Goal: Task Accomplishment & Management: Manage account settings

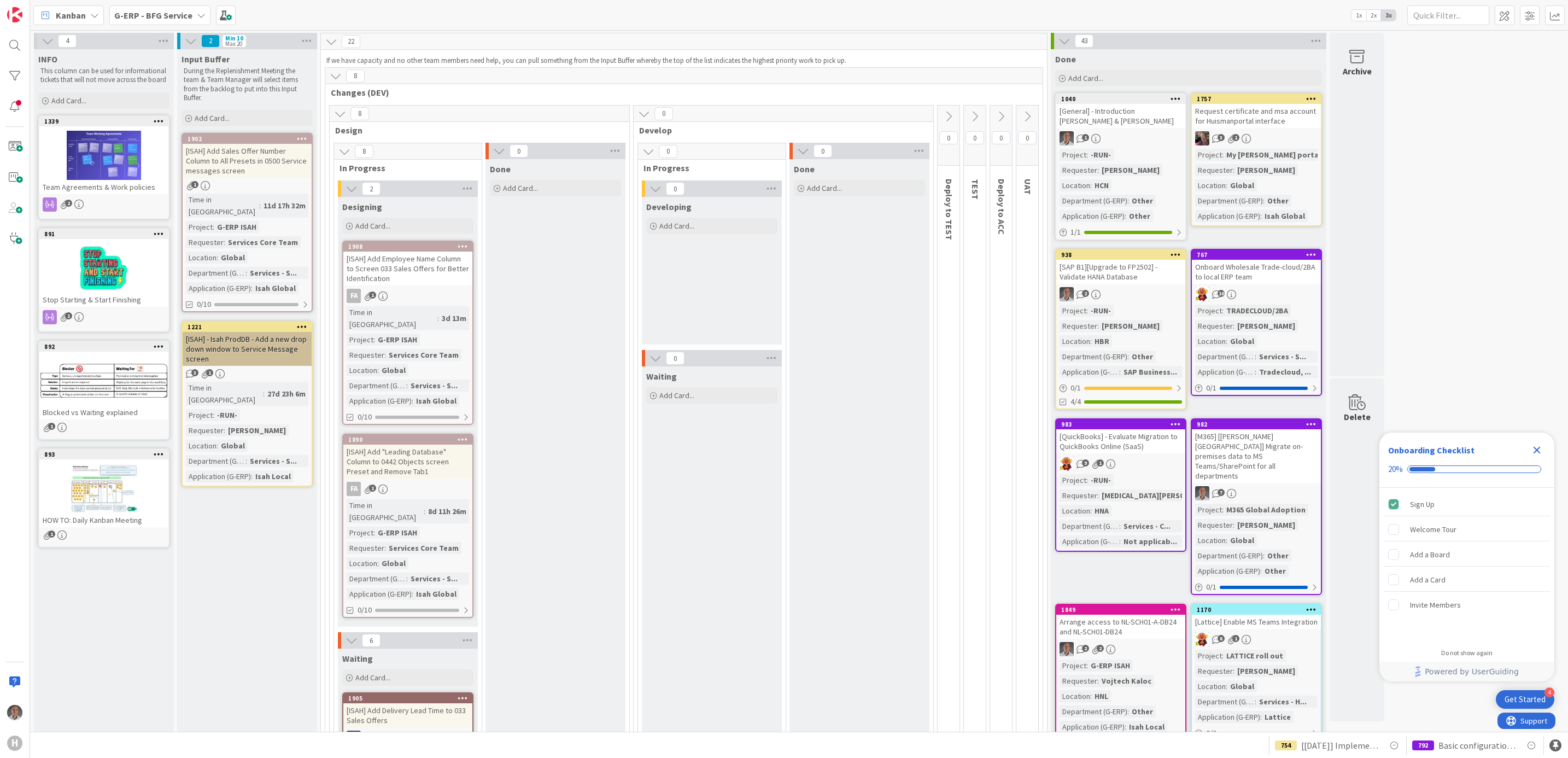
click at [184, 15] on b "G-ERP - BFG Service" at bounding box center [153, 16] width 78 height 11
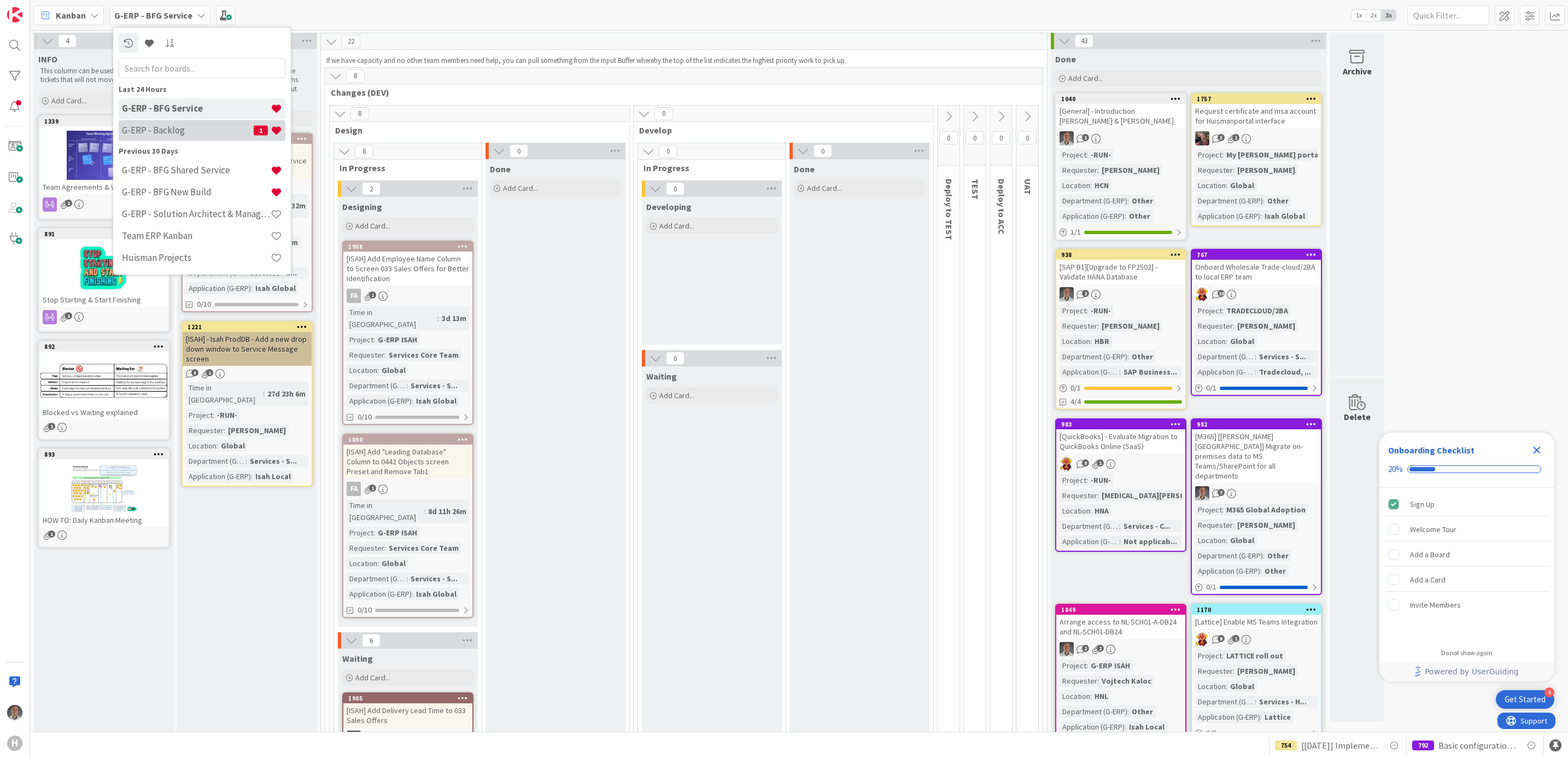
click at [182, 120] on div "G-ERP - Backlog 1" at bounding box center [202, 130] width 167 height 20
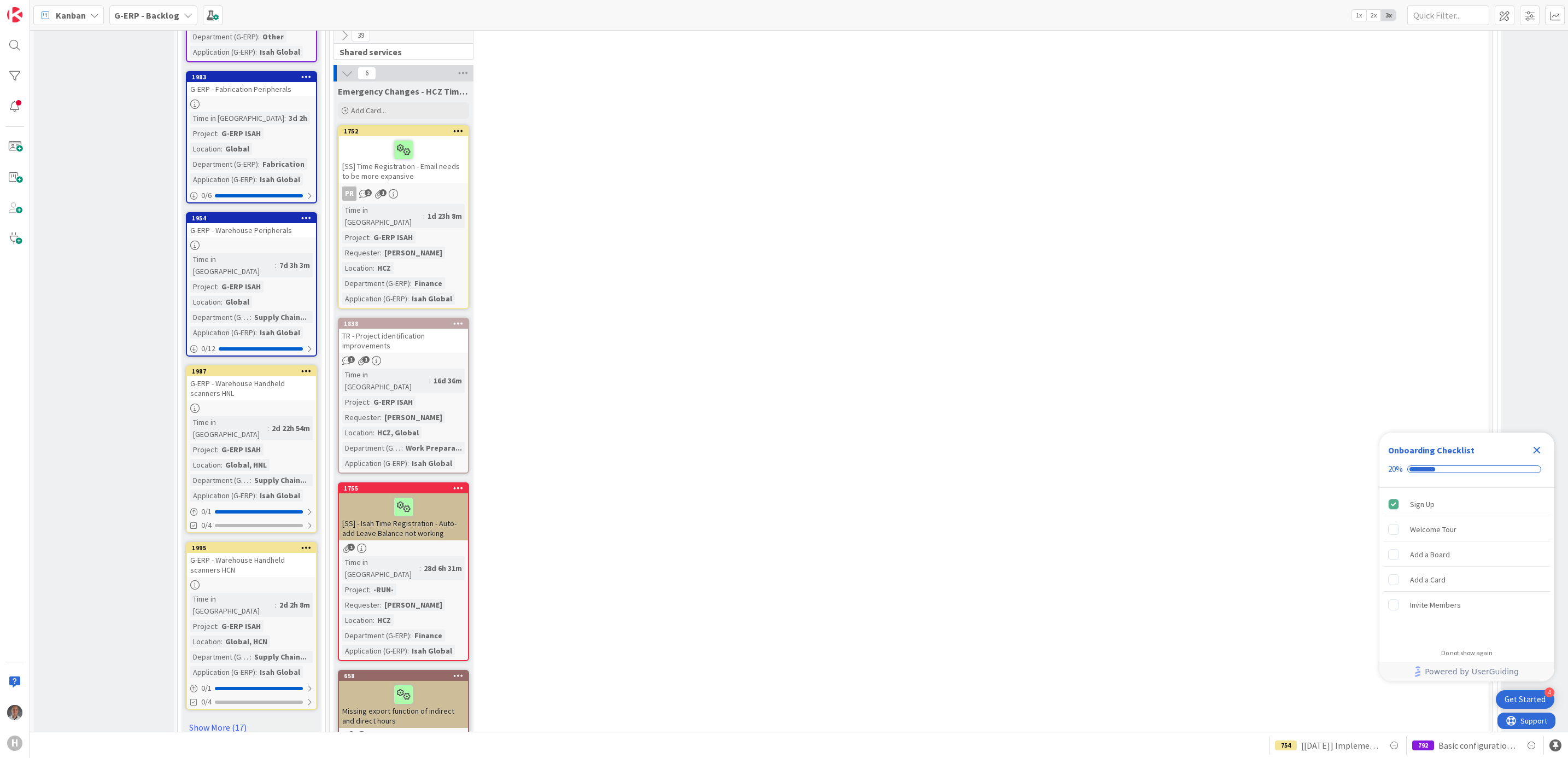
scroll to position [1313, 0]
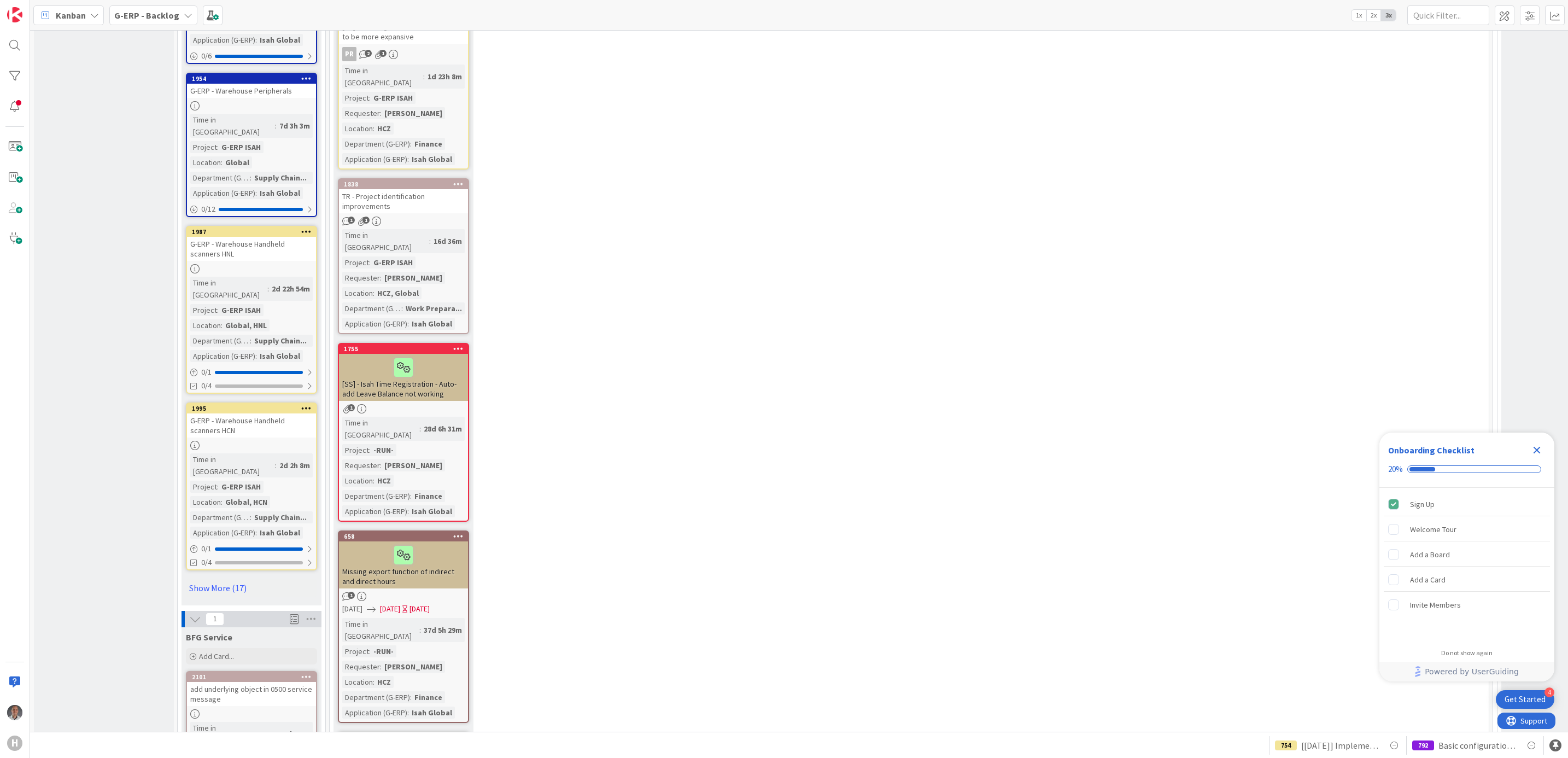
click at [243, 682] on div "add underlying object in 0500 service message" at bounding box center [252, 694] width 129 height 24
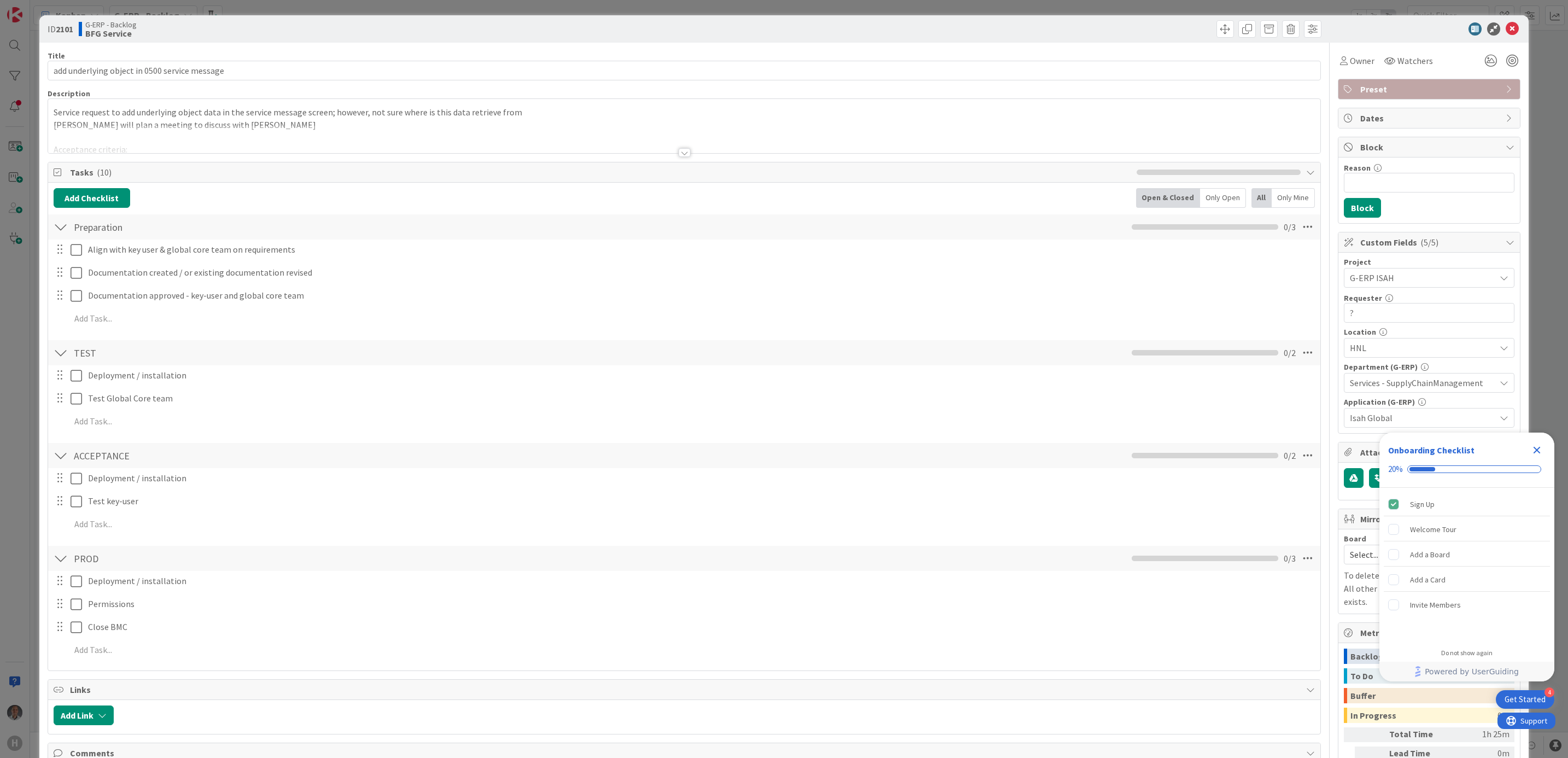
click at [679, 145] on div at bounding box center [684, 139] width 1273 height 28
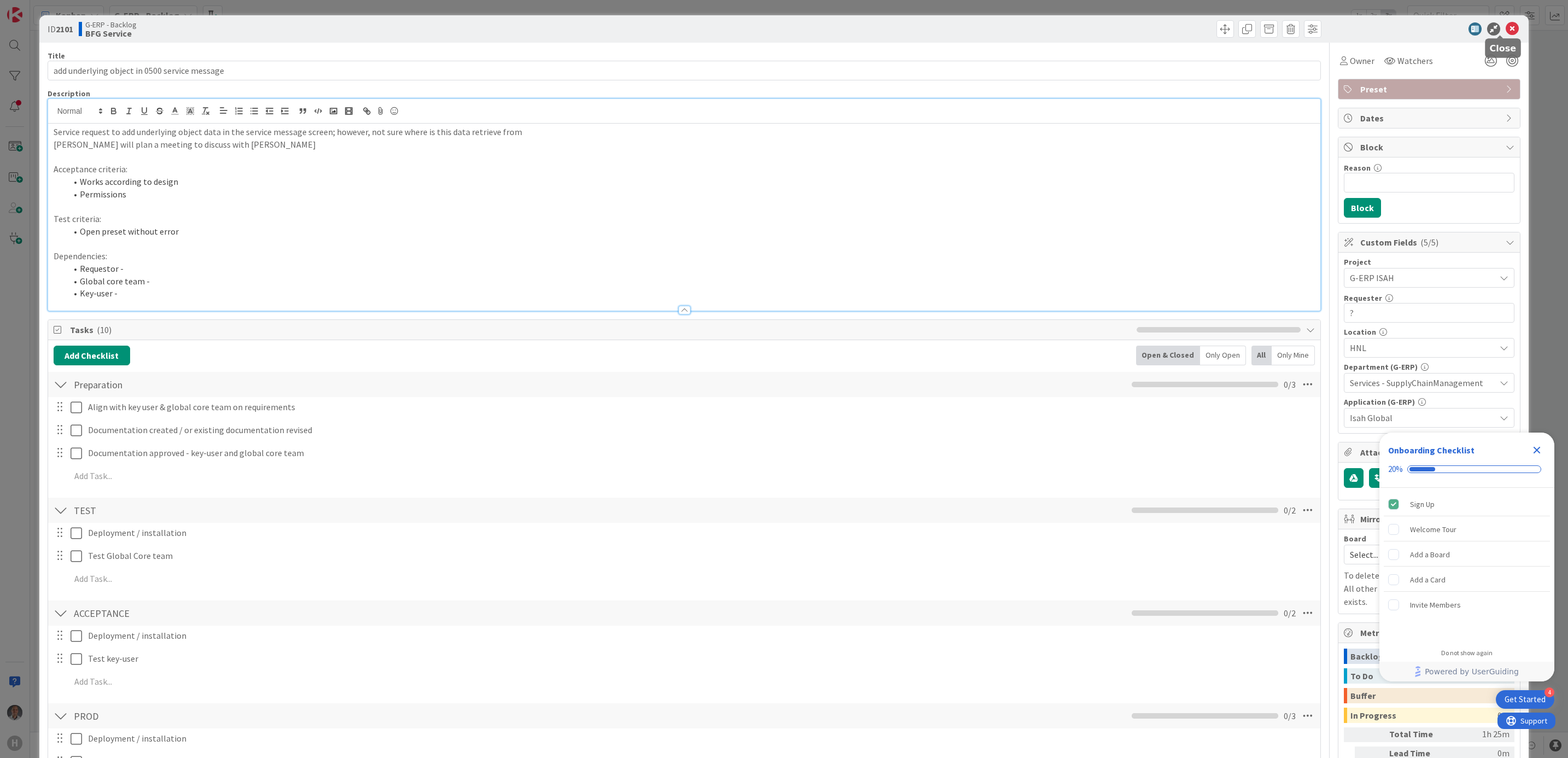
click at [1506, 31] on icon at bounding box center [1512, 28] width 13 height 13
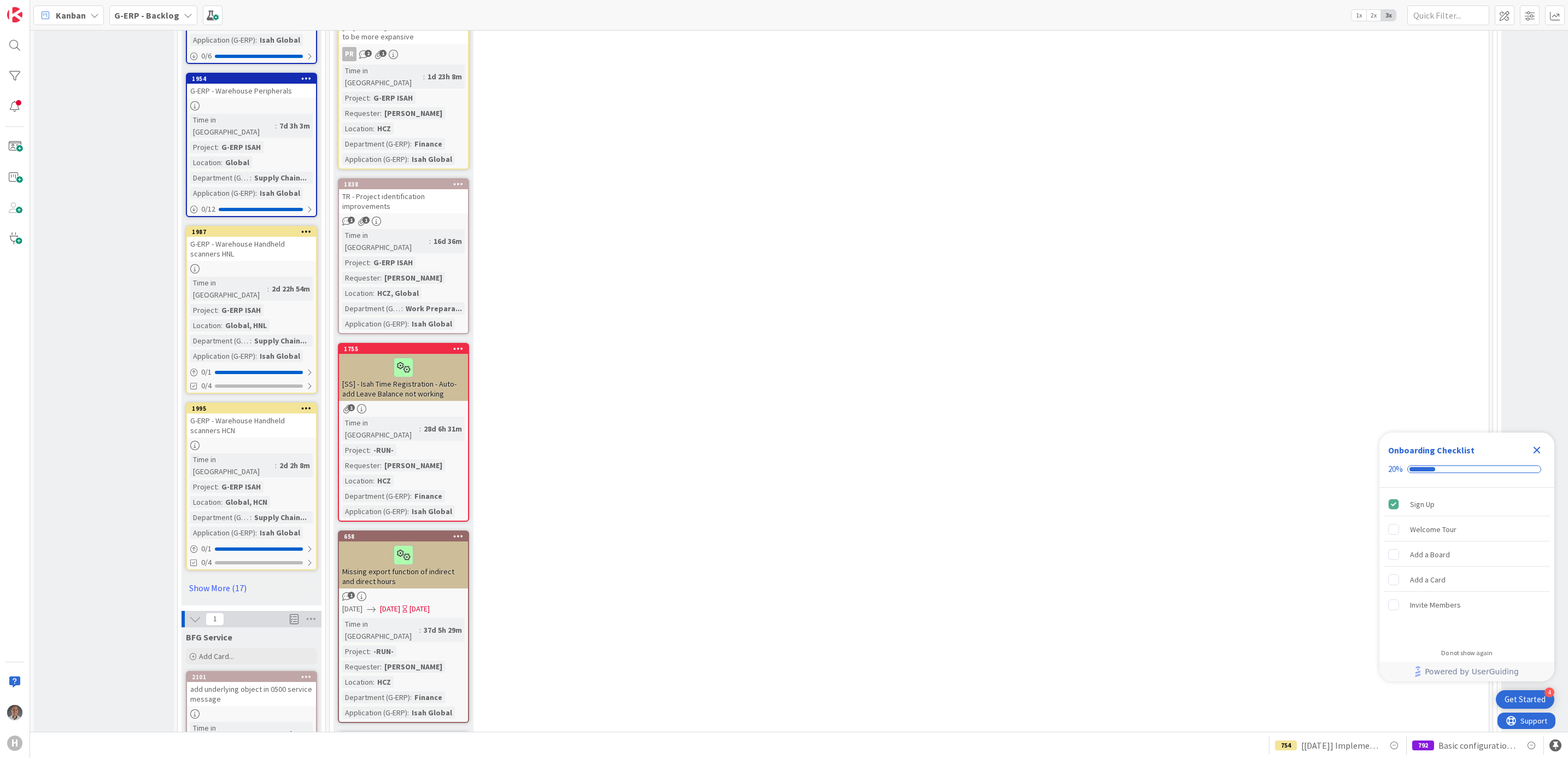
drag, startPoint x: 1537, startPoint y: 449, endPoint x: 1524, endPoint y: 446, distance: 13.3
click at [1537, 449] on icon "Close Checklist" at bounding box center [1537, 450] width 7 height 7
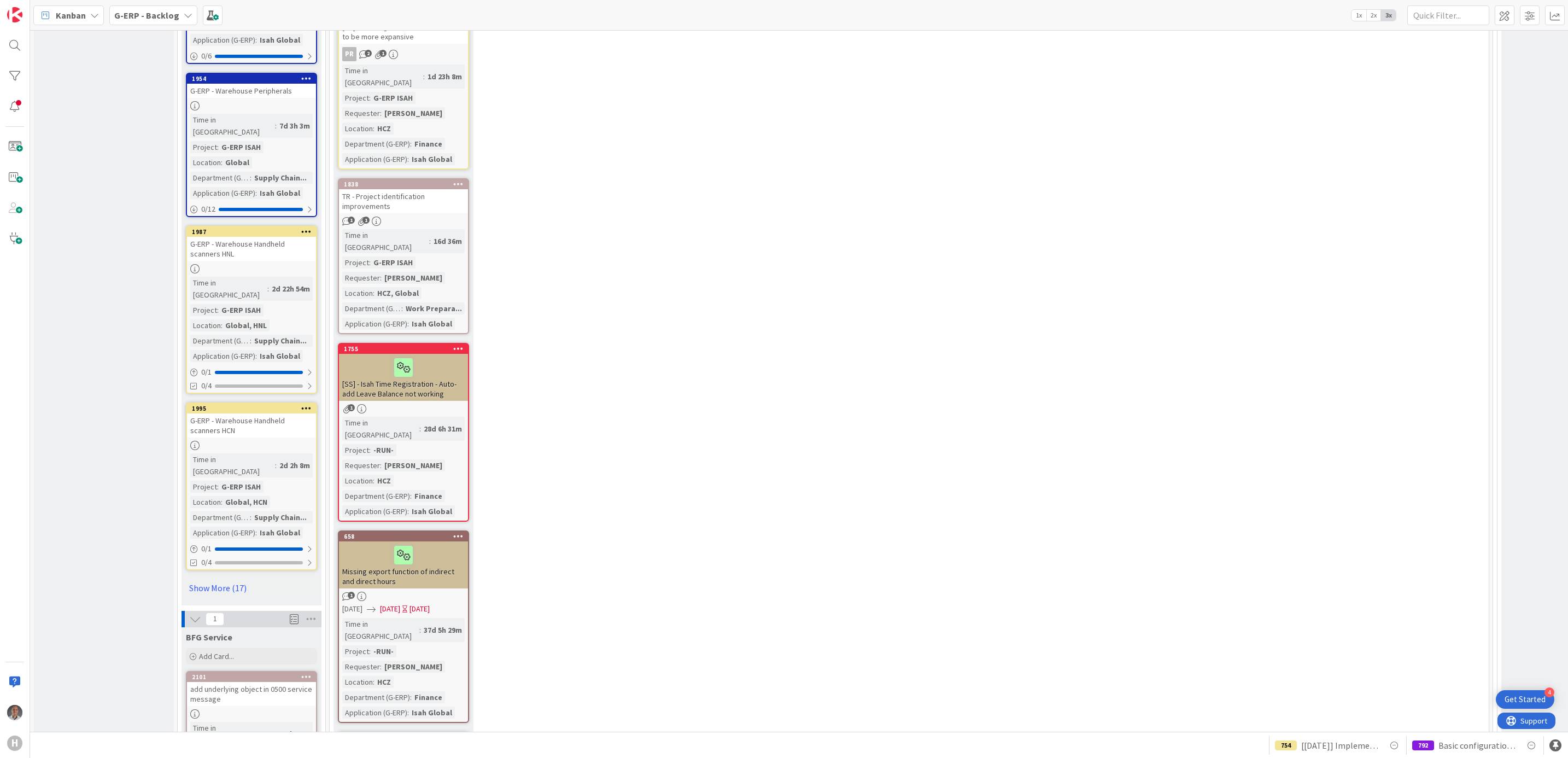
click at [148, 15] on b "G-ERP - Backlog" at bounding box center [146, 16] width 65 height 11
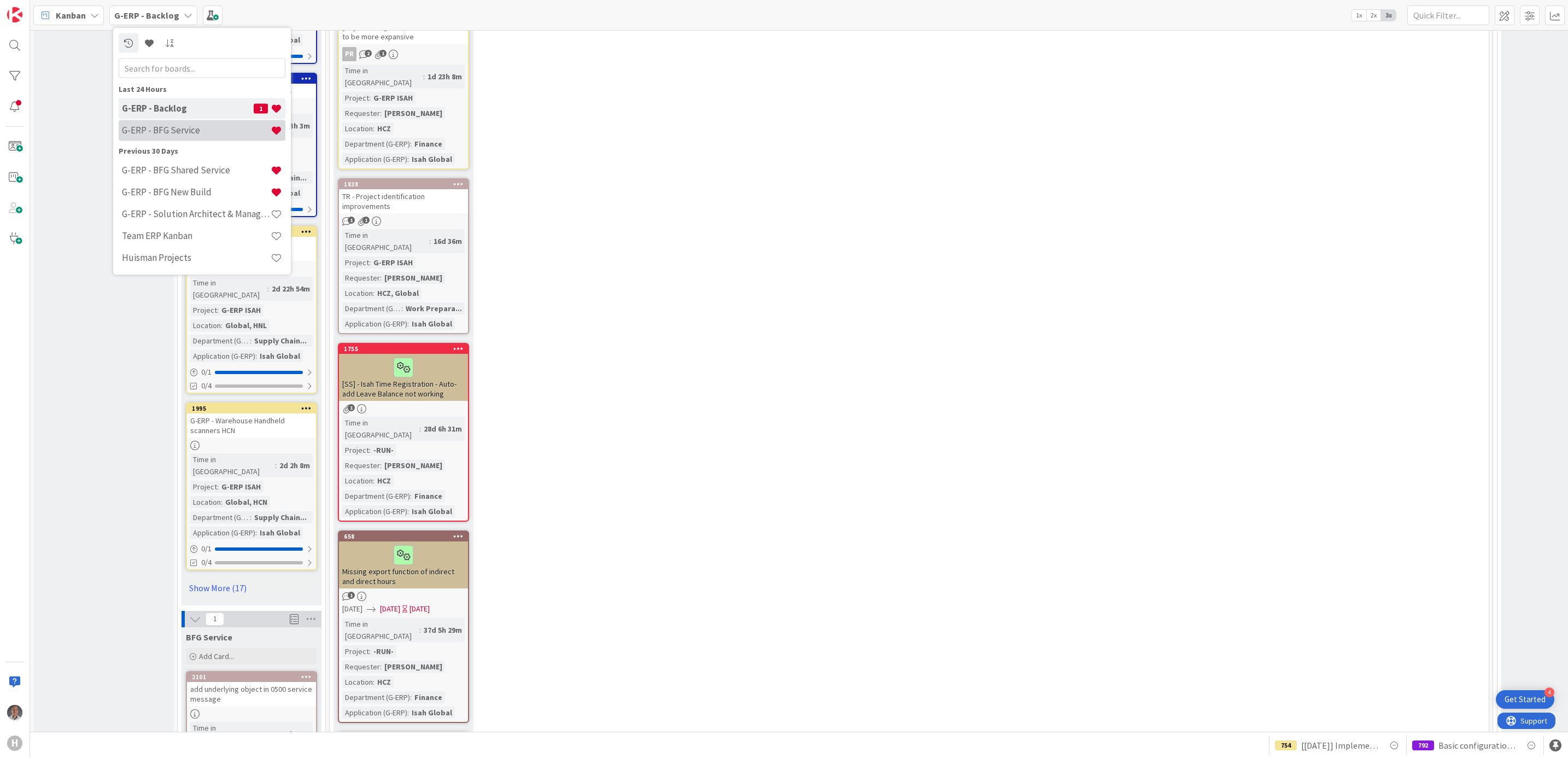
click at [168, 125] on h4 "G-ERP - BFG Service" at bounding box center [196, 130] width 149 height 11
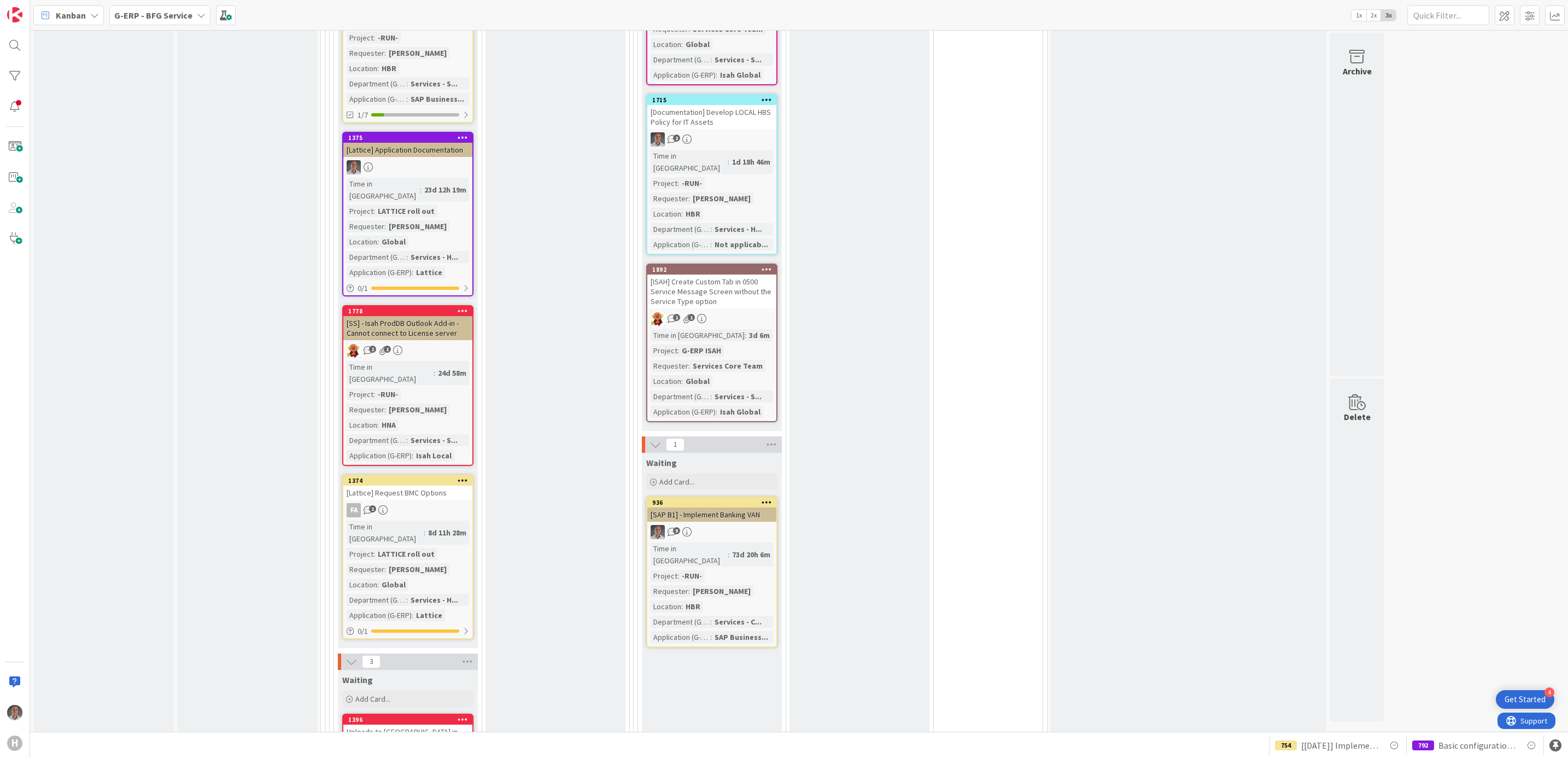
scroll to position [2298, 0]
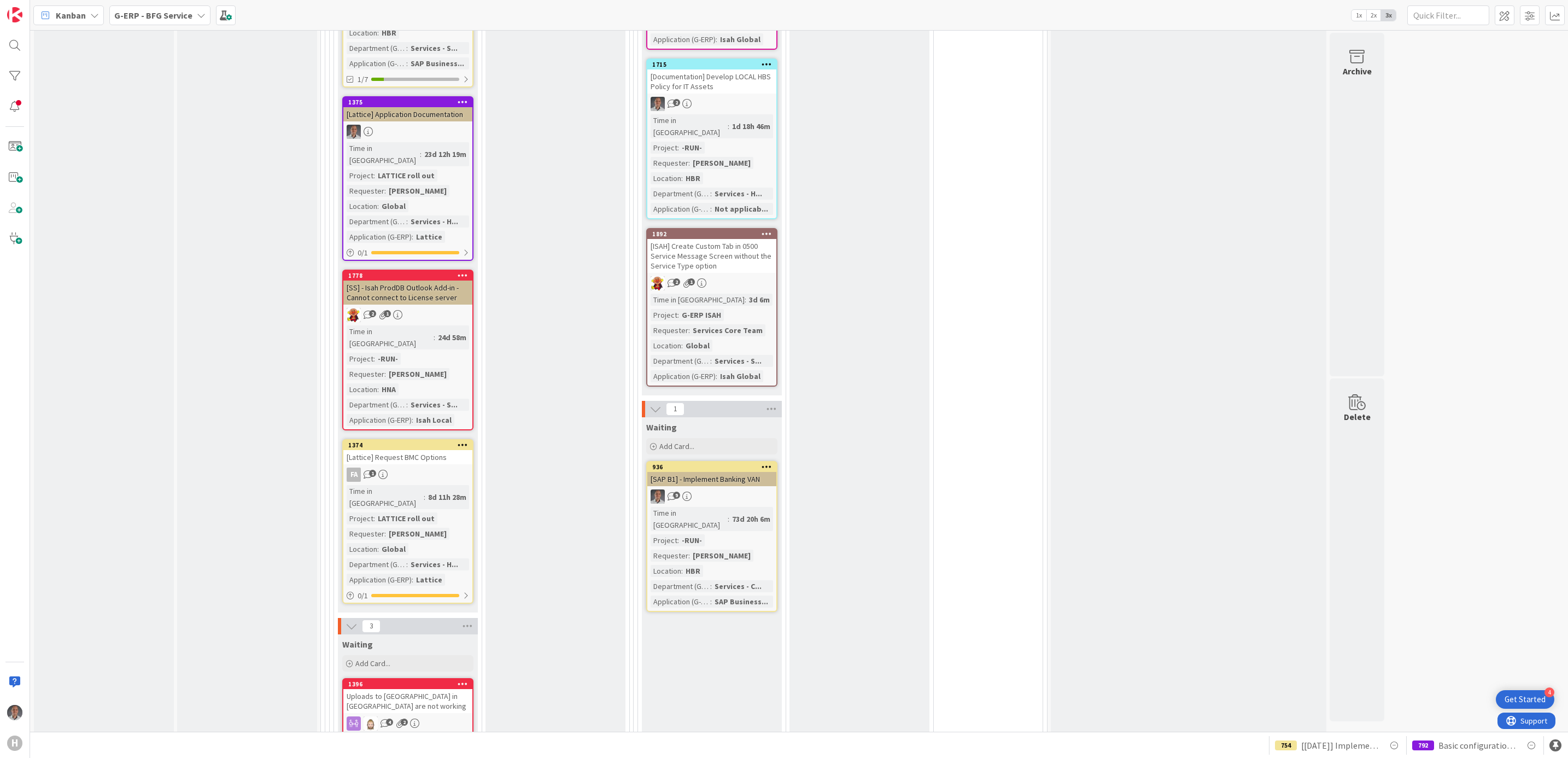
click at [445, 450] on div "[Lattice] Request BMC Options" at bounding box center [408, 457] width 129 height 14
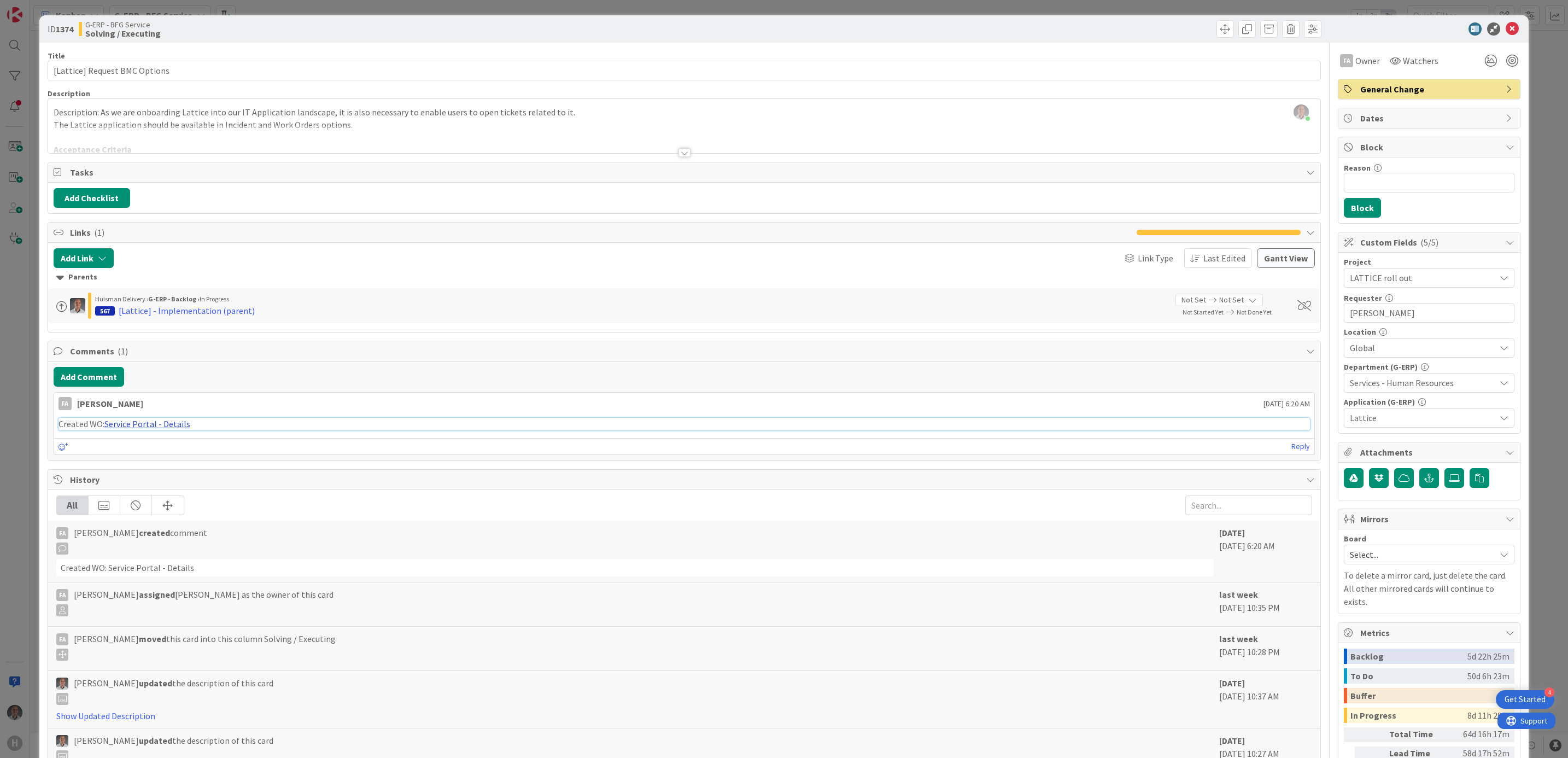
click at [146, 430] on link "Service Portal - Details" at bounding box center [147, 424] width 86 height 11
click at [682, 152] on div at bounding box center [684, 152] width 12 height 9
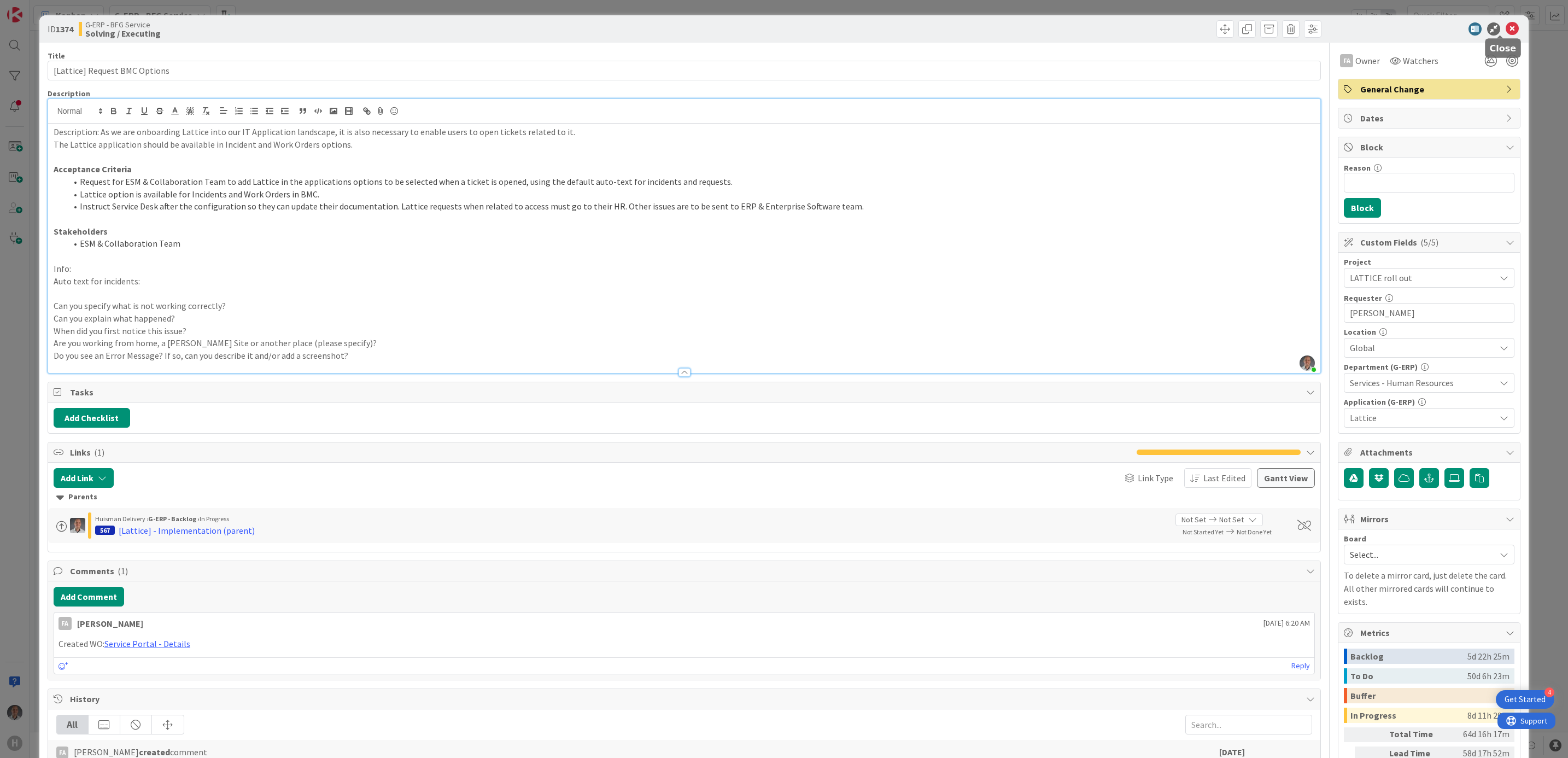
click at [1506, 25] on icon at bounding box center [1512, 28] width 13 height 13
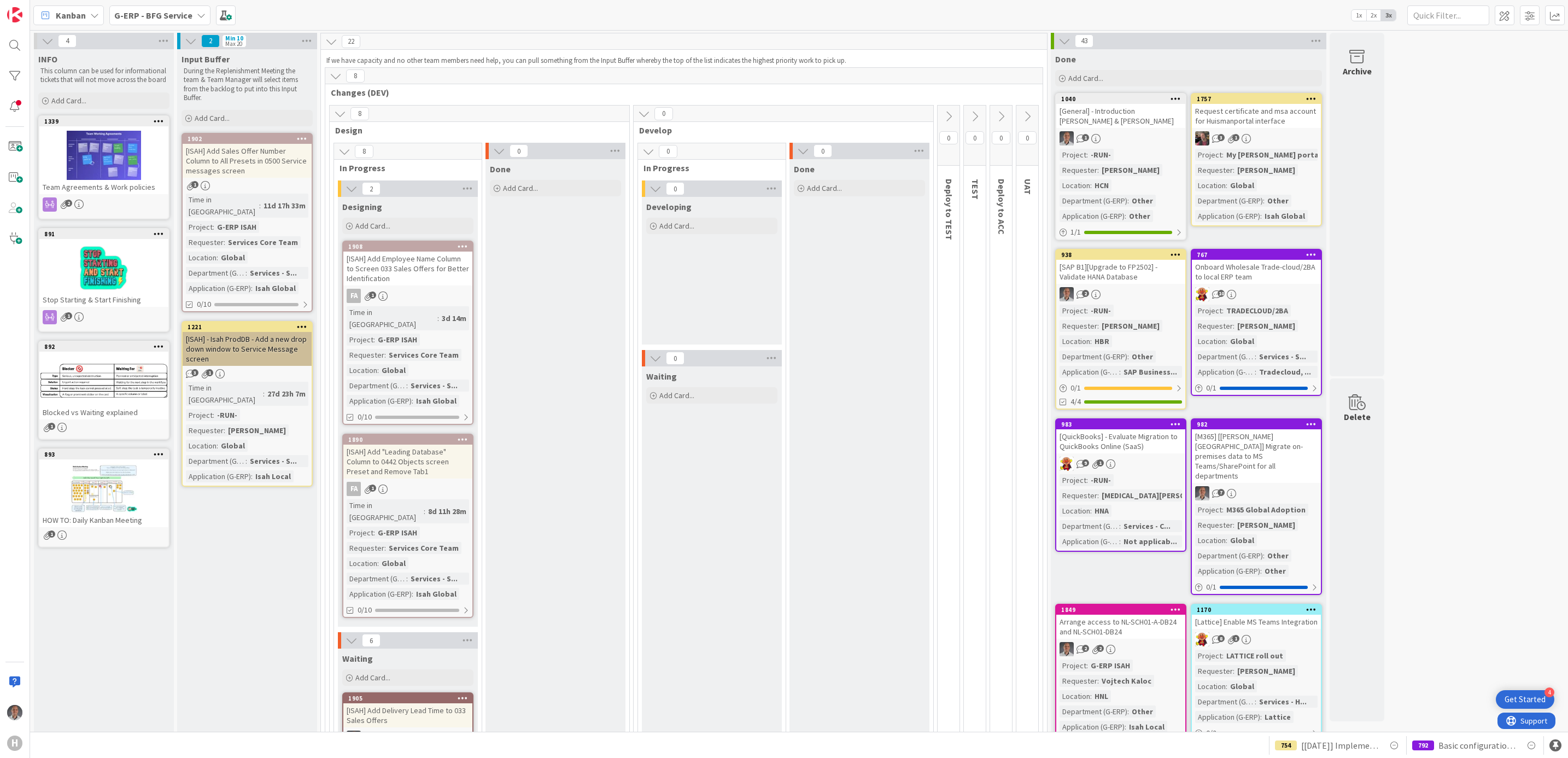
click at [181, 13] on b "G-ERP - BFG Service" at bounding box center [153, 16] width 78 height 11
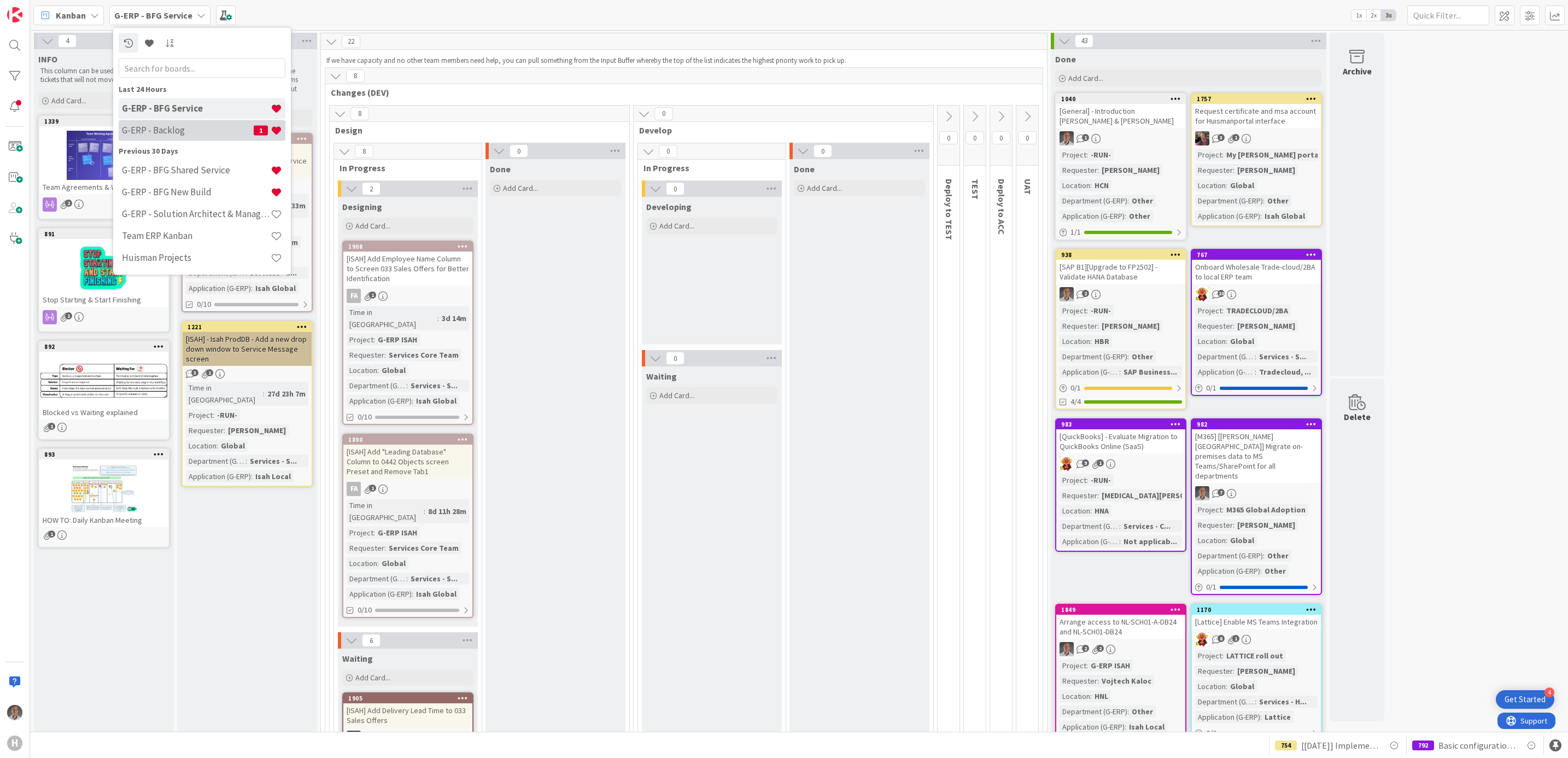
click at [171, 122] on div "G-ERP - Backlog 1" at bounding box center [202, 130] width 167 height 20
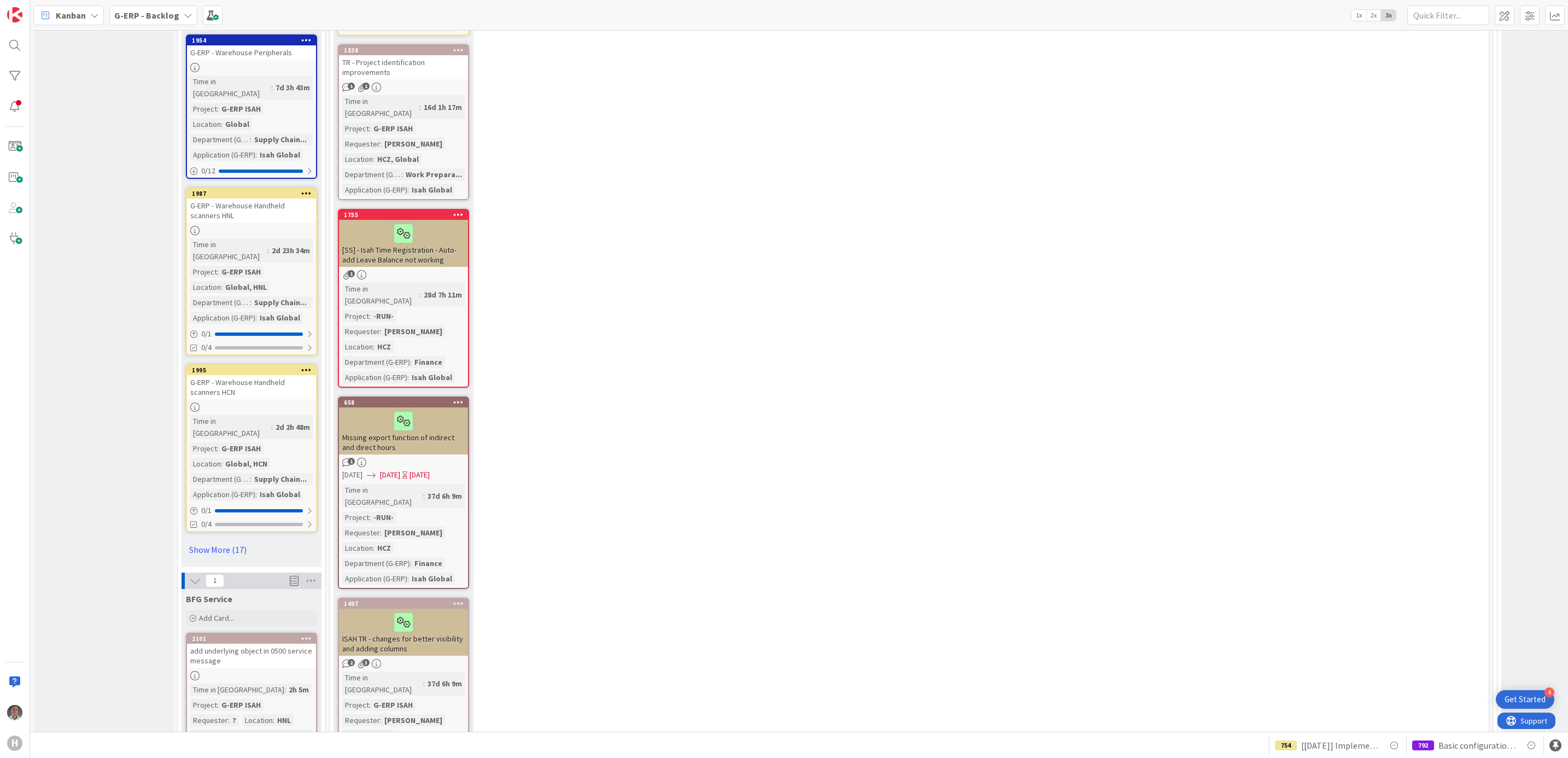
scroll to position [1395, 0]
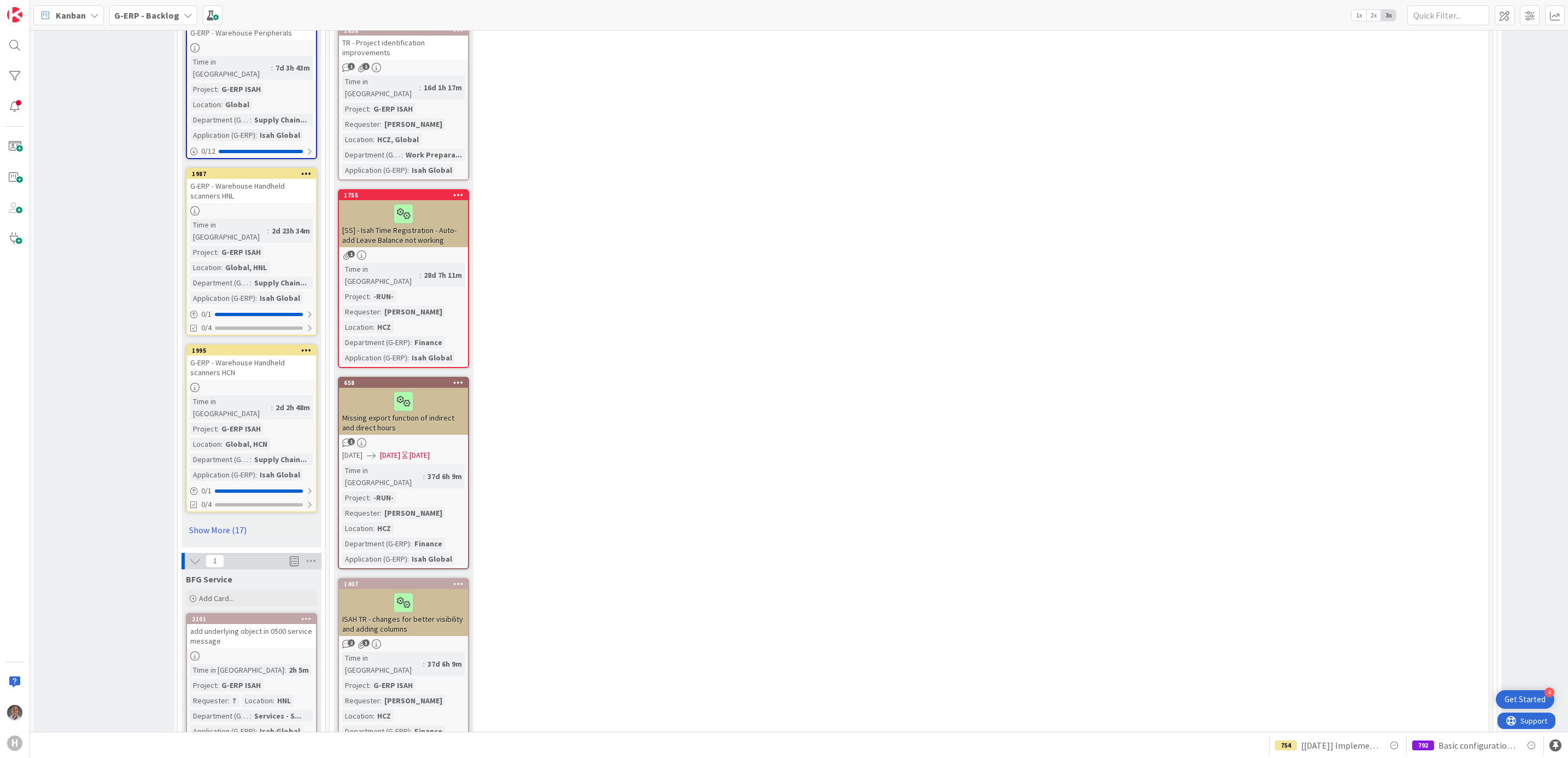
click at [255, 624] on div "add underlying object in 0500 service message" at bounding box center [252, 636] width 129 height 24
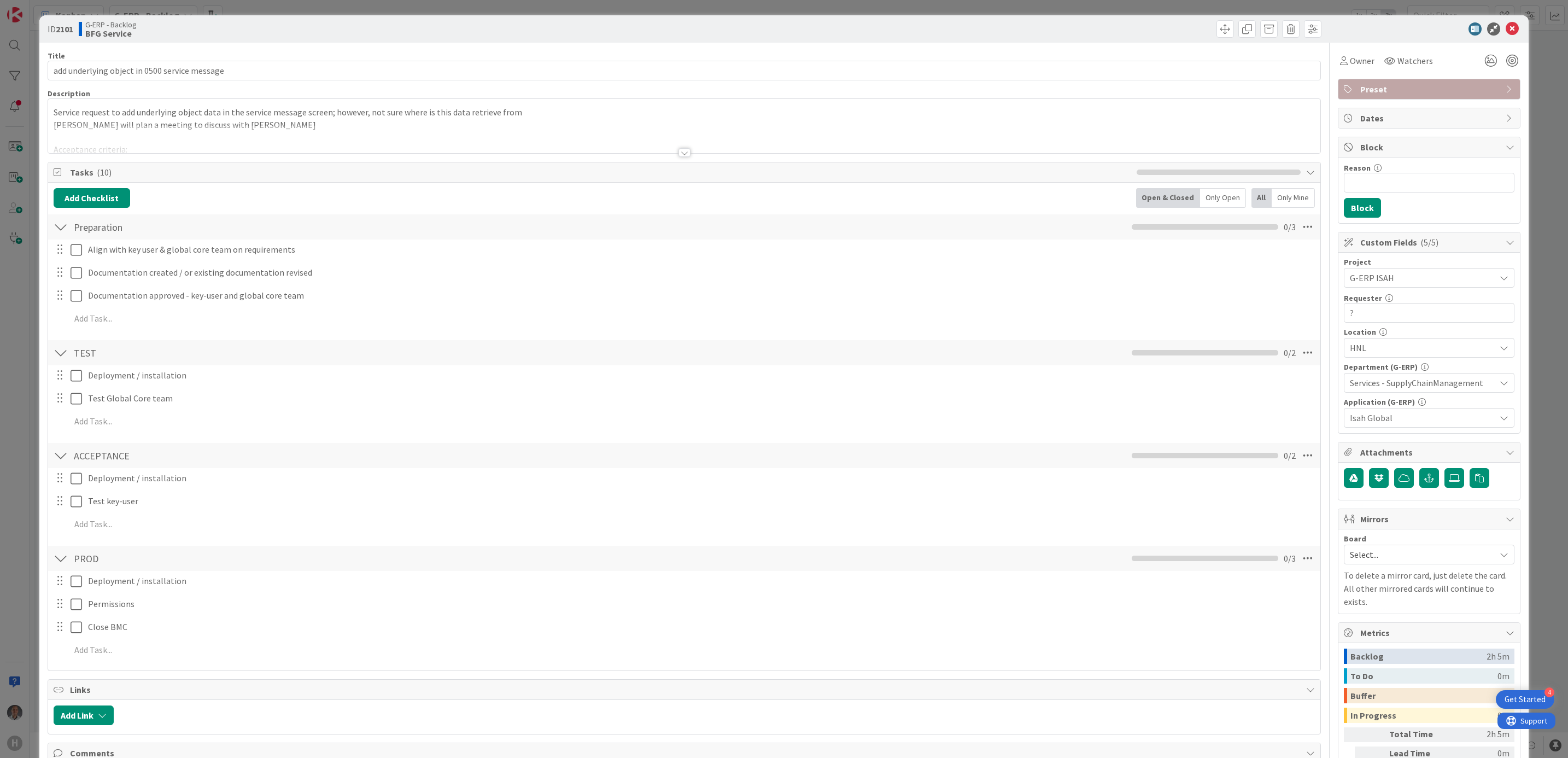
click at [680, 154] on div at bounding box center [684, 152] width 12 height 9
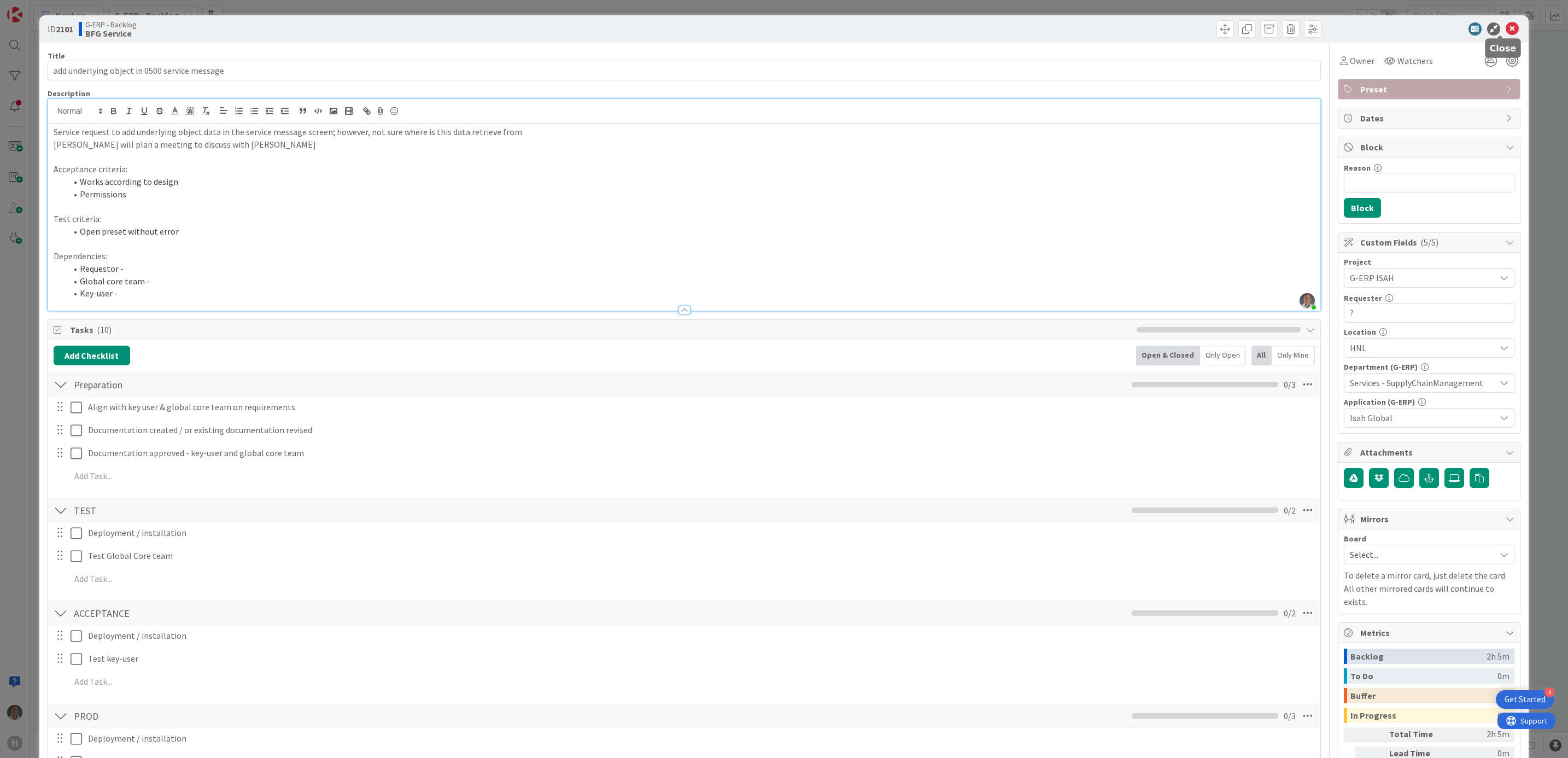
click at [1506, 30] on icon at bounding box center [1512, 28] width 13 height 13
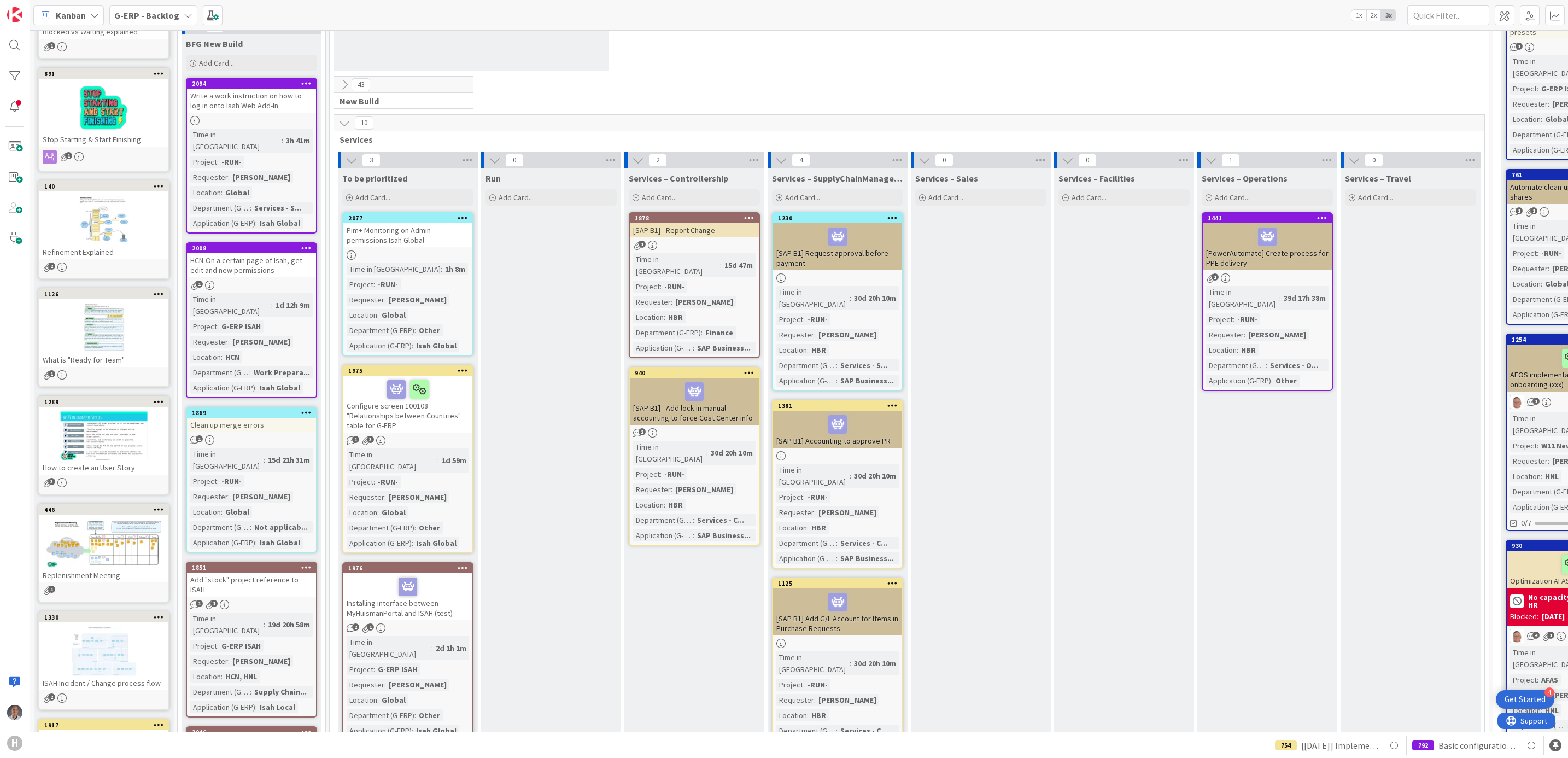
scroll to position [246, 0]
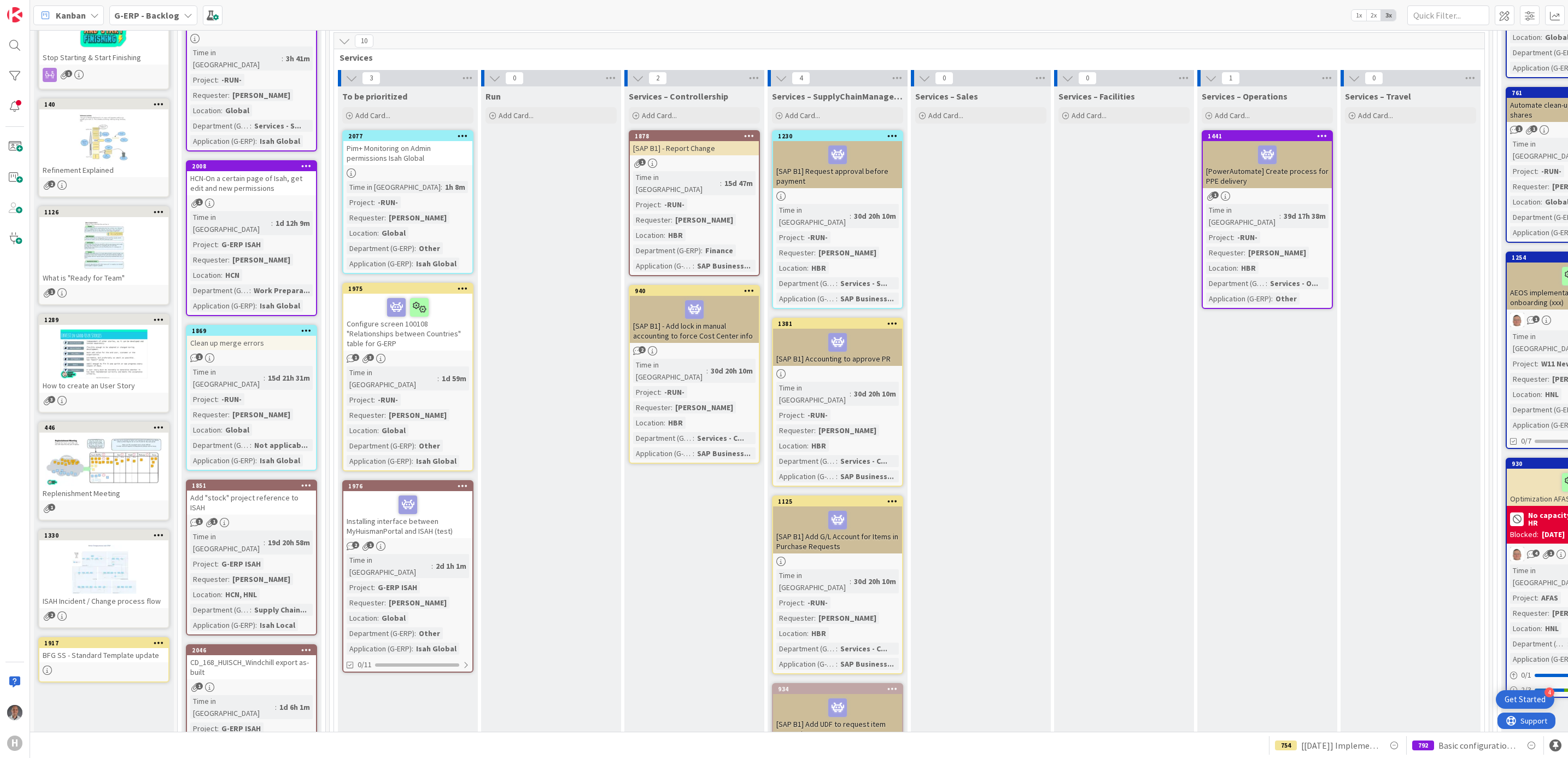
click at [397, 520] on div "Installing interface between MyHuismanPortal and ISAH (test)" at bounding box center [408, 515] width 129 height 47
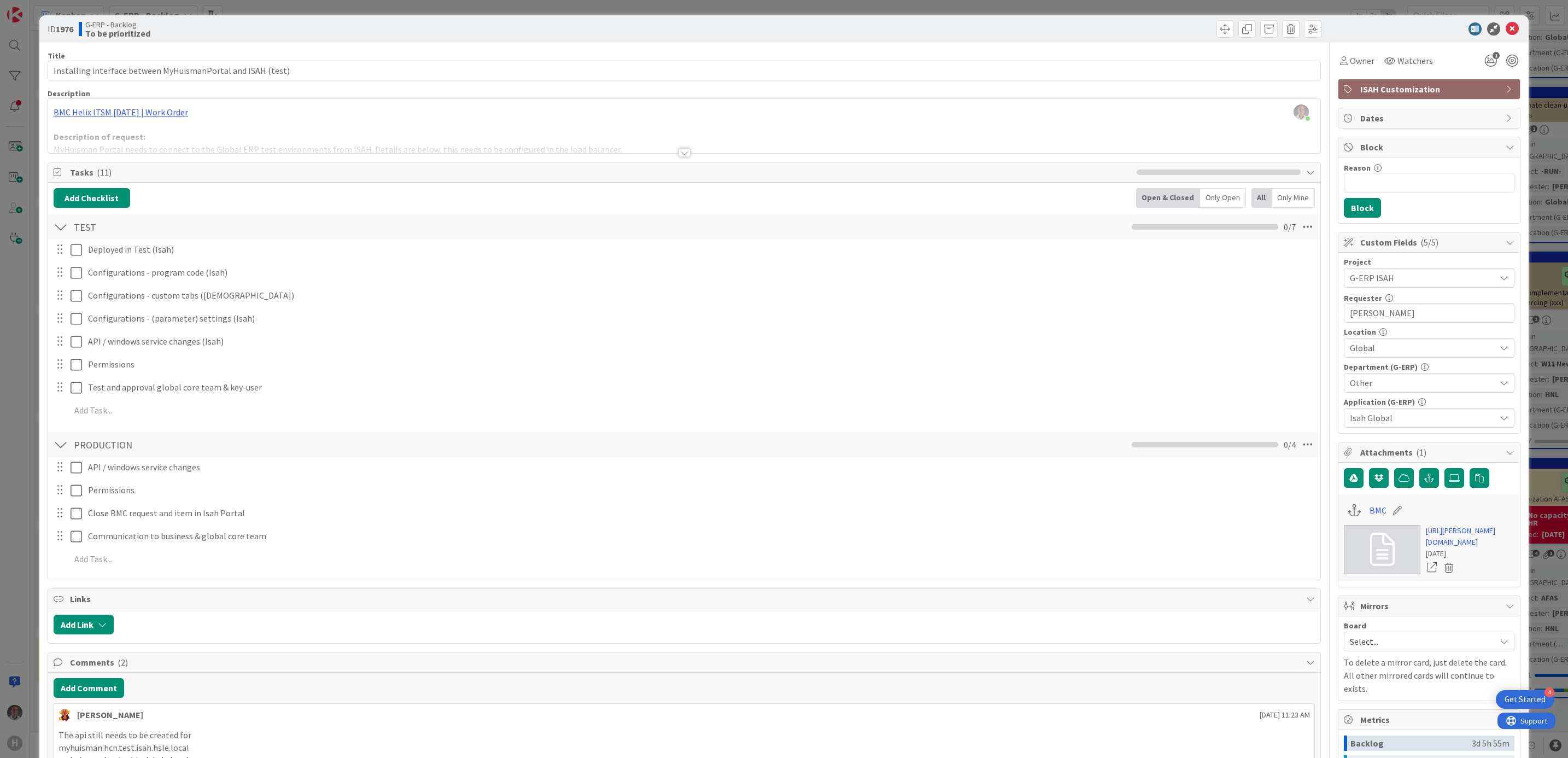
click at [678, 150] on div at bounding box center [684, 152] width 12 height 9
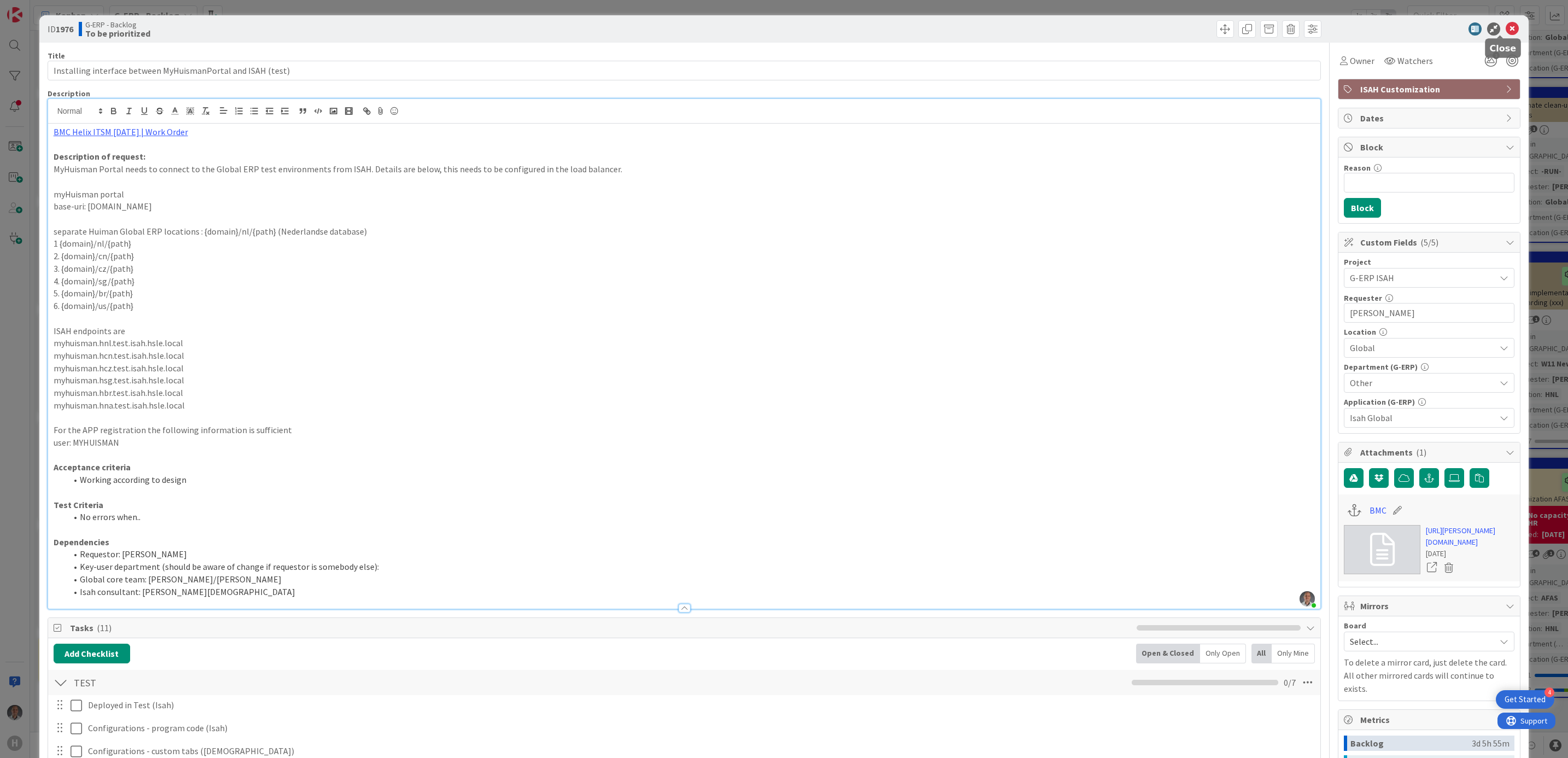
click at [1506, 26] on icon at bounding box center [1512, 28] width 13 height 13
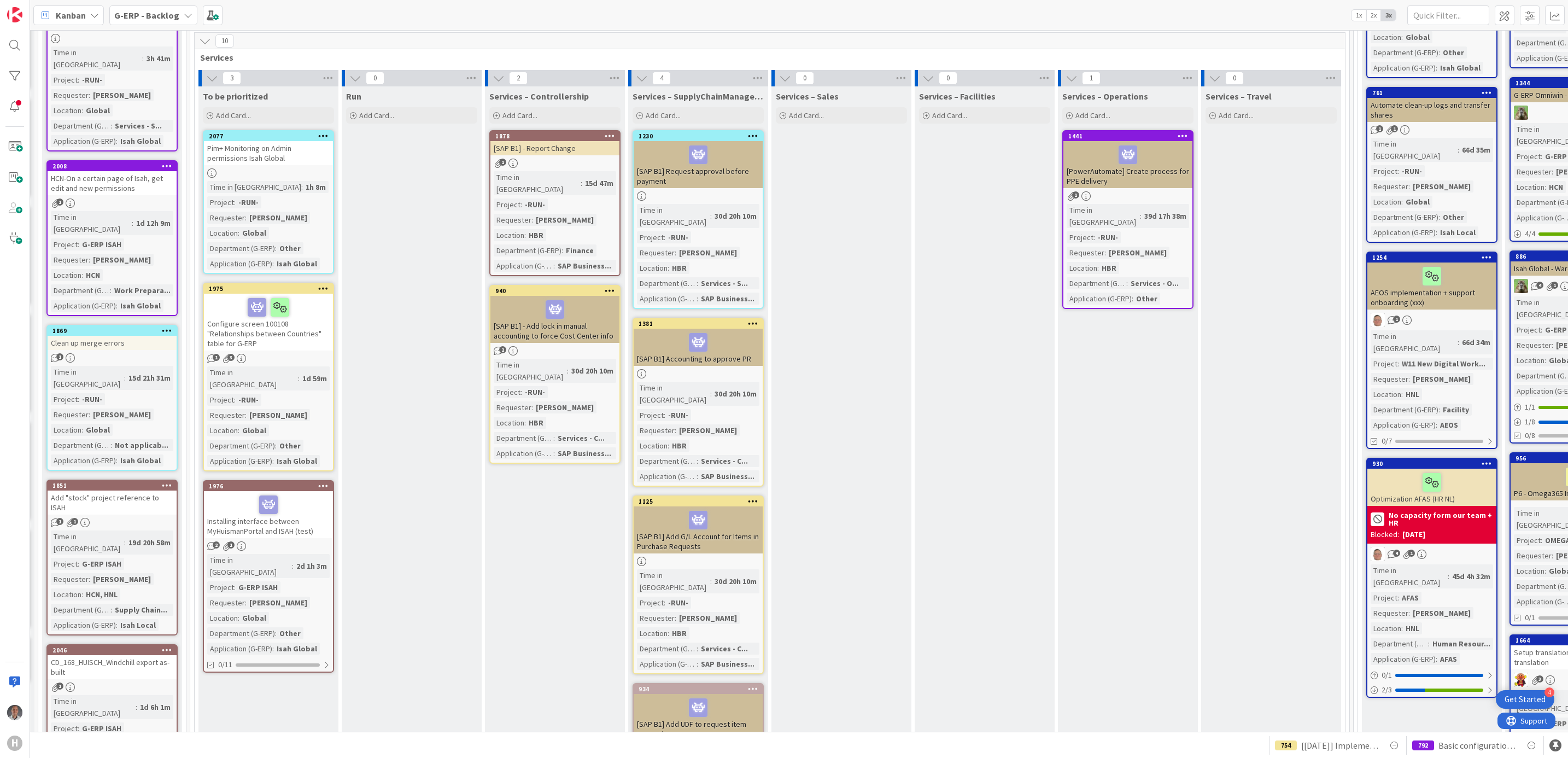
scroll to position [246, 142]
click at [322, 482] on icon at bounding box center [321, 486] width 10 height 8
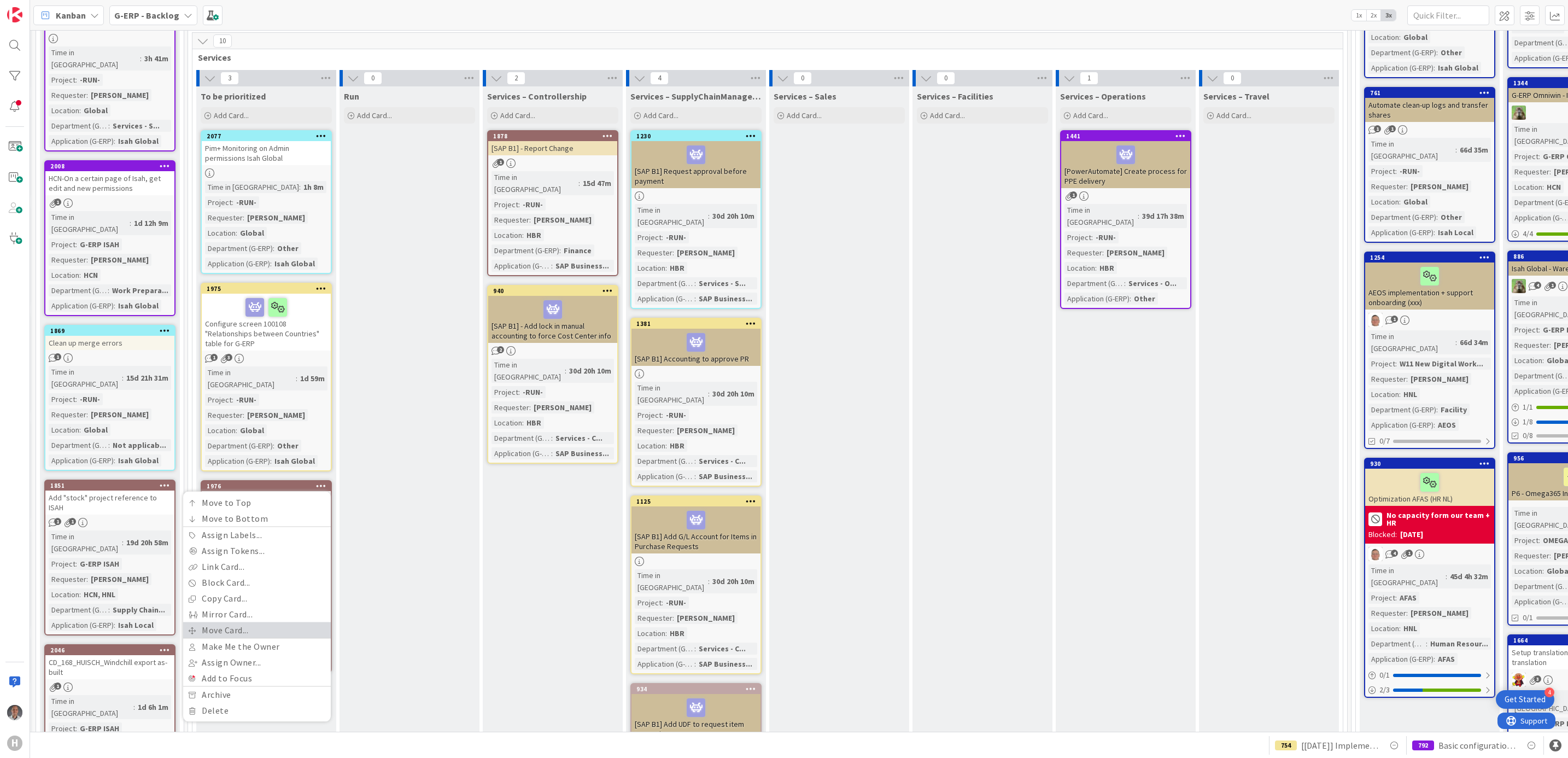
click at [253, 623] on link "Move Card..." at bounding box center [257, 630] width 148 height 16
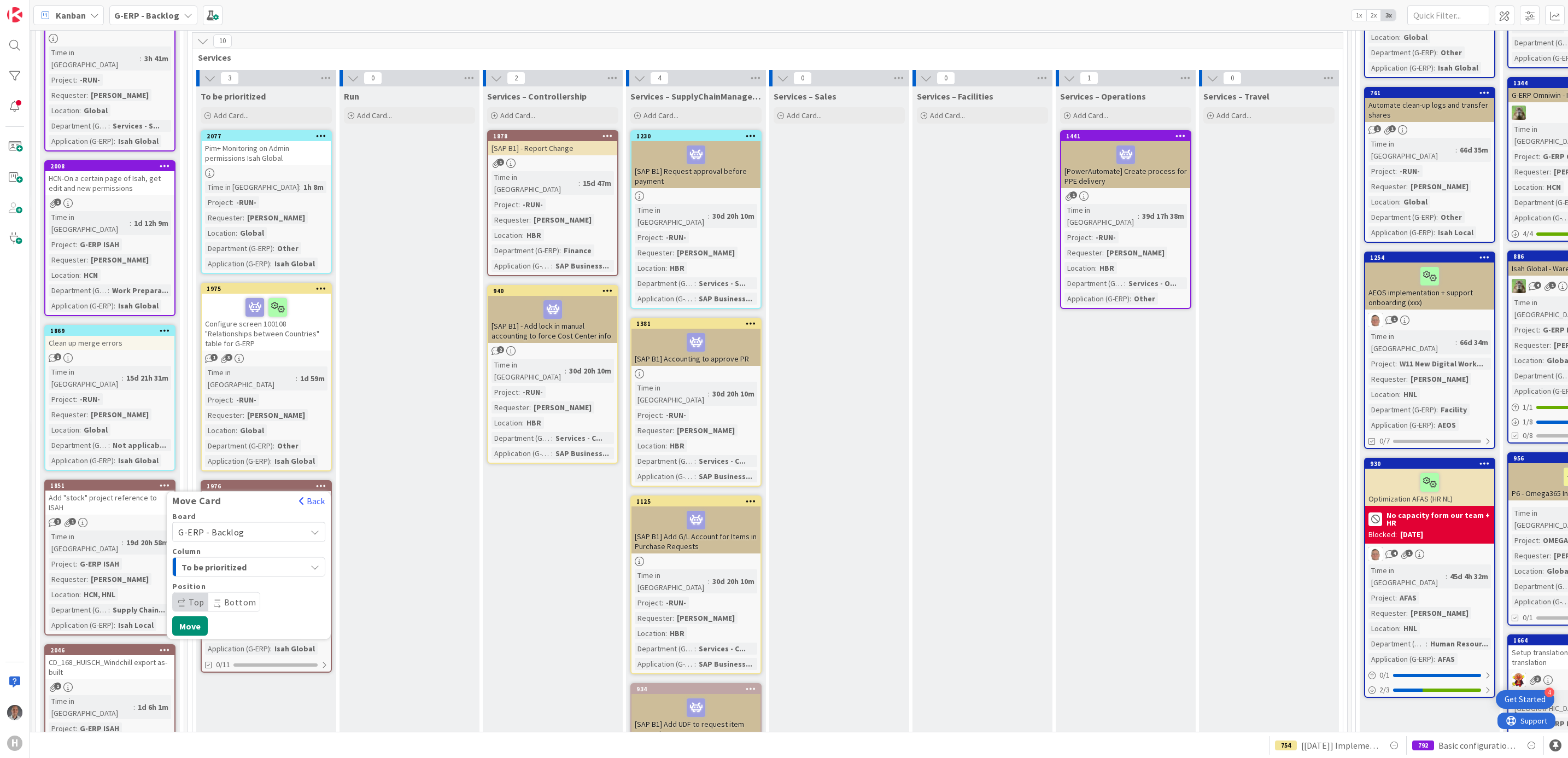
click at [271, 524] on span "G-ERP - Backlog" at bounding box center [240, 531] width 123 height 15
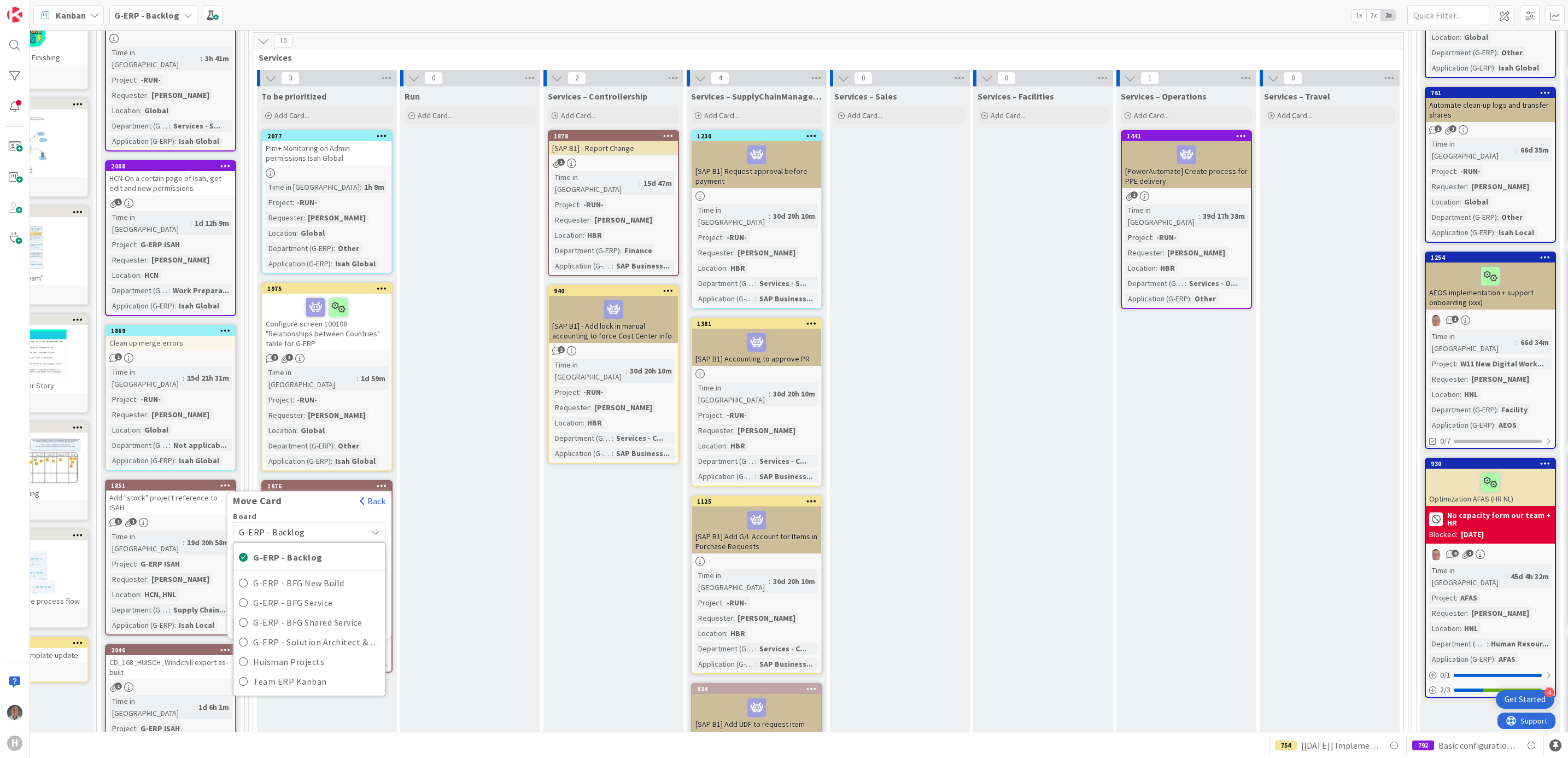
scroll to position [246, 83]
click at [482, 624] on div "Run Add Card..." at bounding box center [469, 479] width 140 height 785
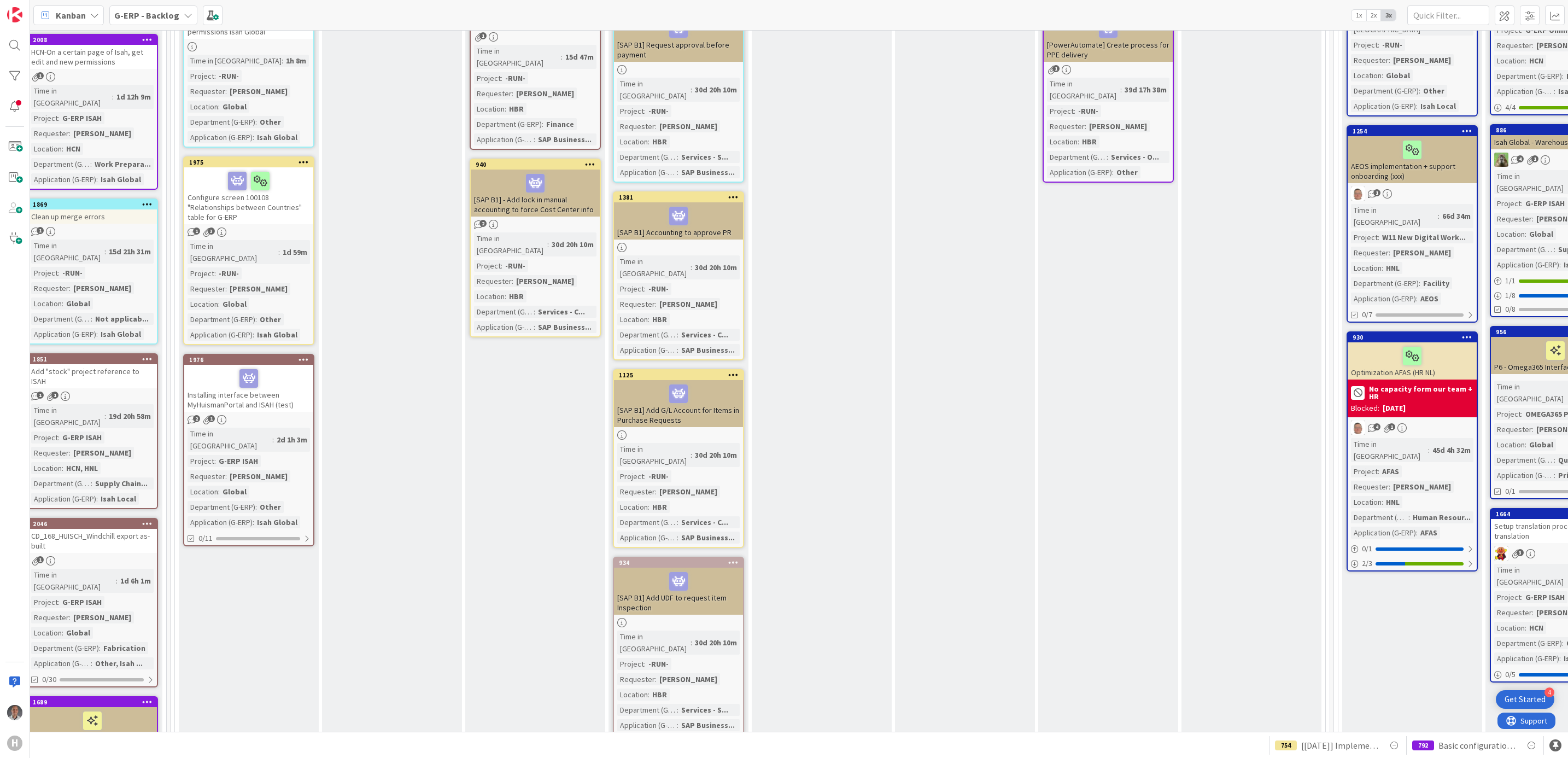
scroll to position [328, 159]
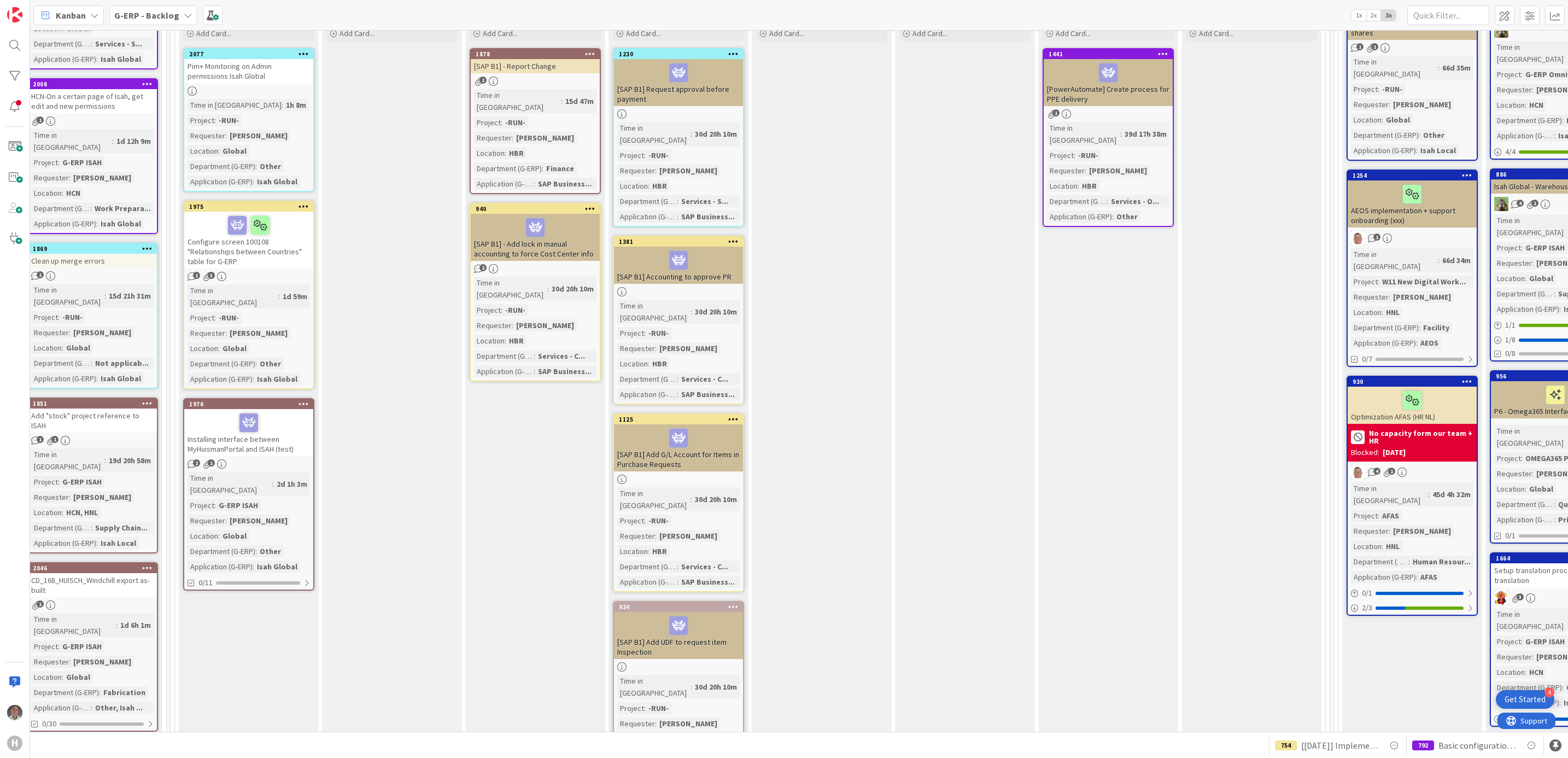
click at [302, 400] on icon at bounding box center [303, 404] width 10 height 8
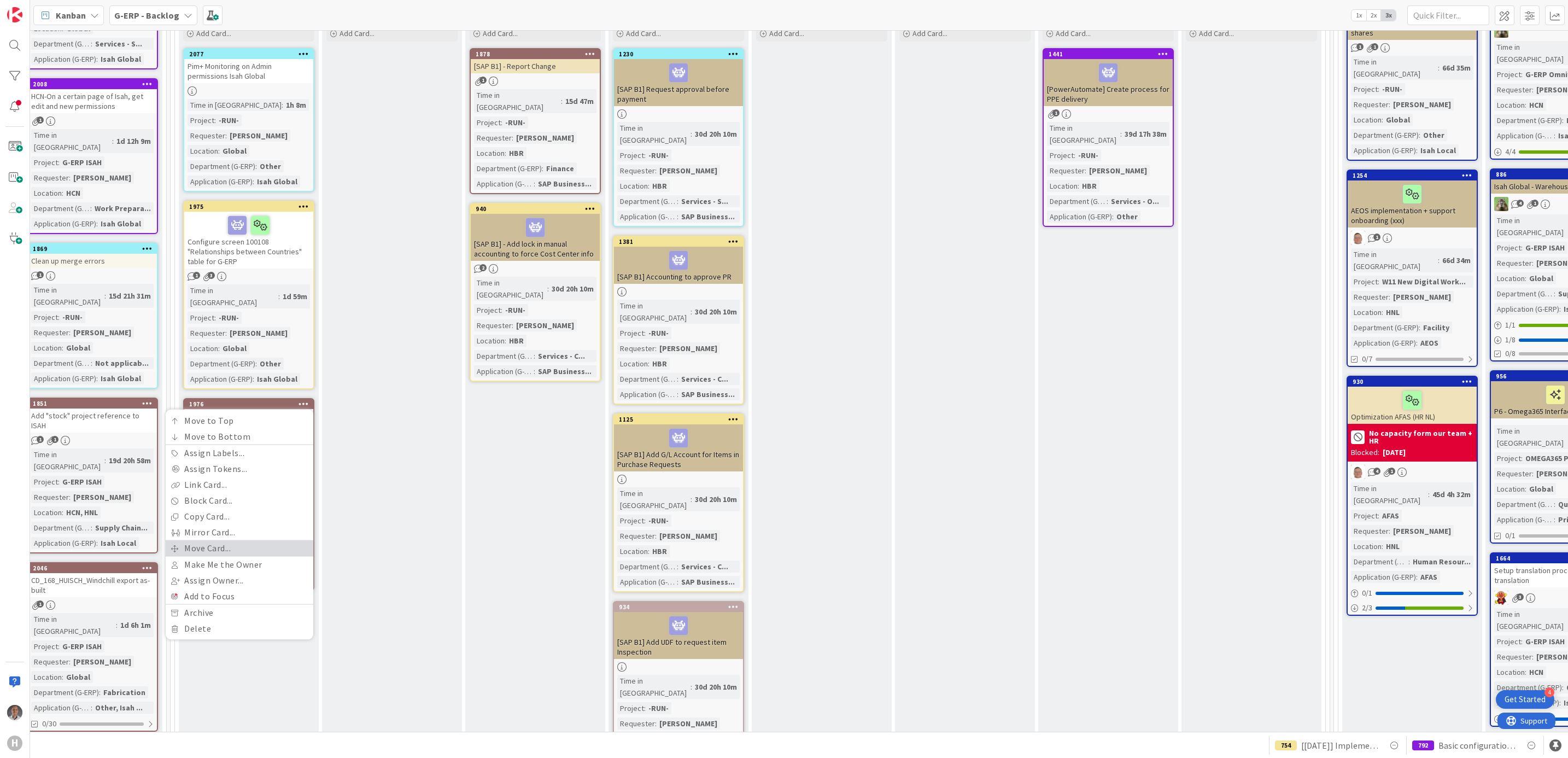
click at [242, 541] on link "Move Card..." at bounding box center [240, 549] width 148 height 16
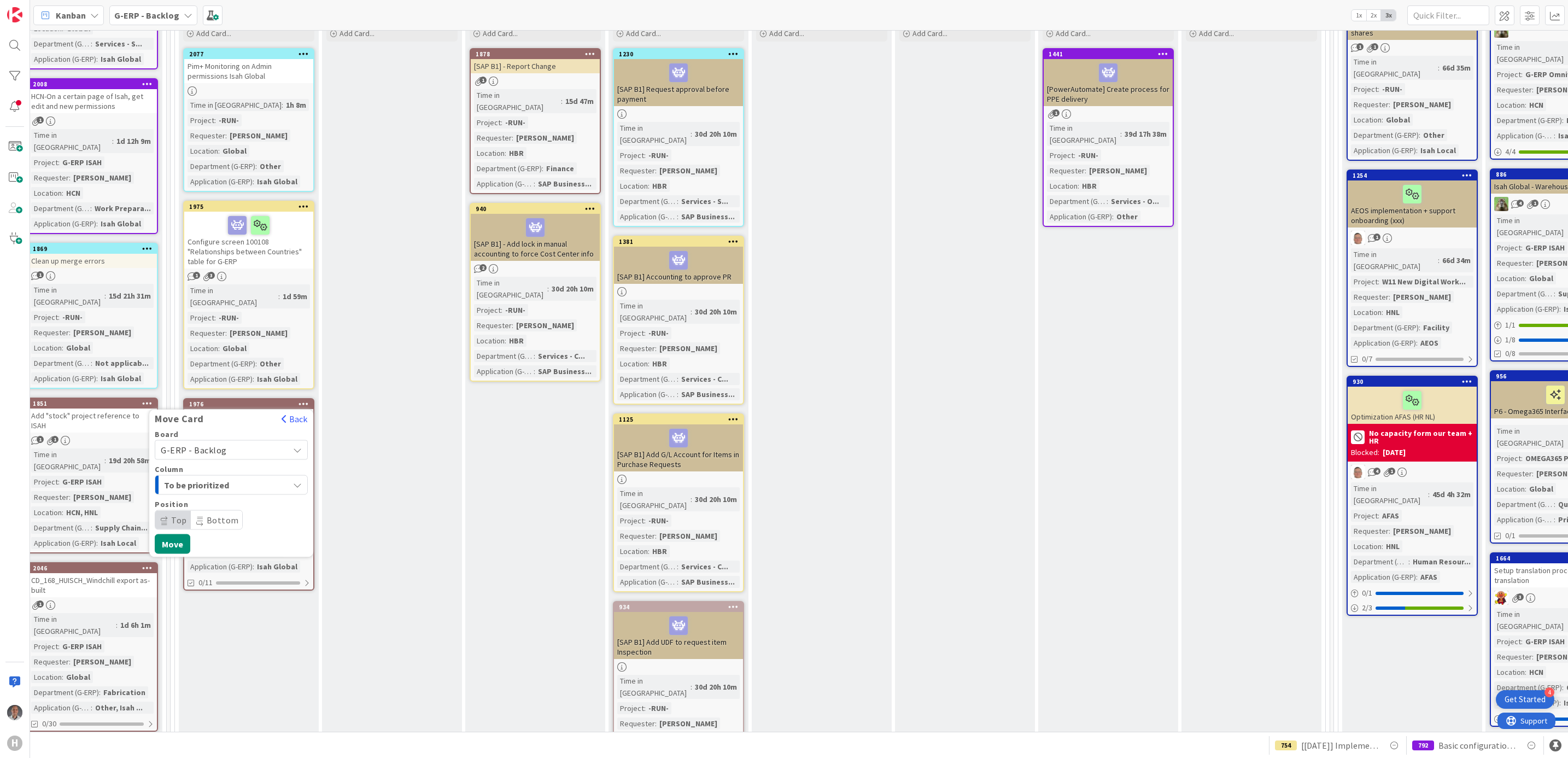
click at [235, 442] on span "G-ERP - Backlog" at bounding box center [222, 449] width 123 height 15
click at [229, 413] on div "Move Card" at bounding box center [212, 419] width 127 height 12
drag, startPoint x: 382, startPoint y: 517, endPoint x: 371, endPoint y: 517, distance: 11.0
click at [382, 517] on div "Run Add Card..." at bounding box center [392, 397] width 140 height 785
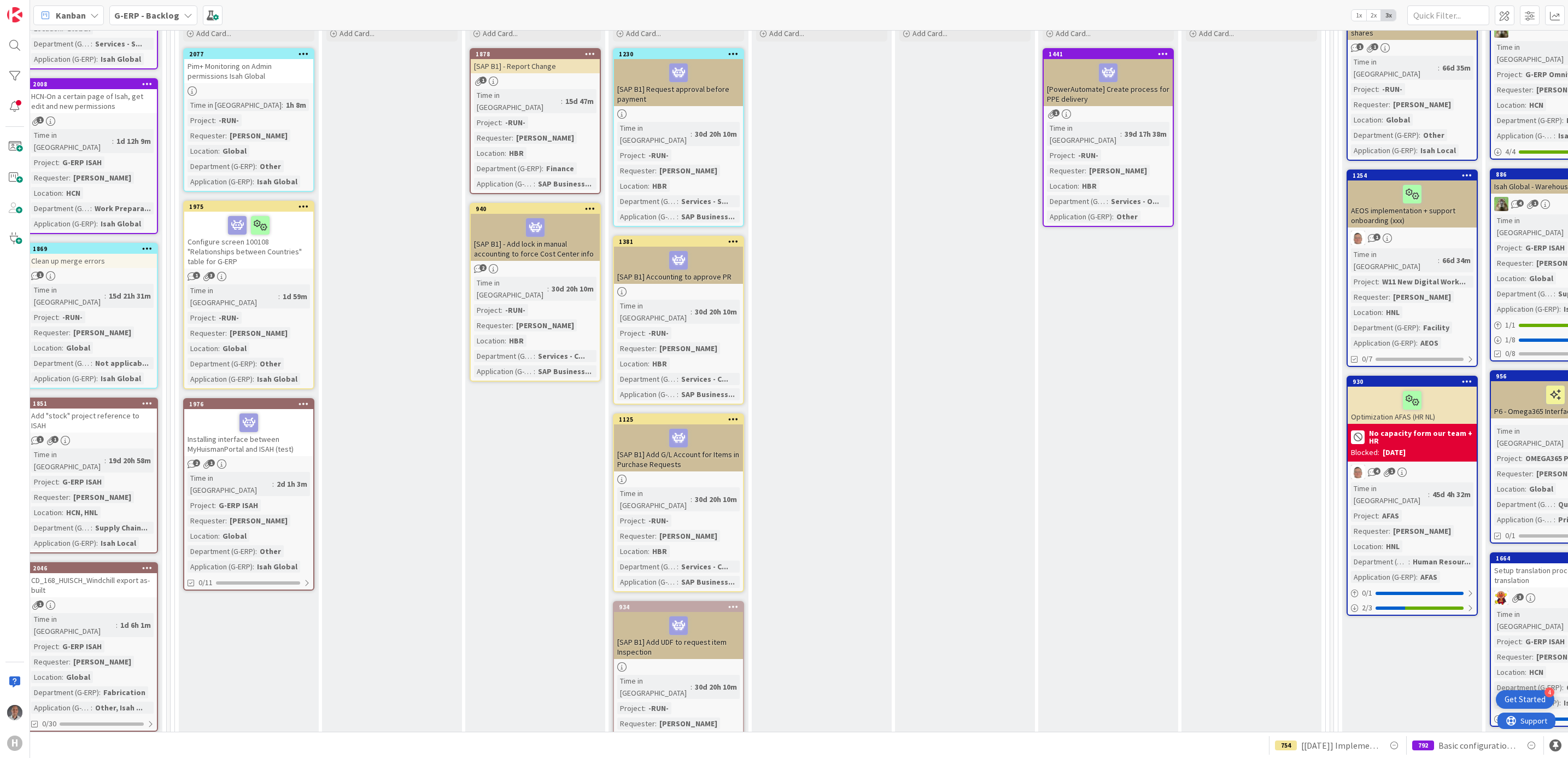
click at [299, 400] on icon at bounding box center [303, 404] width 10 height 8
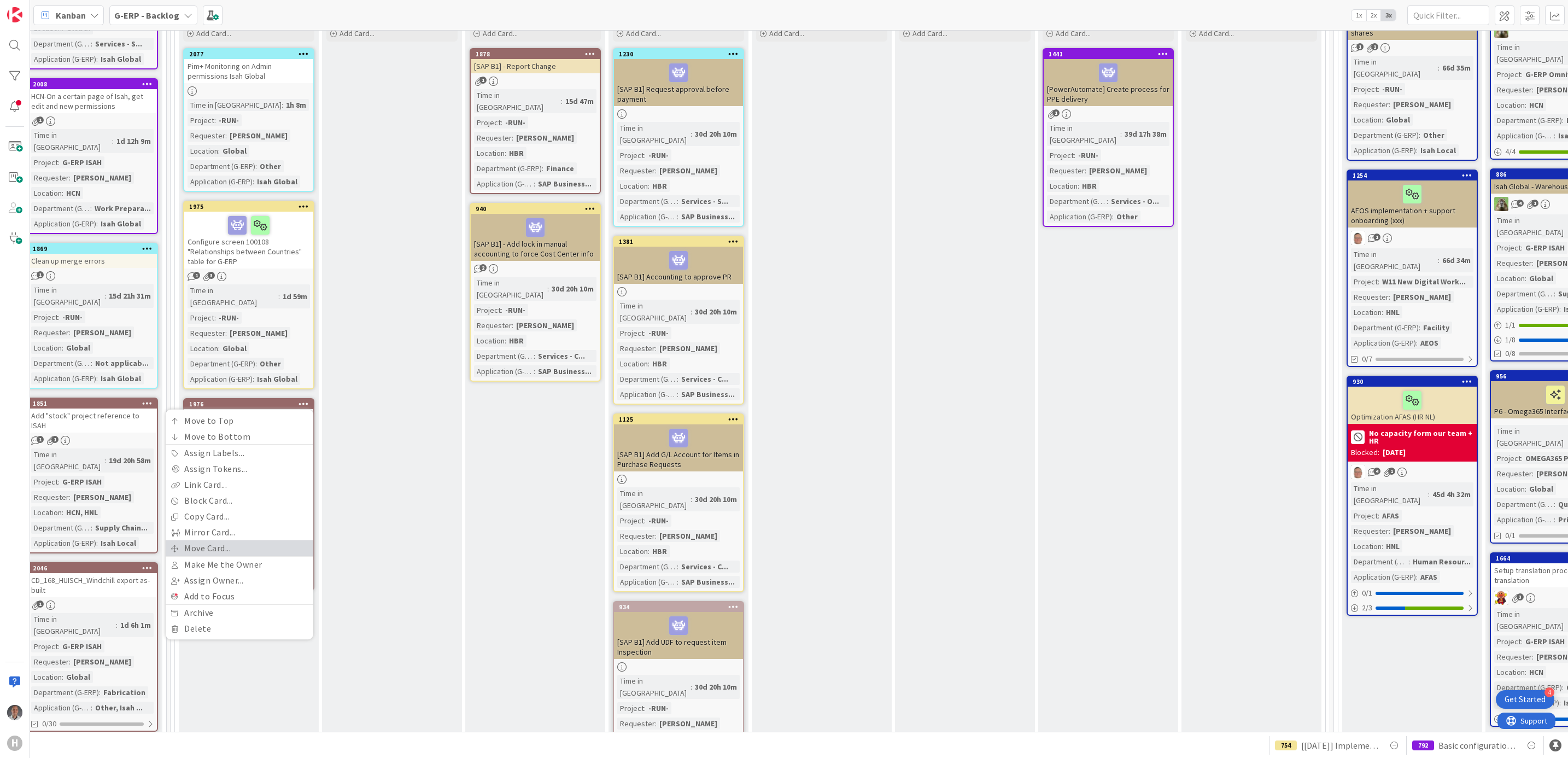
click at [242, 541] on link "Move Card..." at bounding box center [240, 549] width 148 height 16
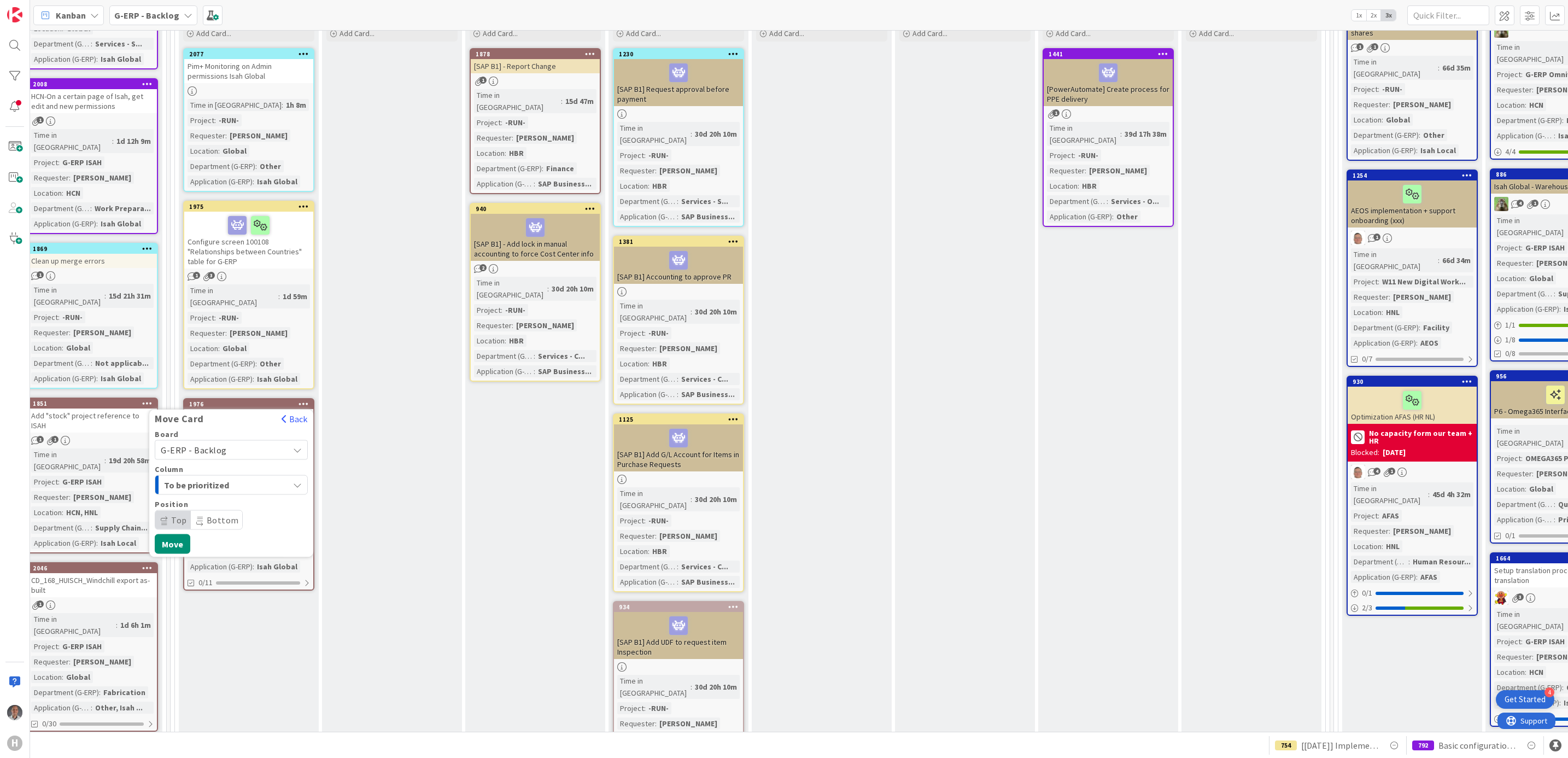
click at [279, 476] on div "To be prioritized" at bounding box center [225, 485] width 127 height 17
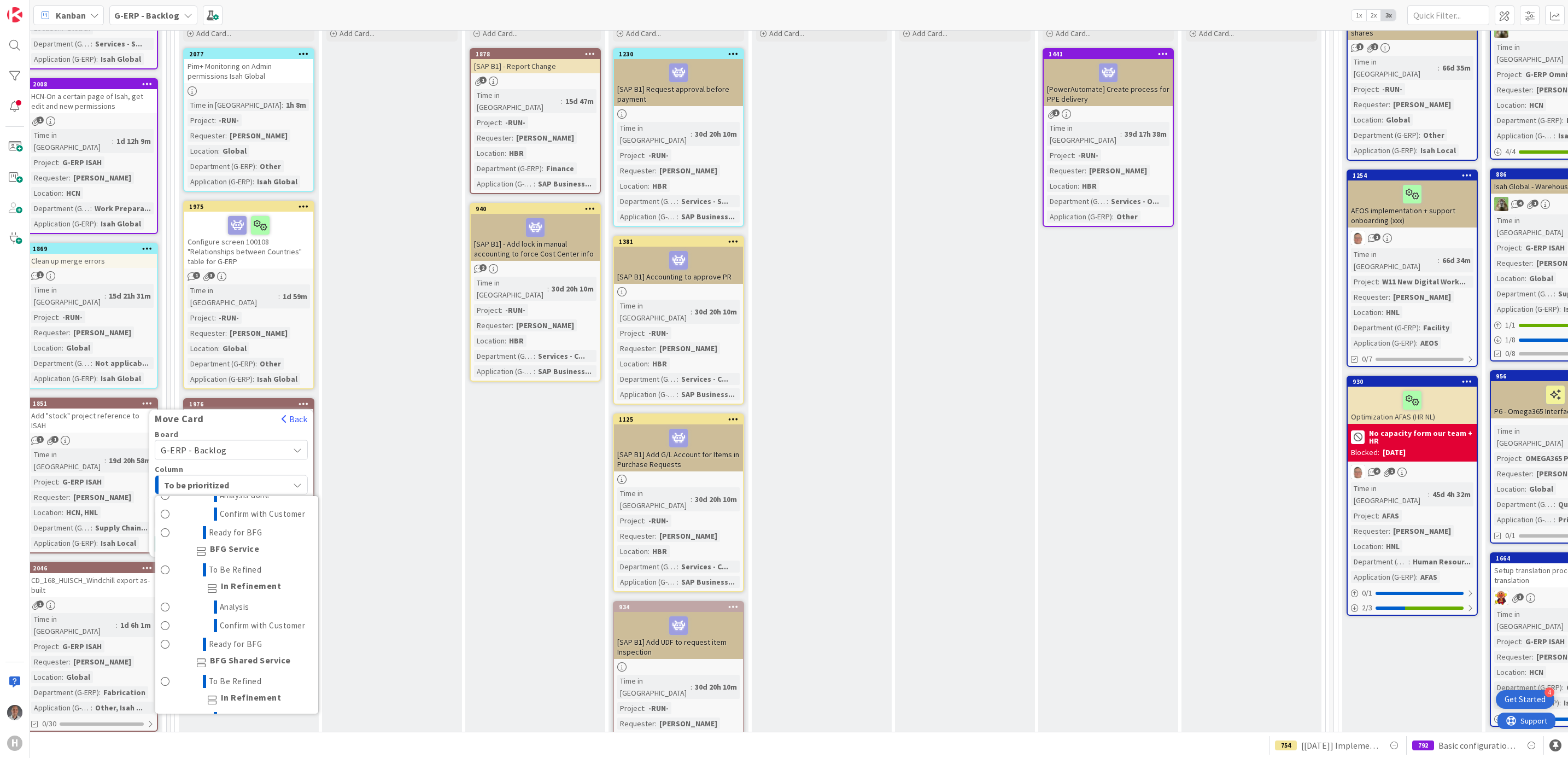
scroll to position [859, 0]
click at [274, 649] on link "Ready for BFG" at bounding box center [236, 639] width 163 height 19
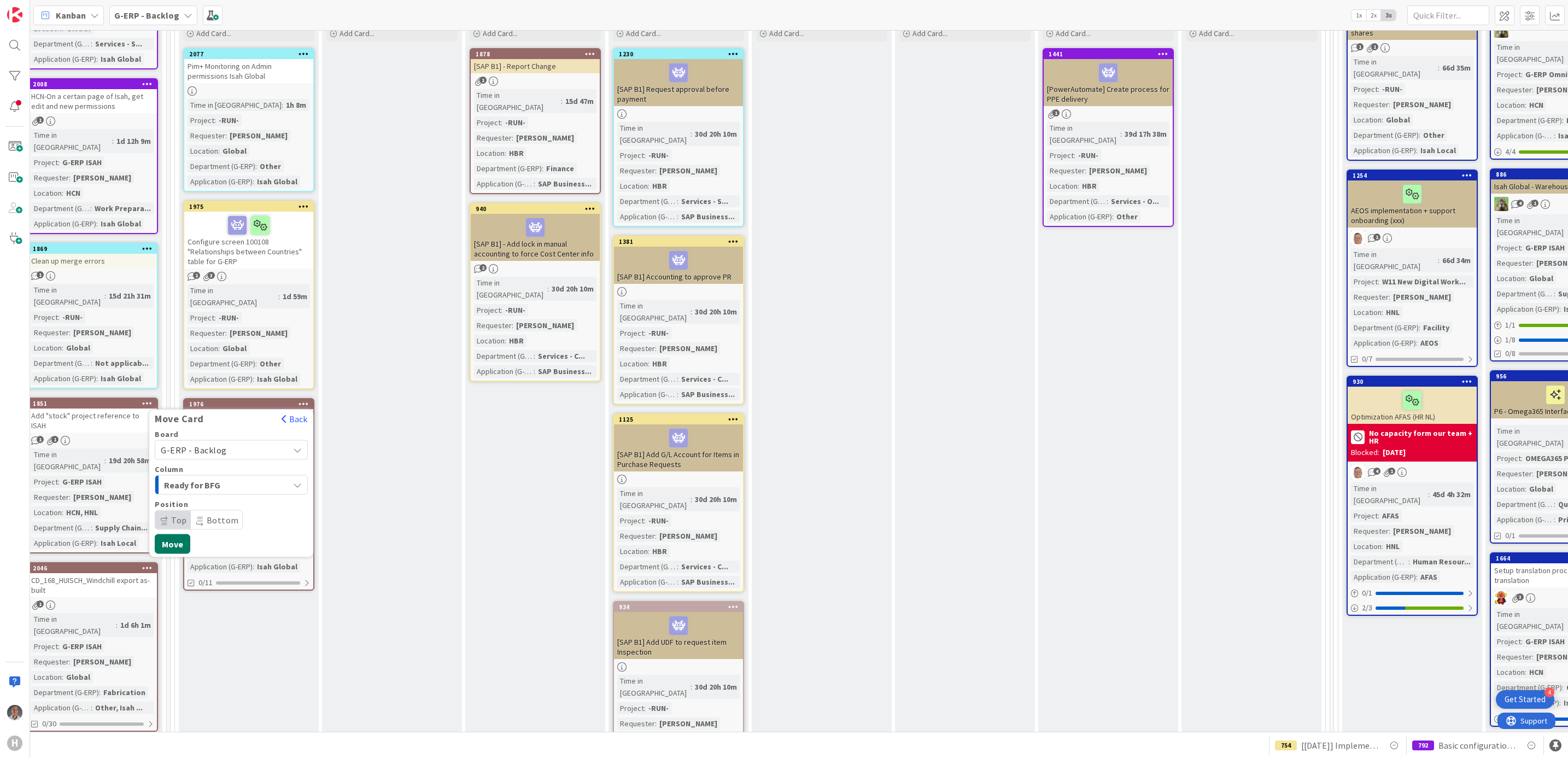
click at [178, 537] on button "Move" at bounding box center [172, 544] width 35 height 20
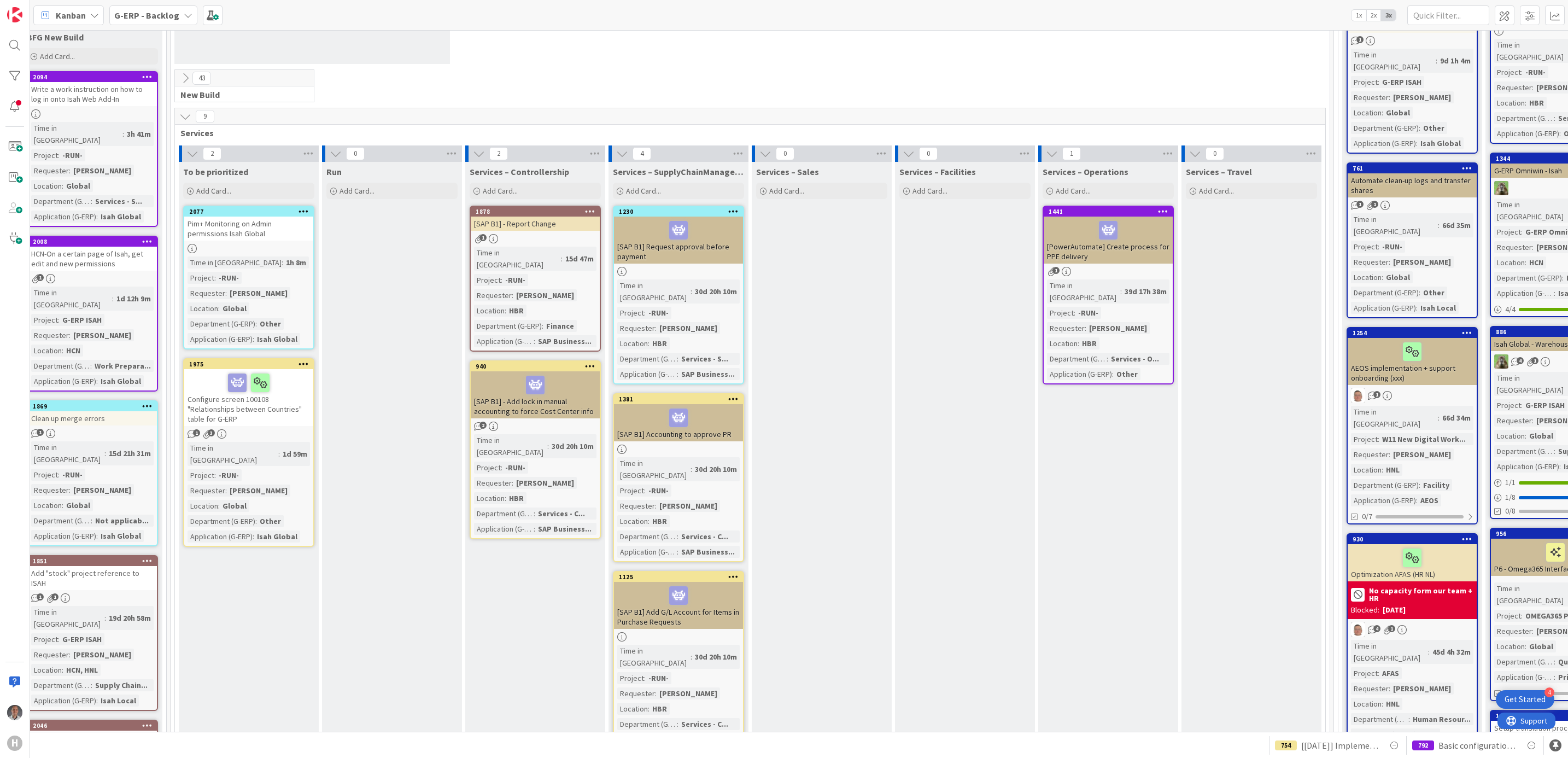
scroll to position [164, 159]
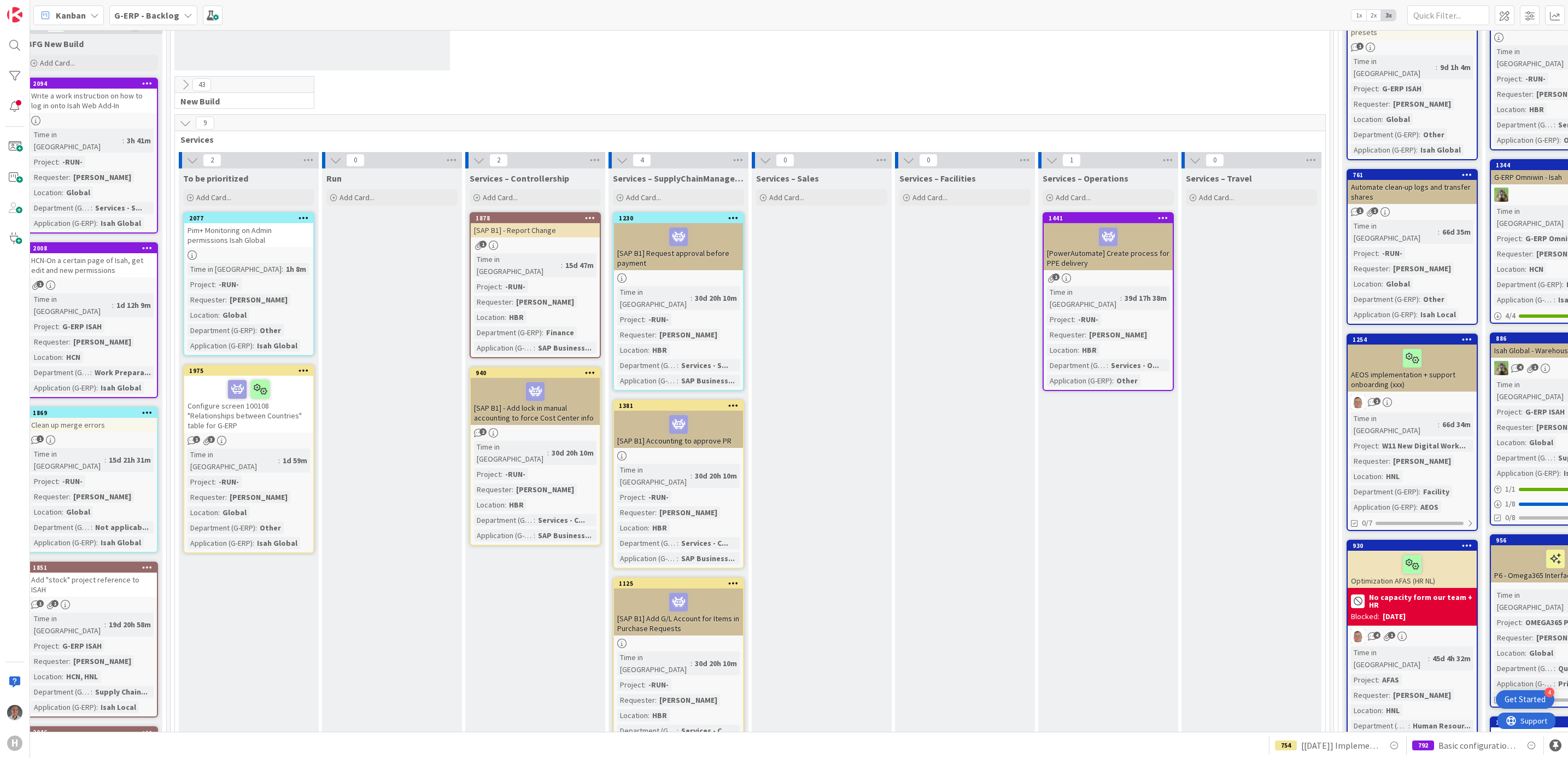
click at [273, 422] on div "Configure screen 100108 "Relationships between Countries" table for G-ERP" at bounding box center [249, 404] width 129 height 57
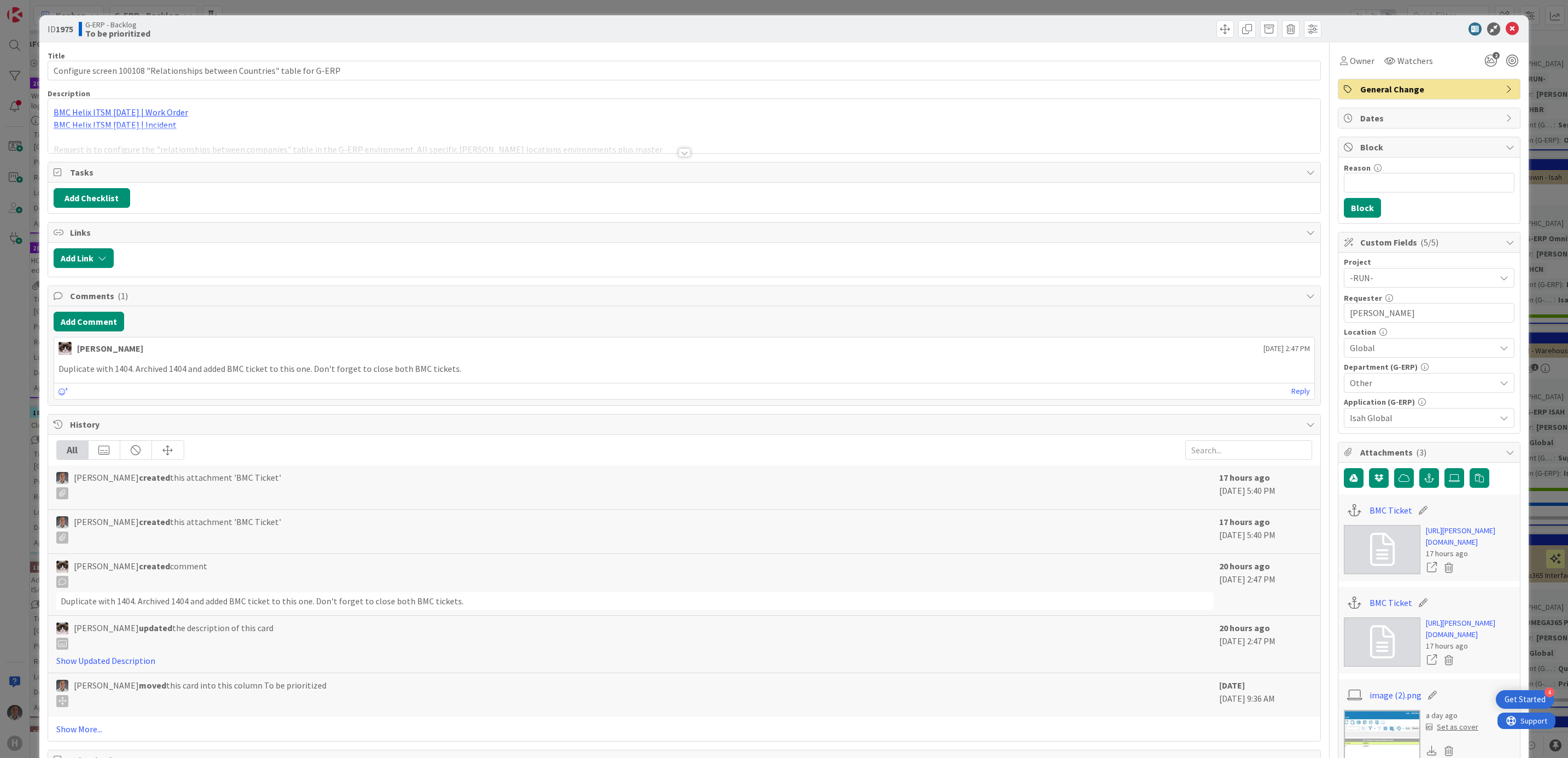
click at [682, 153] on div at bounding box center [684, 152] width 12 height 9
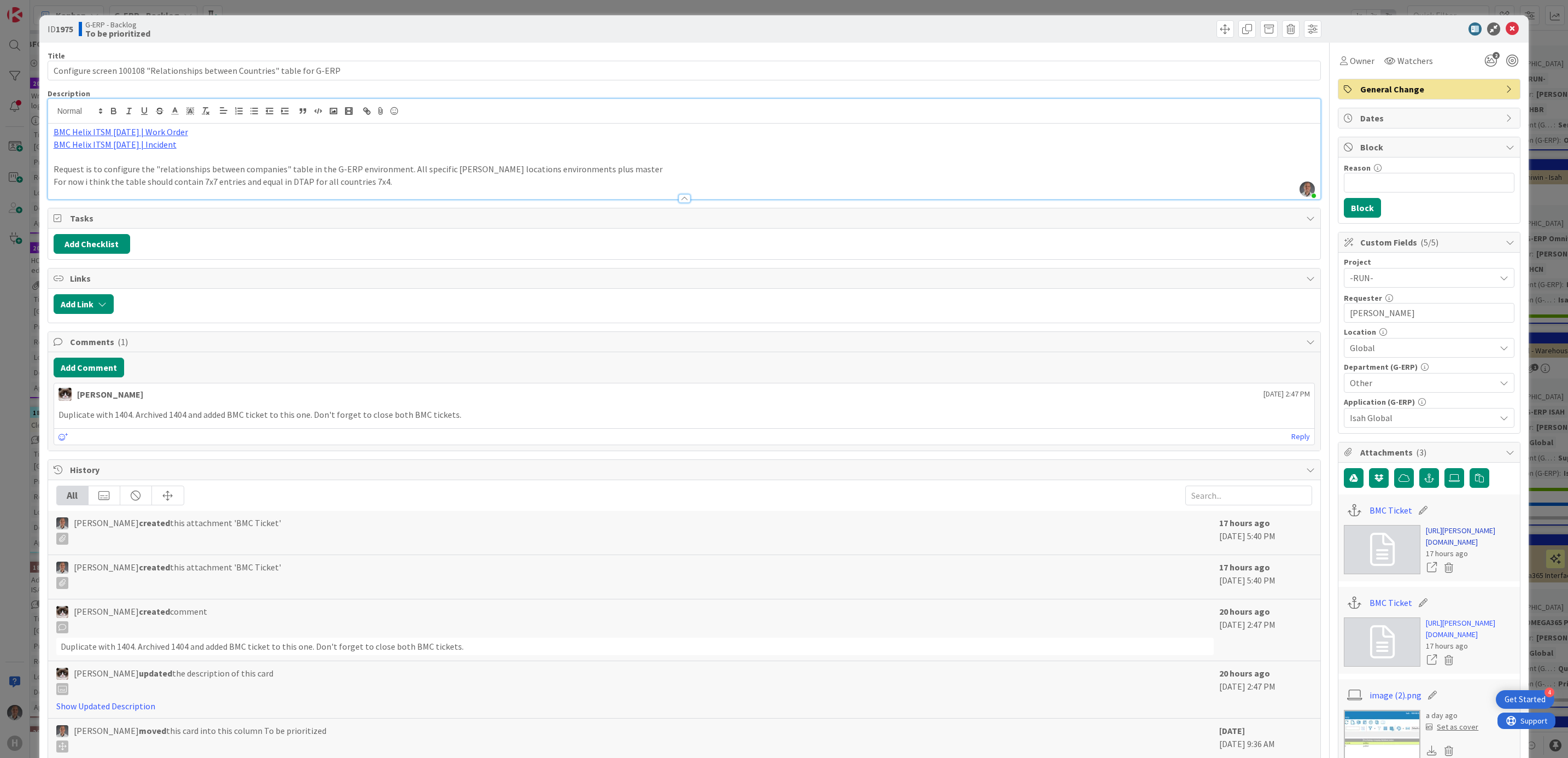
click at [1462, 548] on link "[URL][PERSON_NAME][DOMAIN_NAME]" at bounding box center [1470, 536] width 89 height 23
click at [1216, 33] on span at bounding box center [1225, 29] width 17 height 17
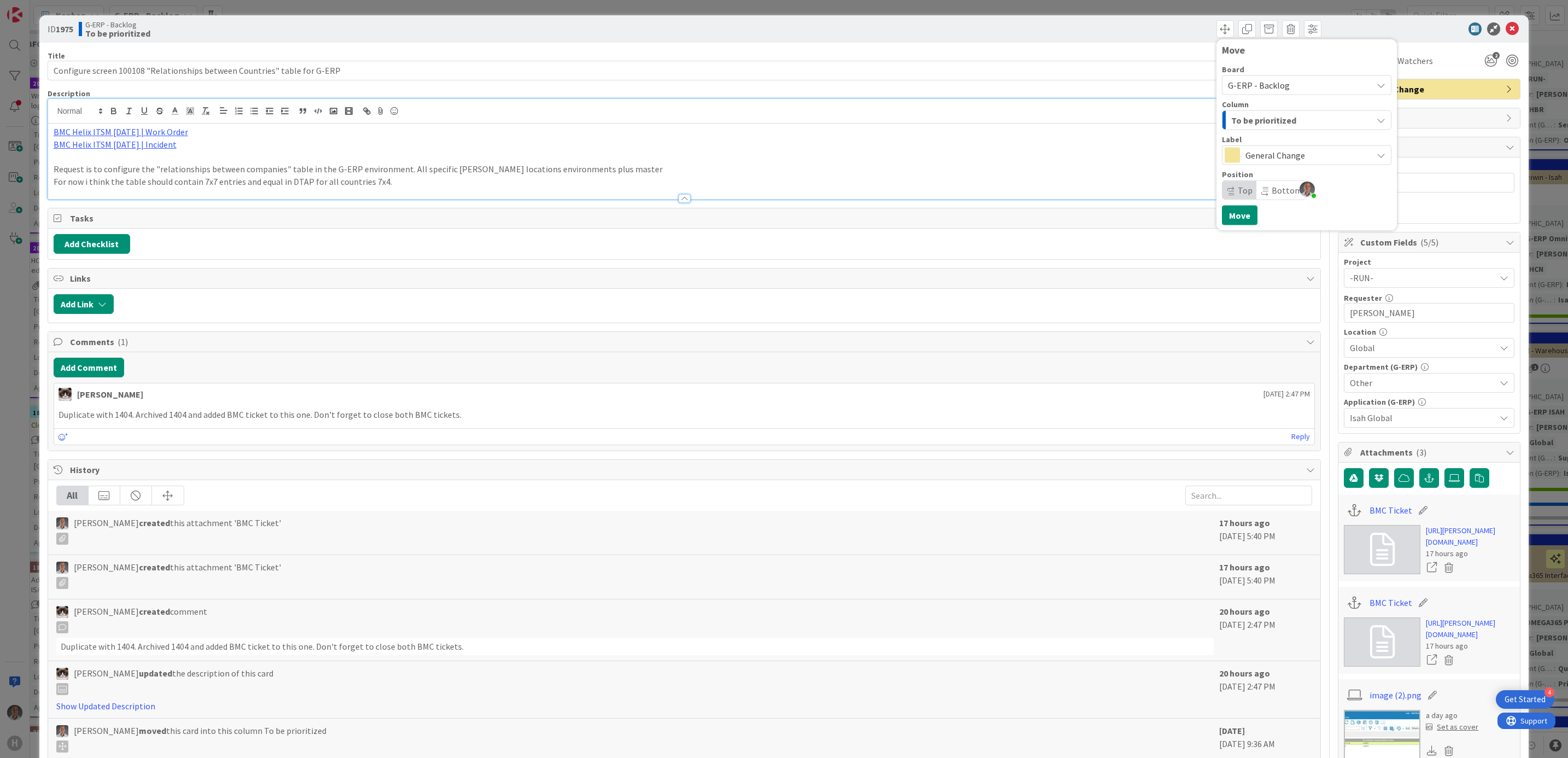
click at [1274, 116] on span "To be prioritized" at bounding box center [1264, 120] width 65 height 14
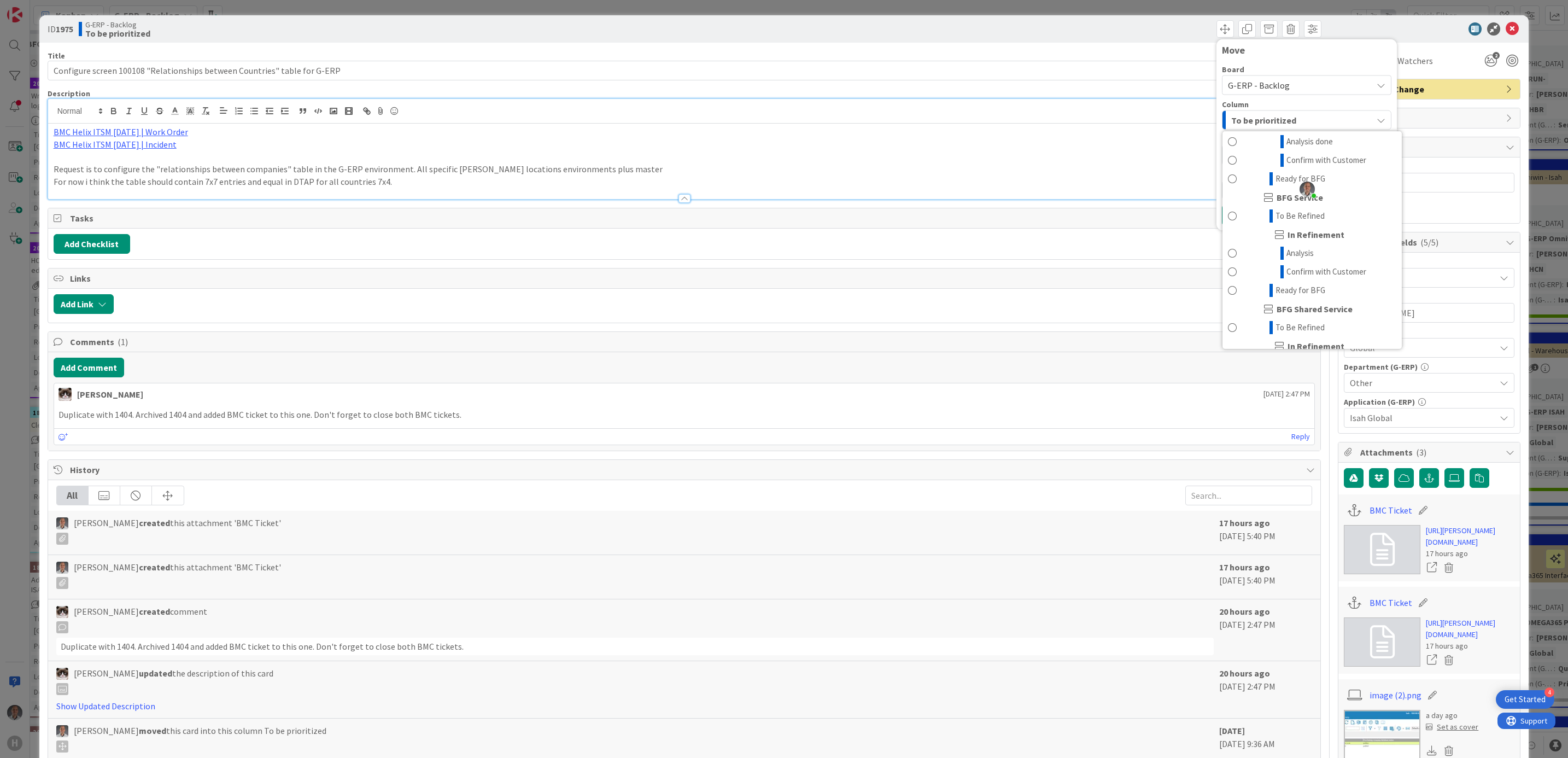
scroll to position [812, 0]
click at [1327, 305] on link "Ready for BFG" at bounding box center [1312, 295] width 179 height 19
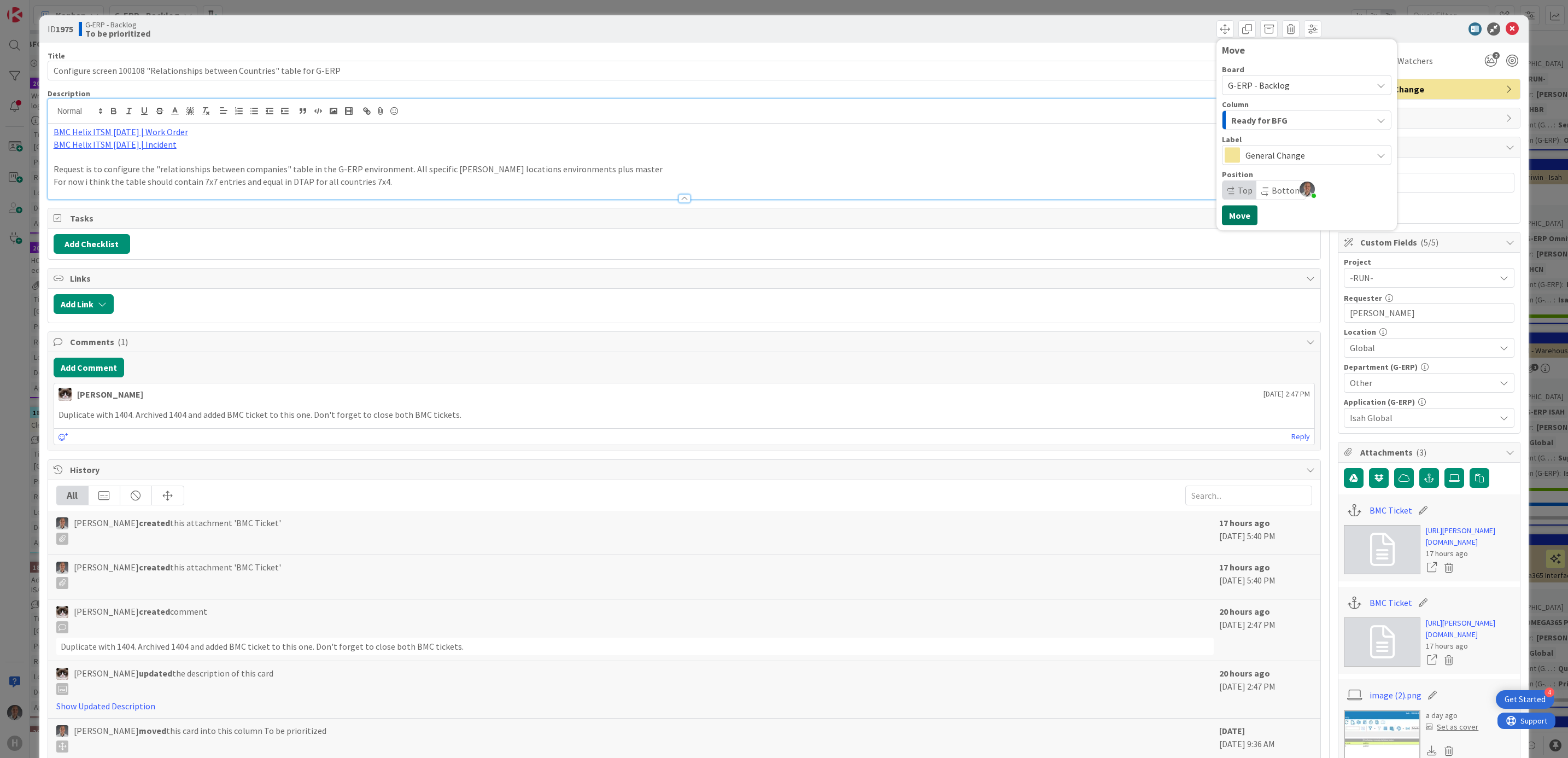
click at [1232, 216] on button "Move" at bounding box center [1239, 215] width 35 height 20
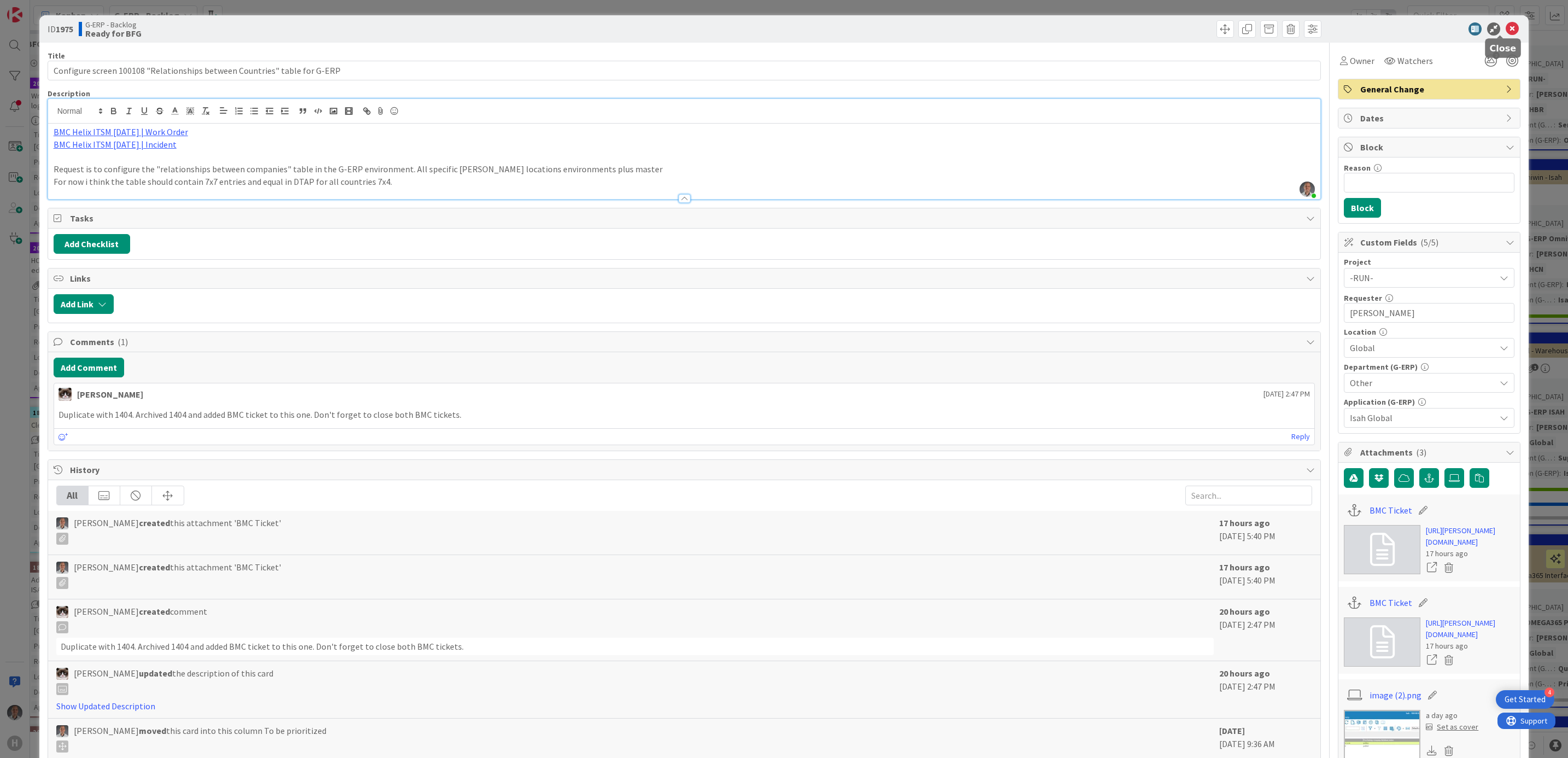
click at [1506, 26] on icon at bounding box center [1512, 28] width 13 height 13
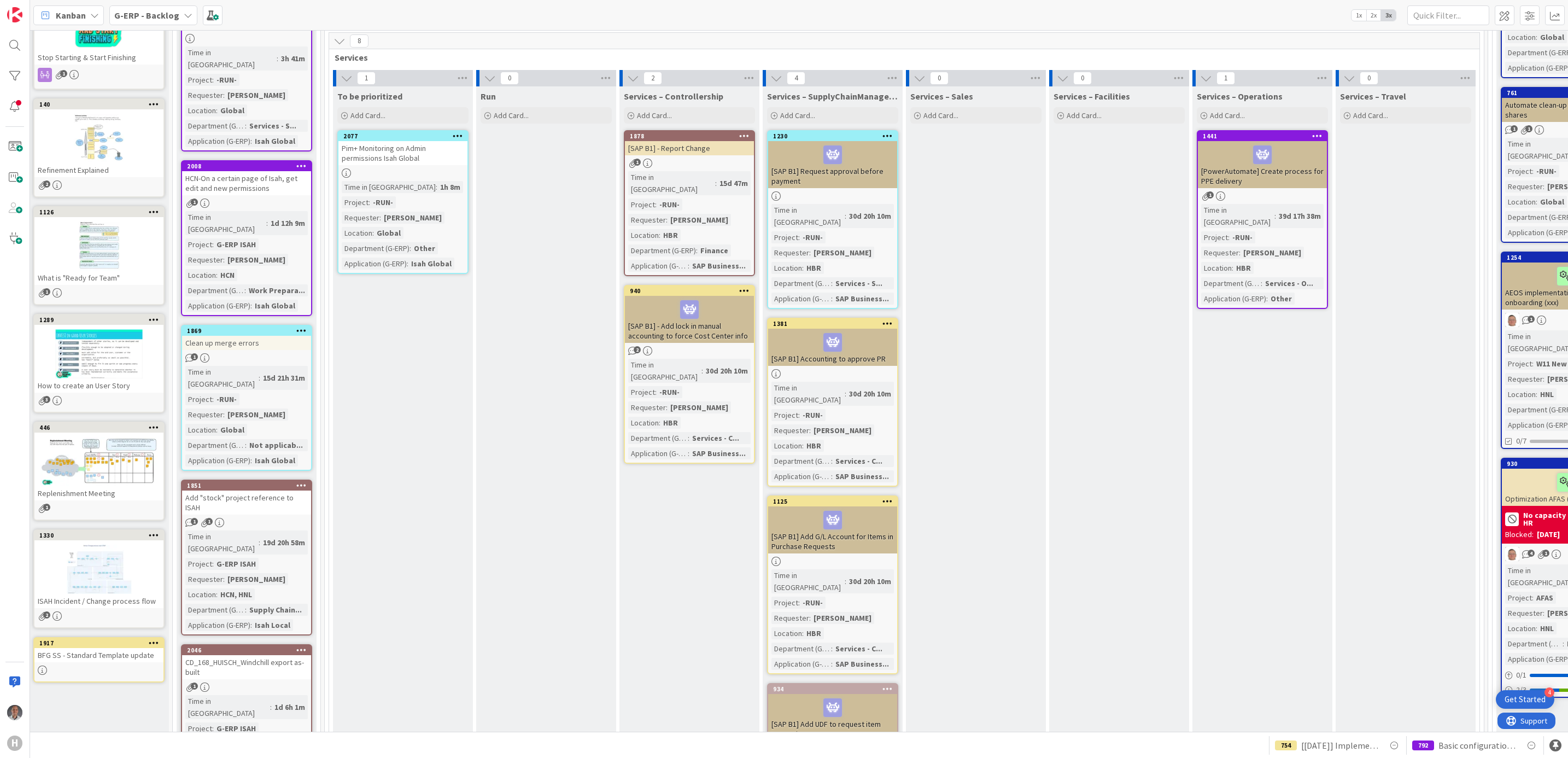
scroll to position [246, 0]
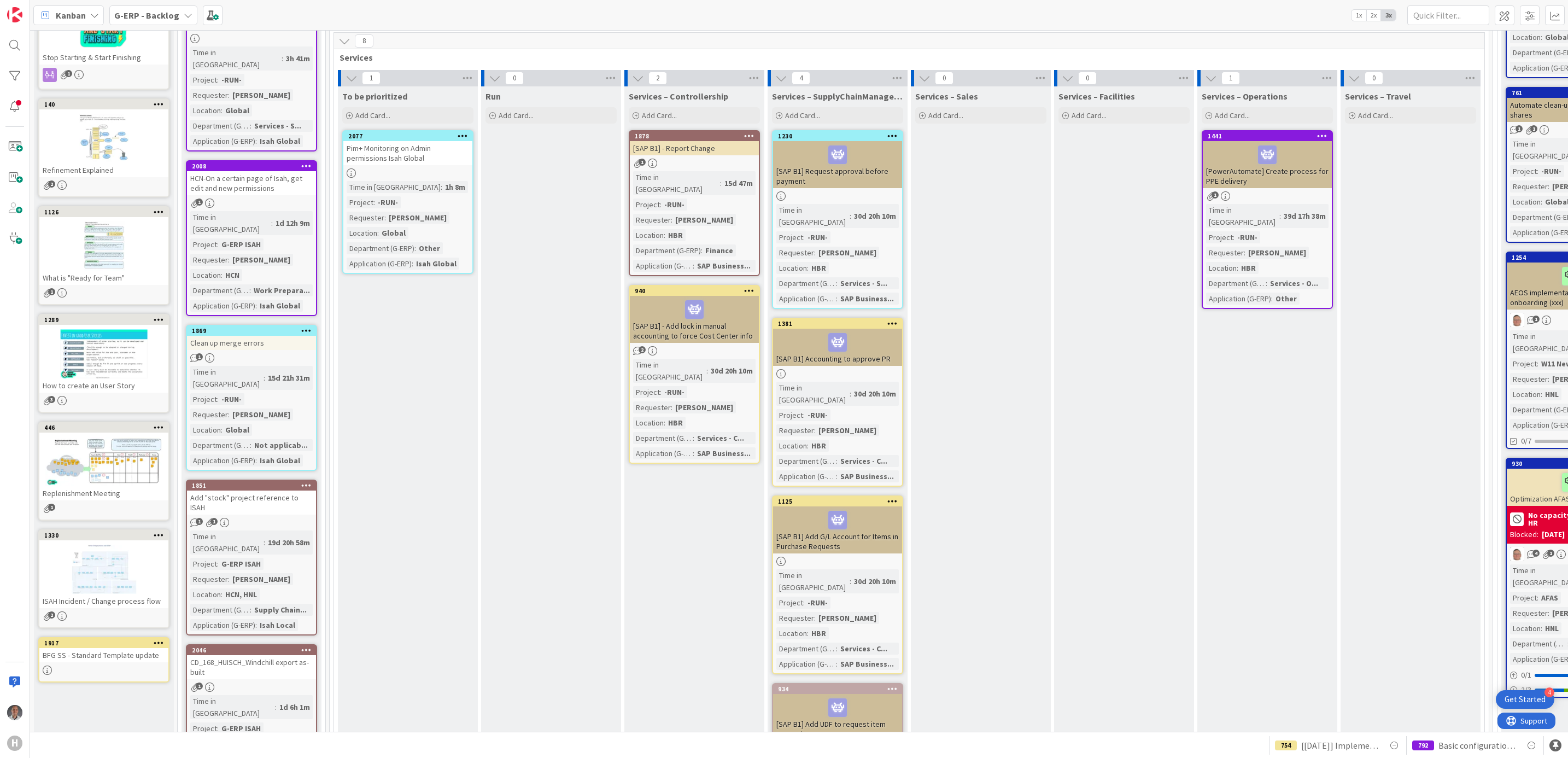
click at [445, 146] on div "Pim+ Monitoring on Admin permissions Isah Global" at bounding box center [408, 153] width 129 height 24
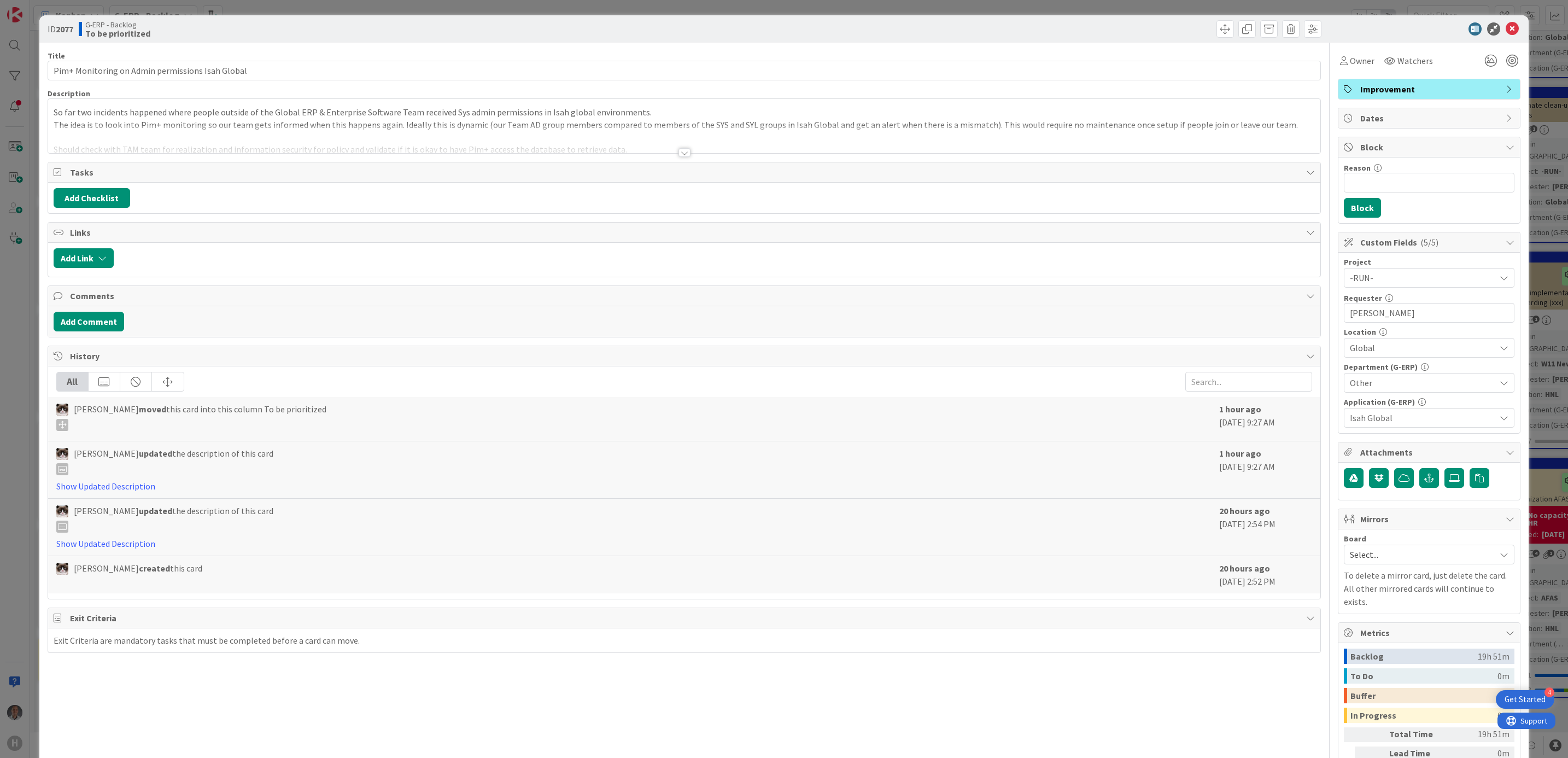
click at [678, 155] on div at bounding box center [684, 152] width 12 height 9
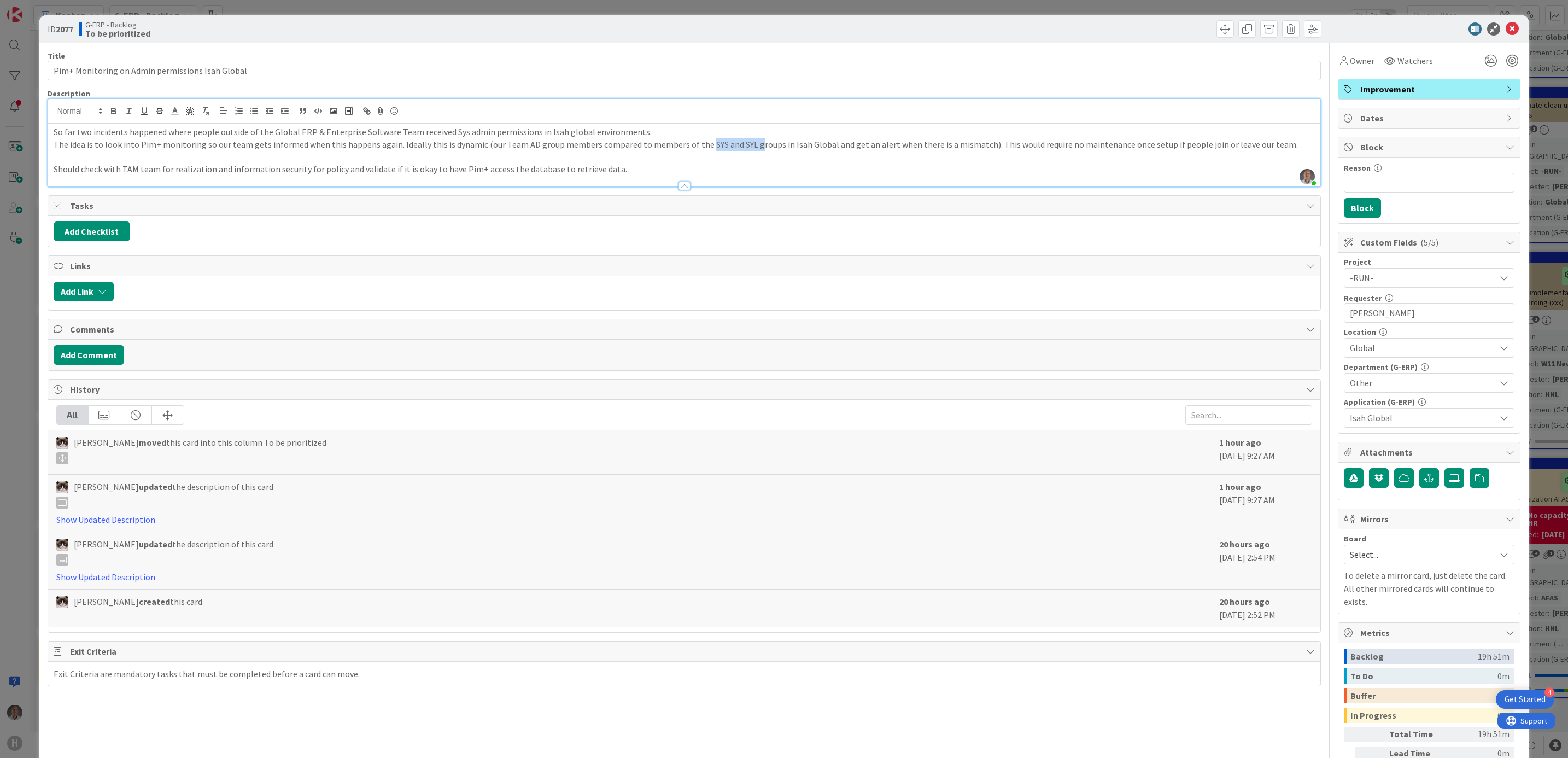
click at [743, 148] on p "The idea is to look into Pim+ monitoring so our team gets informed when this ha…" at bounding box center [684, 145] width 1262 height 13
click at [748, 173] on p "Should check with TAM team for realization and information security for policy …" at bounding box center [684, 169] width 1262 height 13
click at [1506, 30] on icon at bounding box center [1512, 28] width 13 height 13
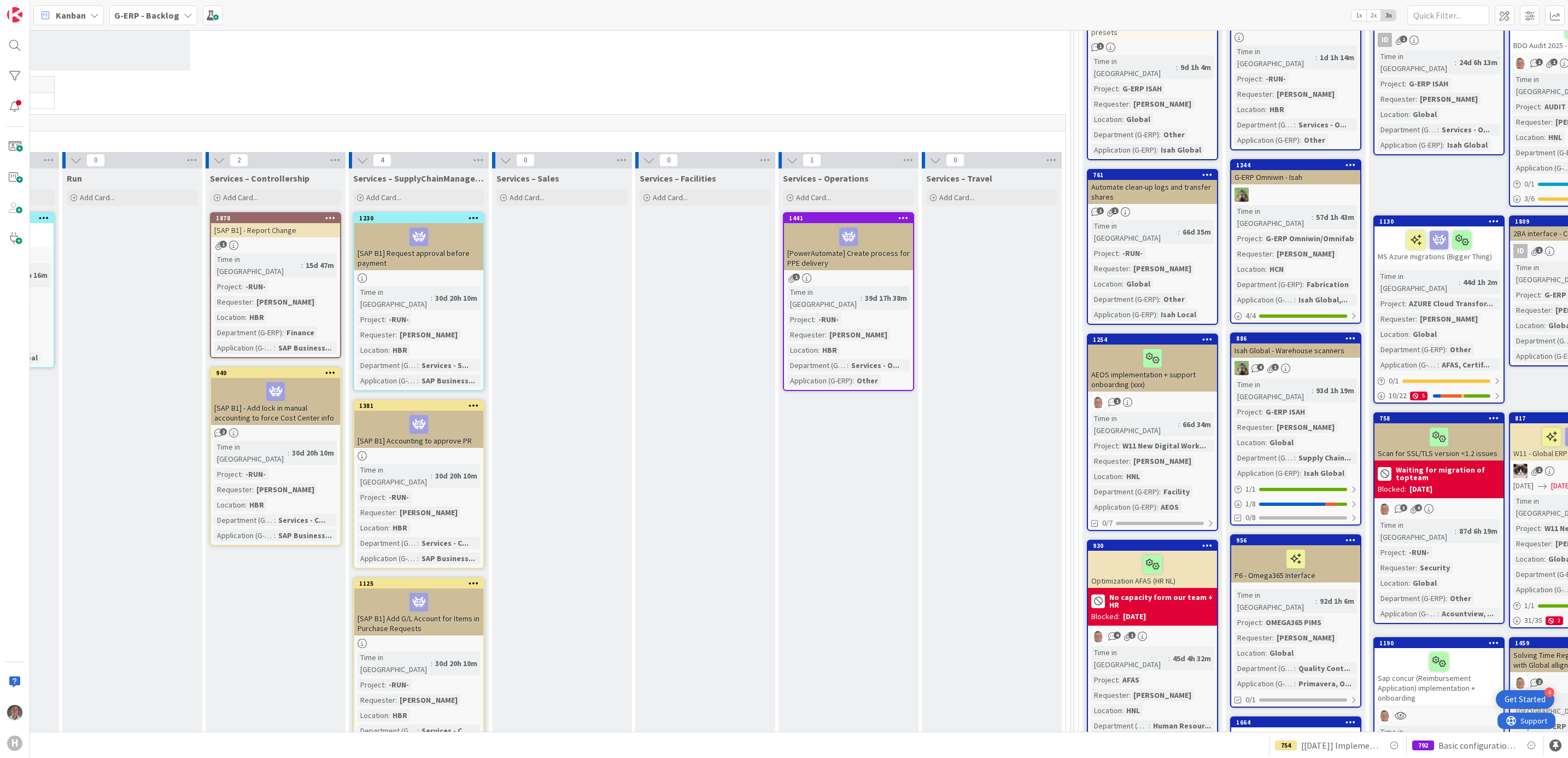
scroll to position [164, 417]
click at [888, 241] on div at bounding box center [851, 236] width 123 height 23
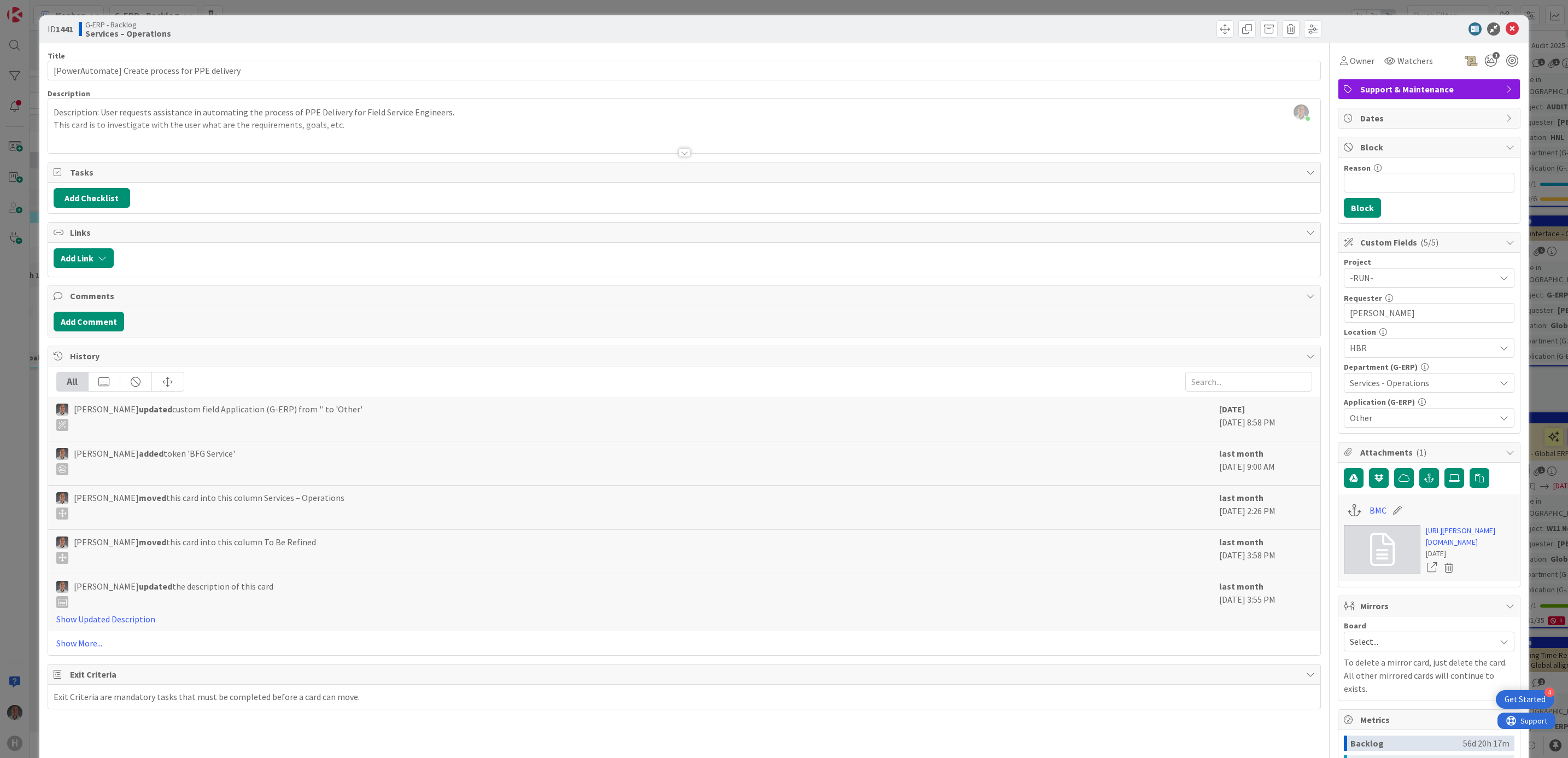
click at [682, 154] on div at bounding box center [684, 152] width 12 height 9
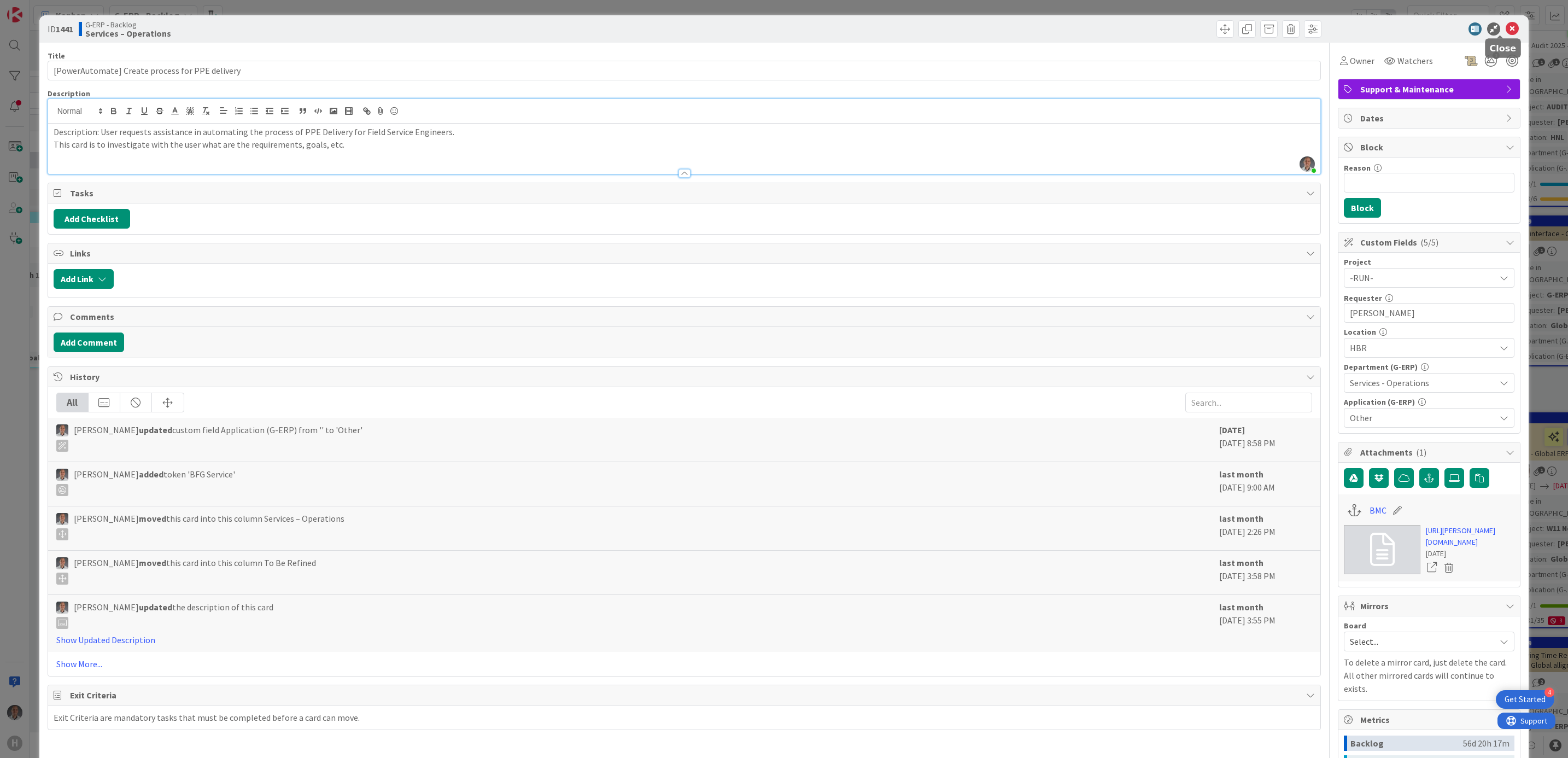
click at [1506, 25] on icon at bounding box center [1512, 28] width 13 height 13
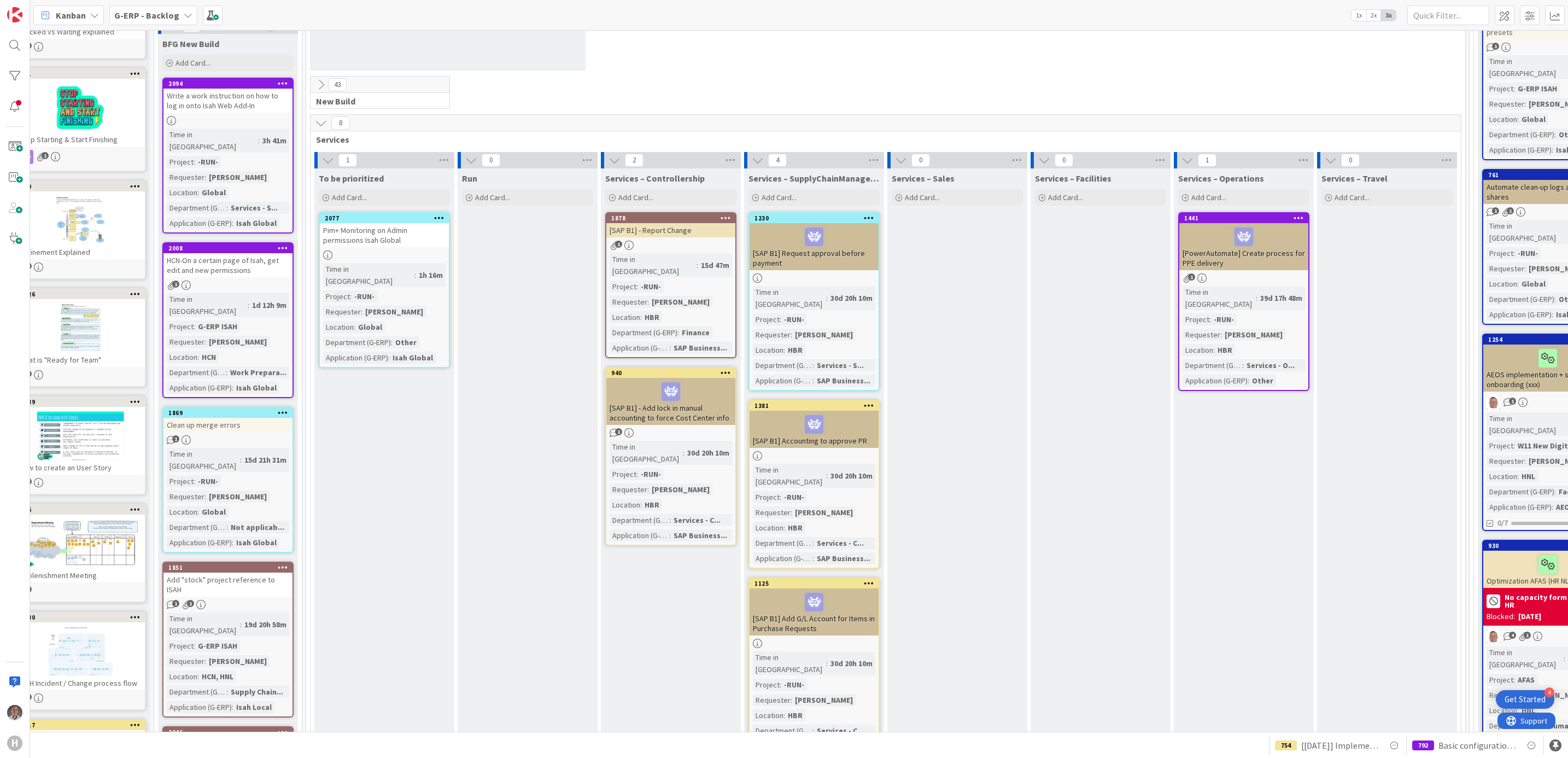
scroll to position [164, 17]
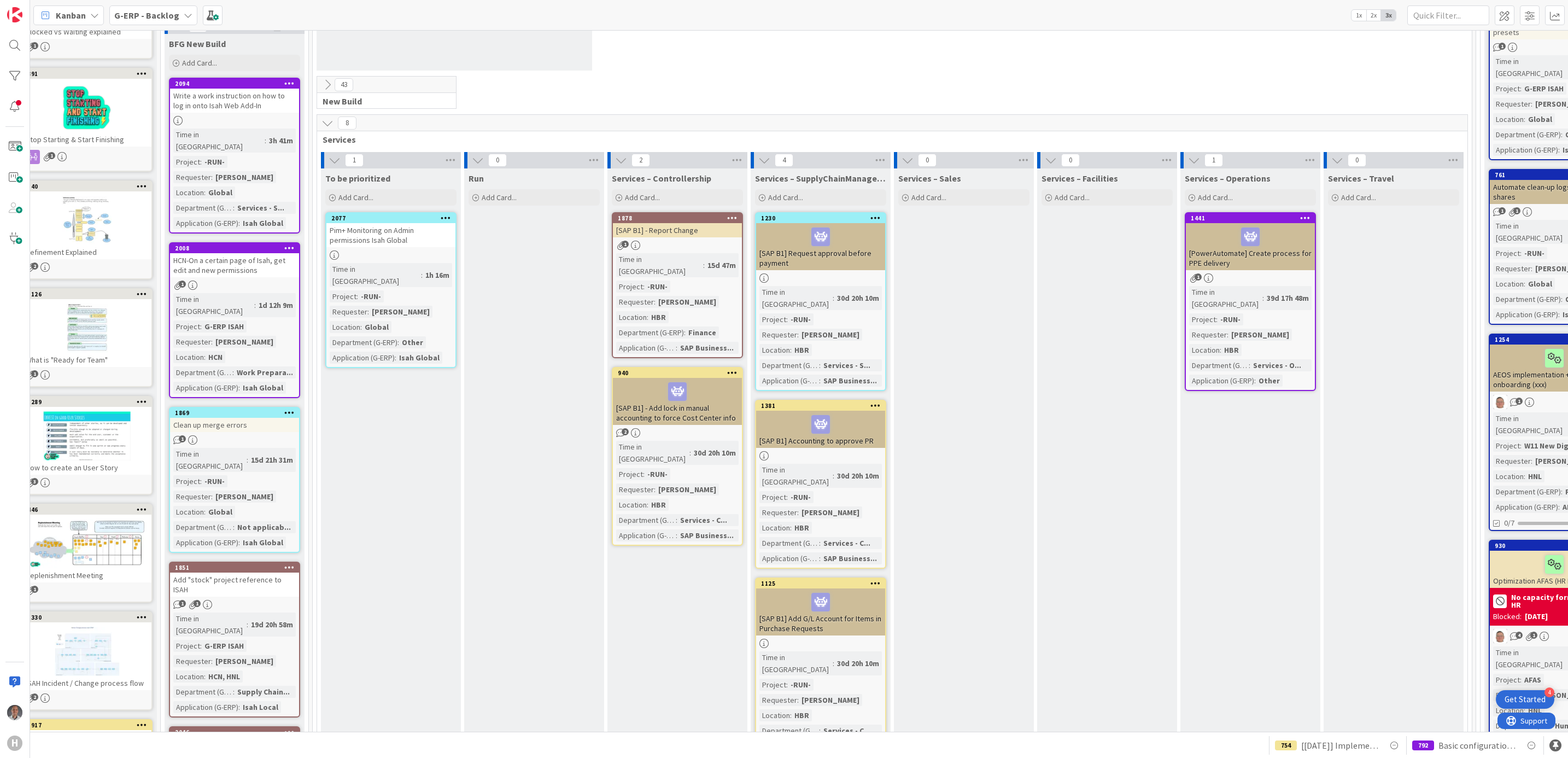
click at [176, 10] on div "G-ERP - Backlog" at bounding box center [153, 15] width 88 height 20
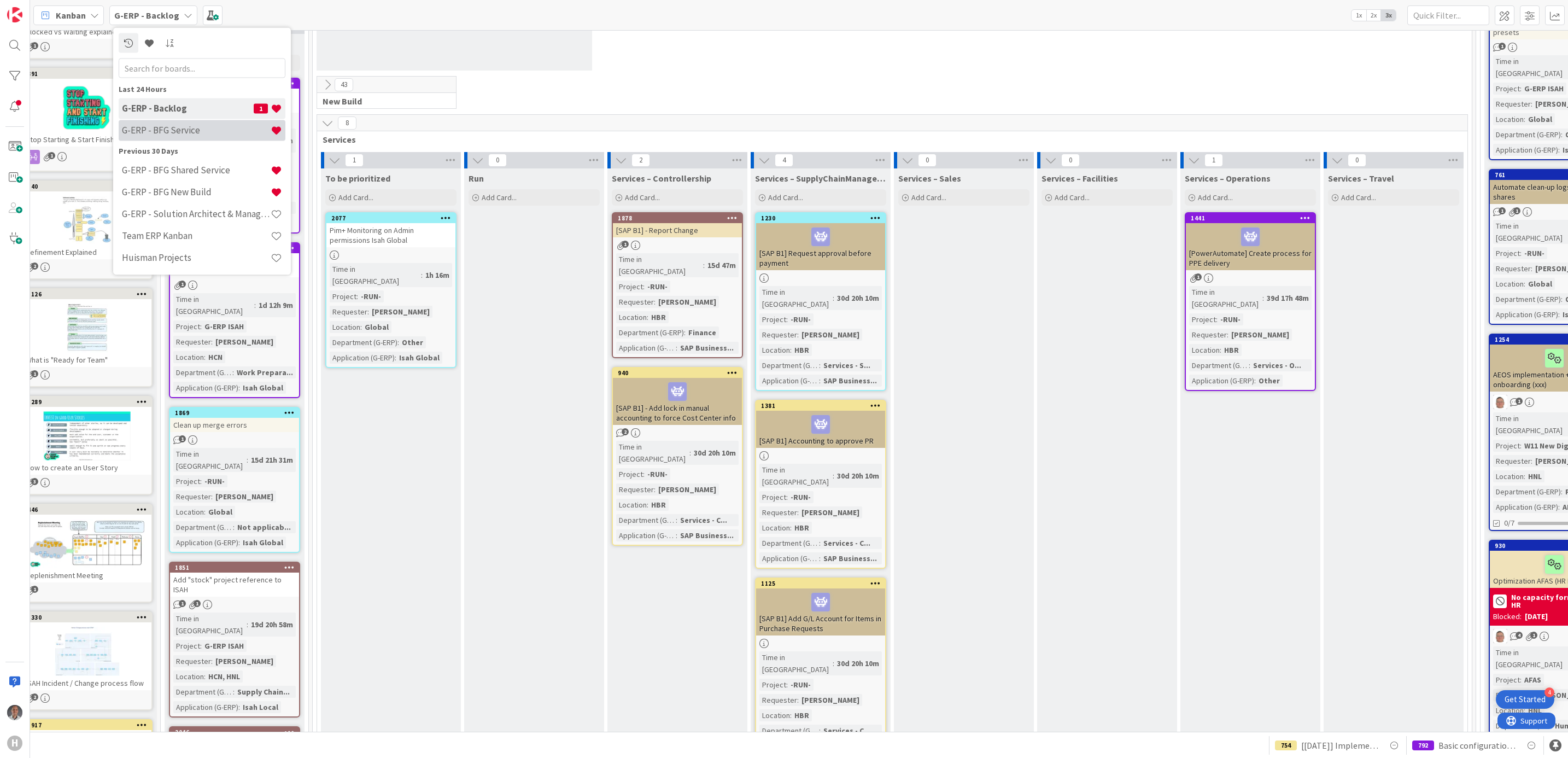
click at [184, 128] on h4 "G-ERP - BFG Service" at bounding box center [196, 130] width 149 height 11
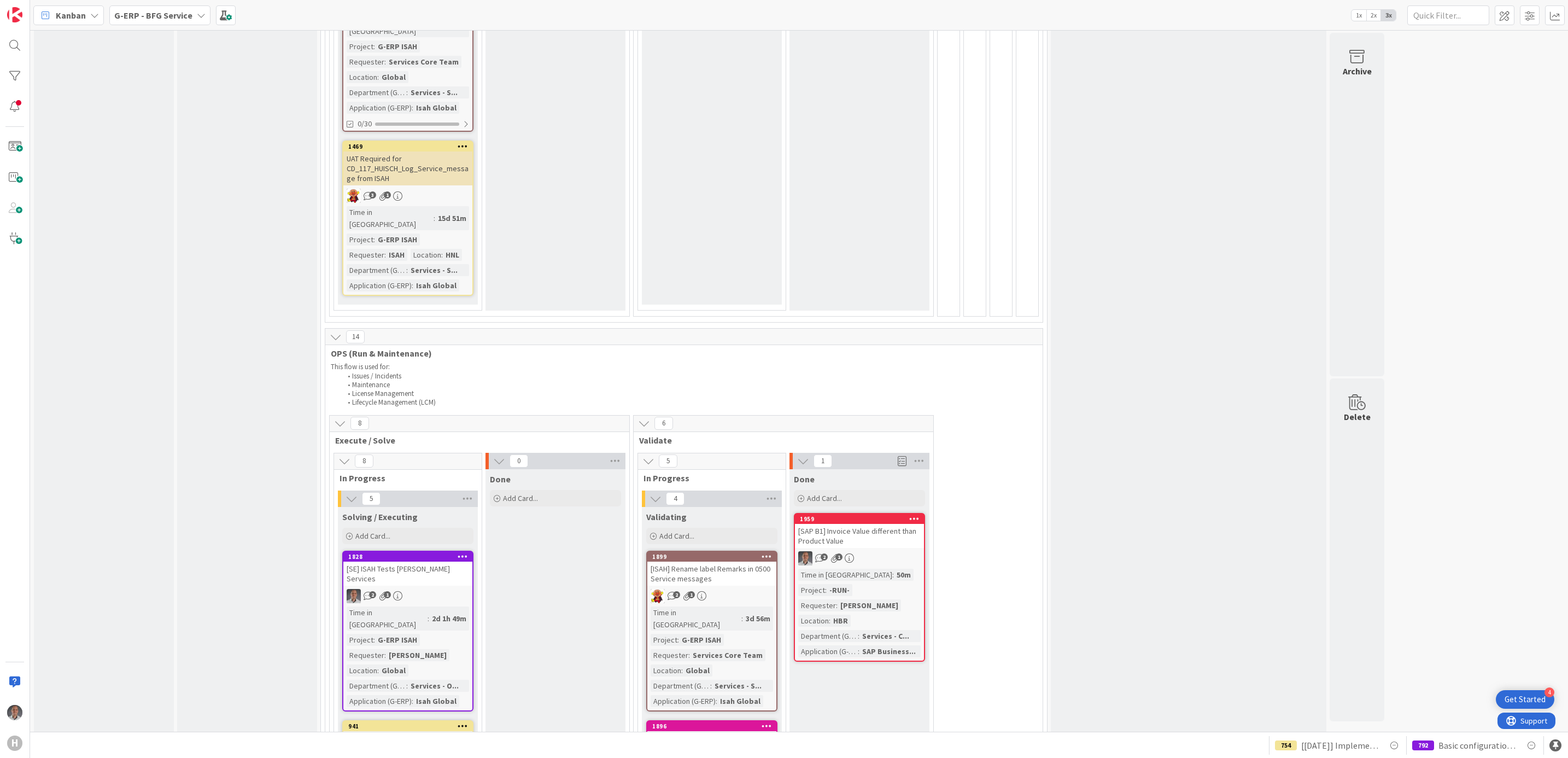
scroll to position [1477, 0]
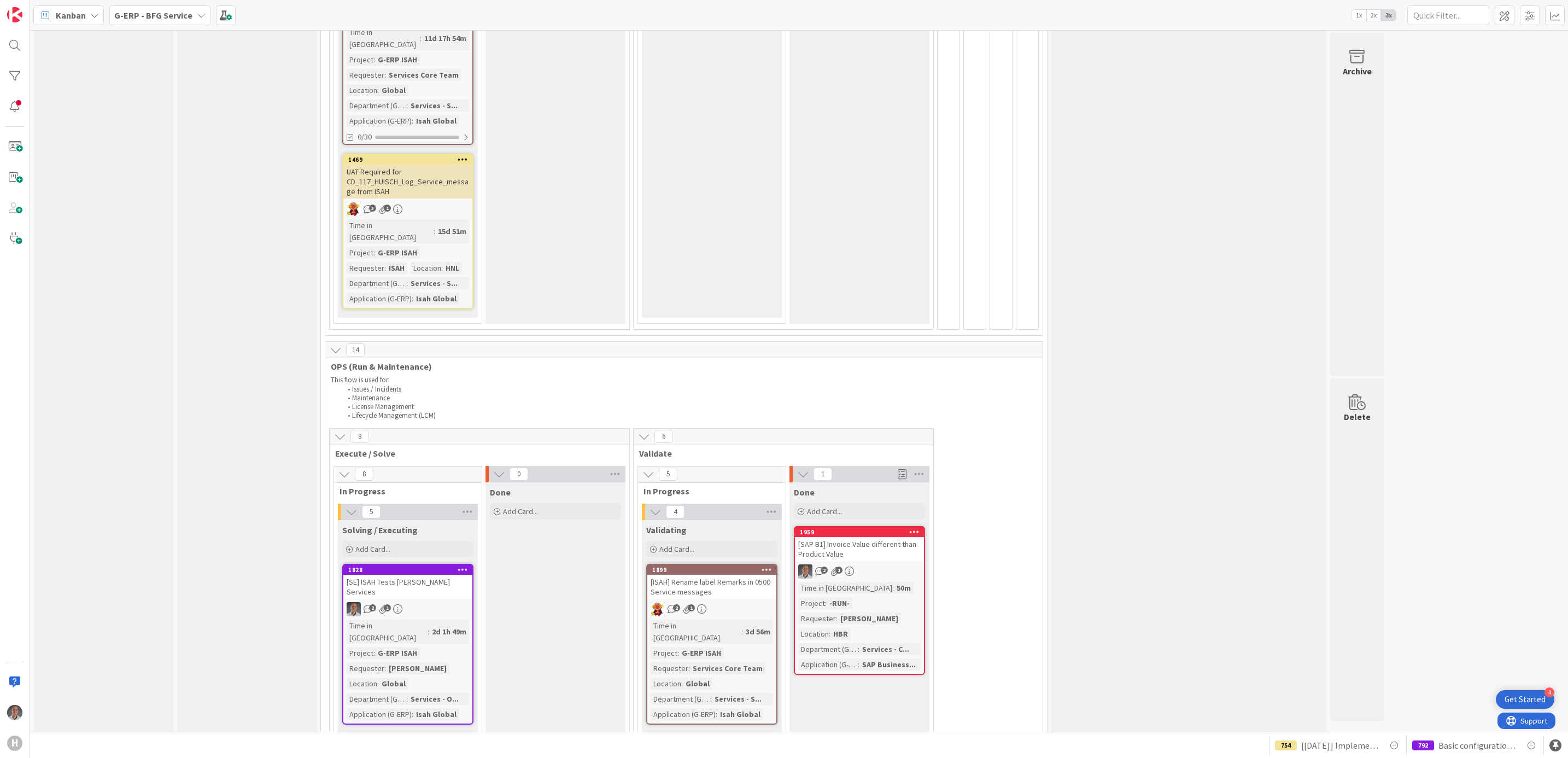
click at [876, 537] on div "[SAP B1] Invoice Value different than Product Value" at bounding box center [859, 549] width 129 height 24
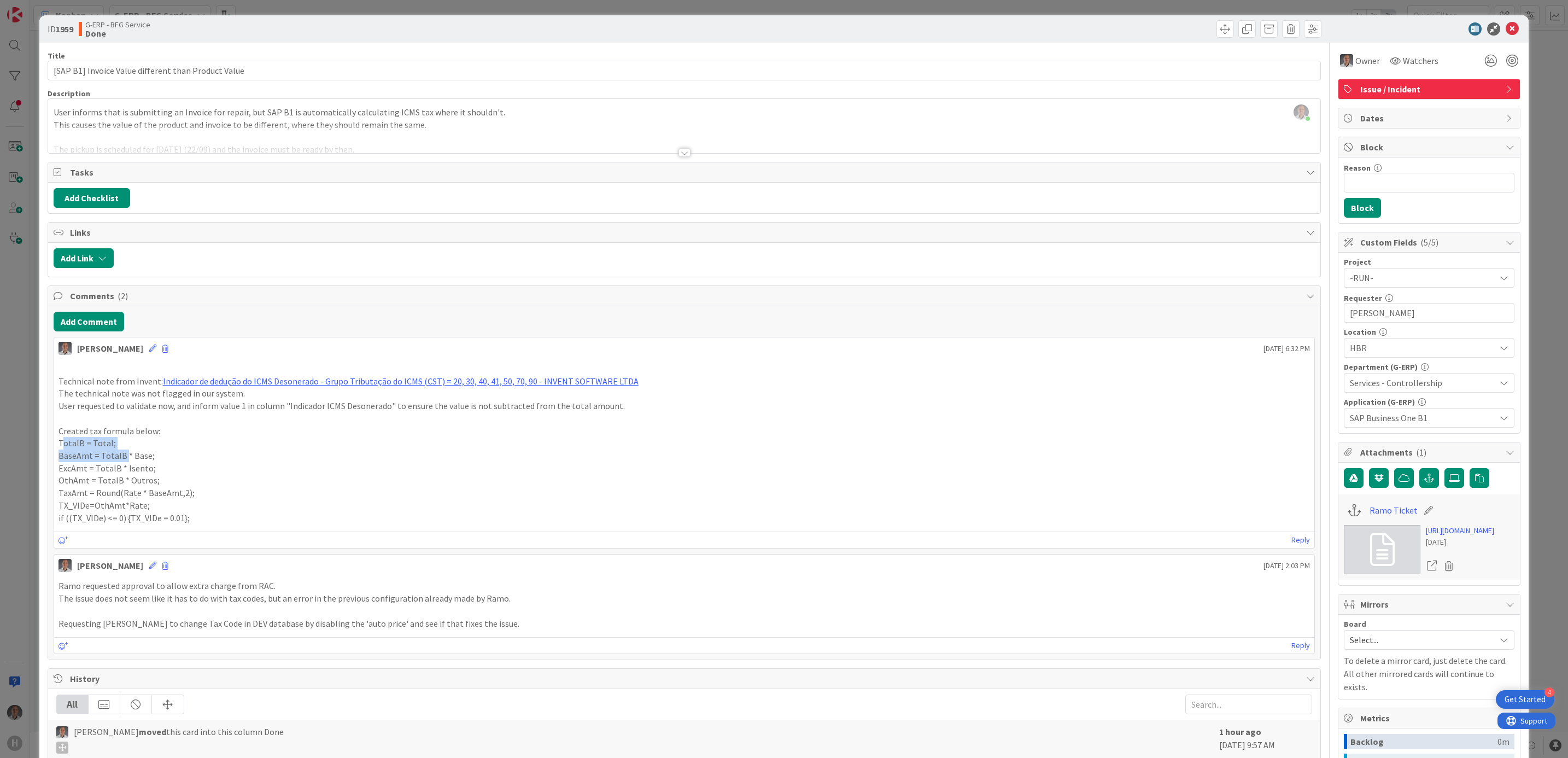
drag, startPoint x: 62, startPoint y: 446, endPoint x: 124, endPoint y: 464, distance: 64.6
click at [124, 464] on div "Technical note from Invent: Indicador de dedução do ICMS Desonerado - Grupo Tri…" at bounding box center [684, 443] width 1252 height 161
drag, startPoint x: 124, startPoint y: 464, endPoint x: 219, endPoint y: 523, distance: 111.8
click at [228, 517] on p "if ((TX_VlDe) <= 0) {TX_VlDe = 0.01};" at bounding box center [684, 518] width 1252 height 13
drag, startPoint x: 204, startPoint y: 524, endPoint x: 184, endPoint y: 516, distance: 21.5
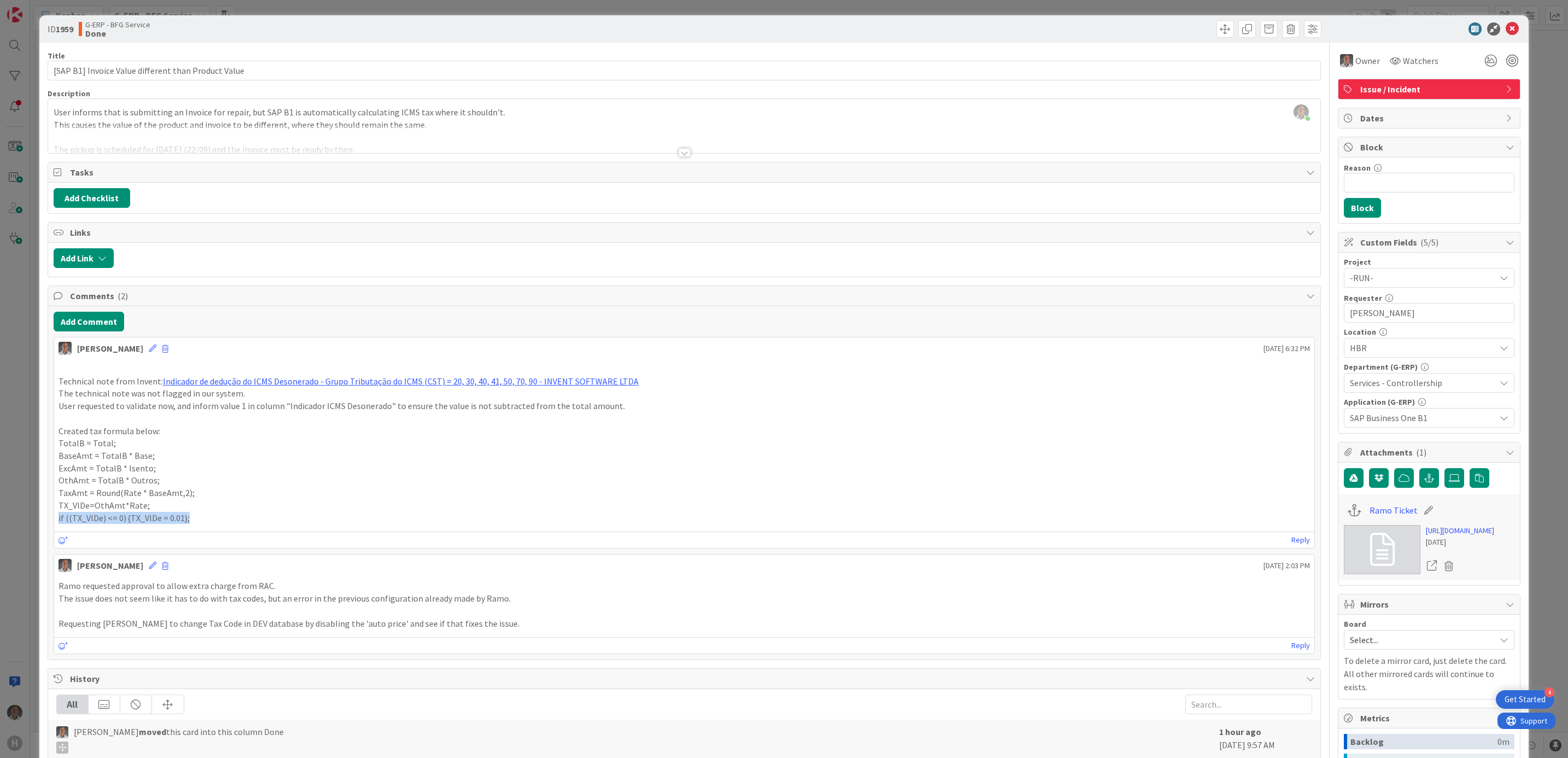
click at [184, 516] on div "Technical note from Invent: Indicador de dedução do ICMS Desonerado - Grupo Tri…" at bounding box center [684, 443] width 1252 height 161
drag, startPoint x: 184, startPoint y: 516, endPoint x: 210, endPoint y: 522, distance: 26.7
click at [210, 522] on p "if ((TX_VlDe) <= 0) {TX_VlDe = 0.01};" at bounding box center [684, 518] width 1252 height 13
drag, startPoint x: 205, startPoint y: 521, endPoint x: 58, endPoint y: 442, distance: 166.9
click at [58, 442] on div "Technical note from Invent: Indicador de dedução do ICMS Desonerado - Grupo Tri…" at bounding box center [684, 443] width 1252 height 161
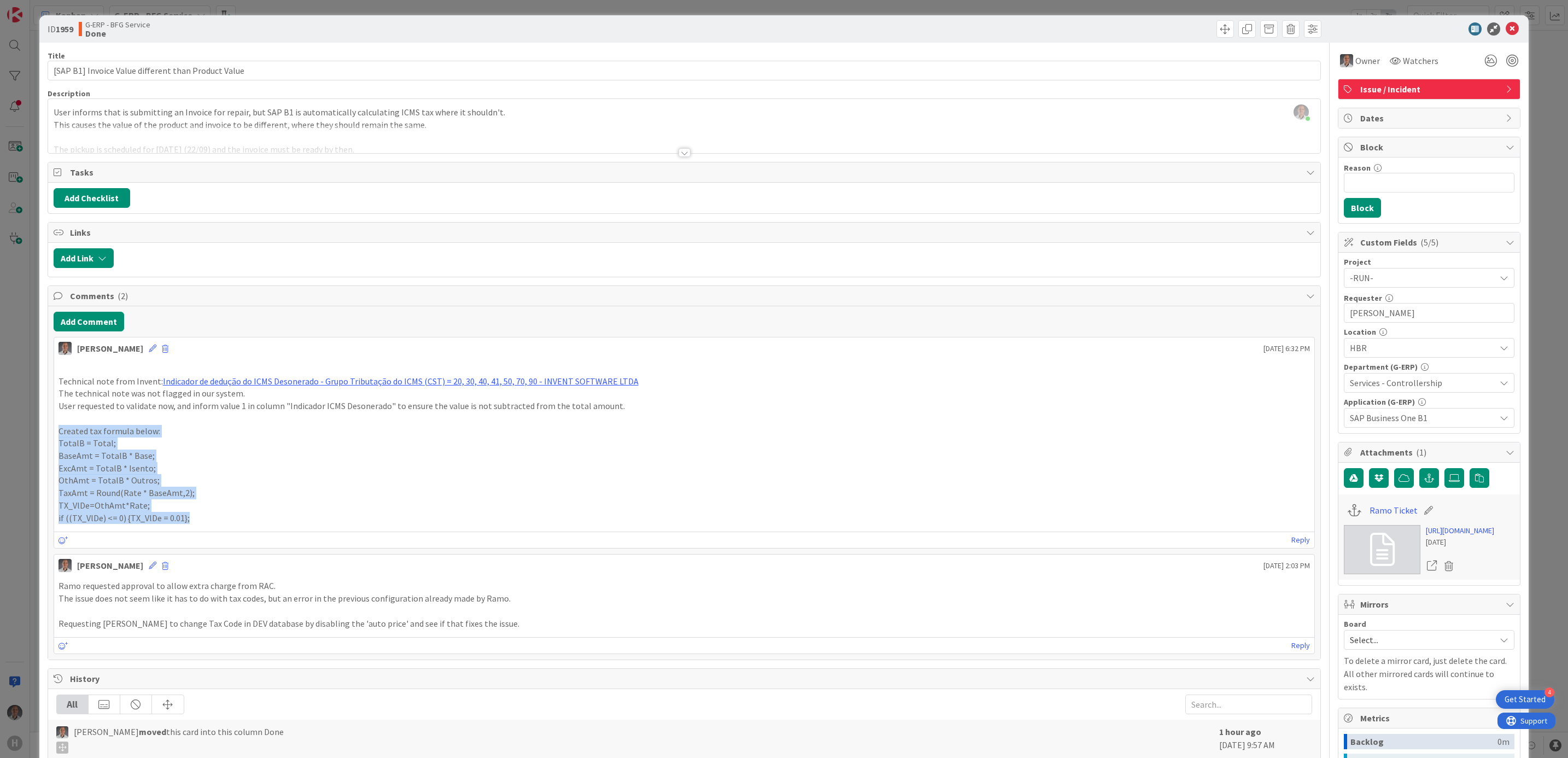
drag, startPoint x: 58, startPoint y: 442, endPoint x: 231, endPoint y: 462, distance: 174.2
click at [231, 462] on p "BaseAmt = TotalB * Base;" at bounding box center [684, 456] width 1252 height 13
click at [678, 151] on div at bounding box center [684, 152] width 12 height 9
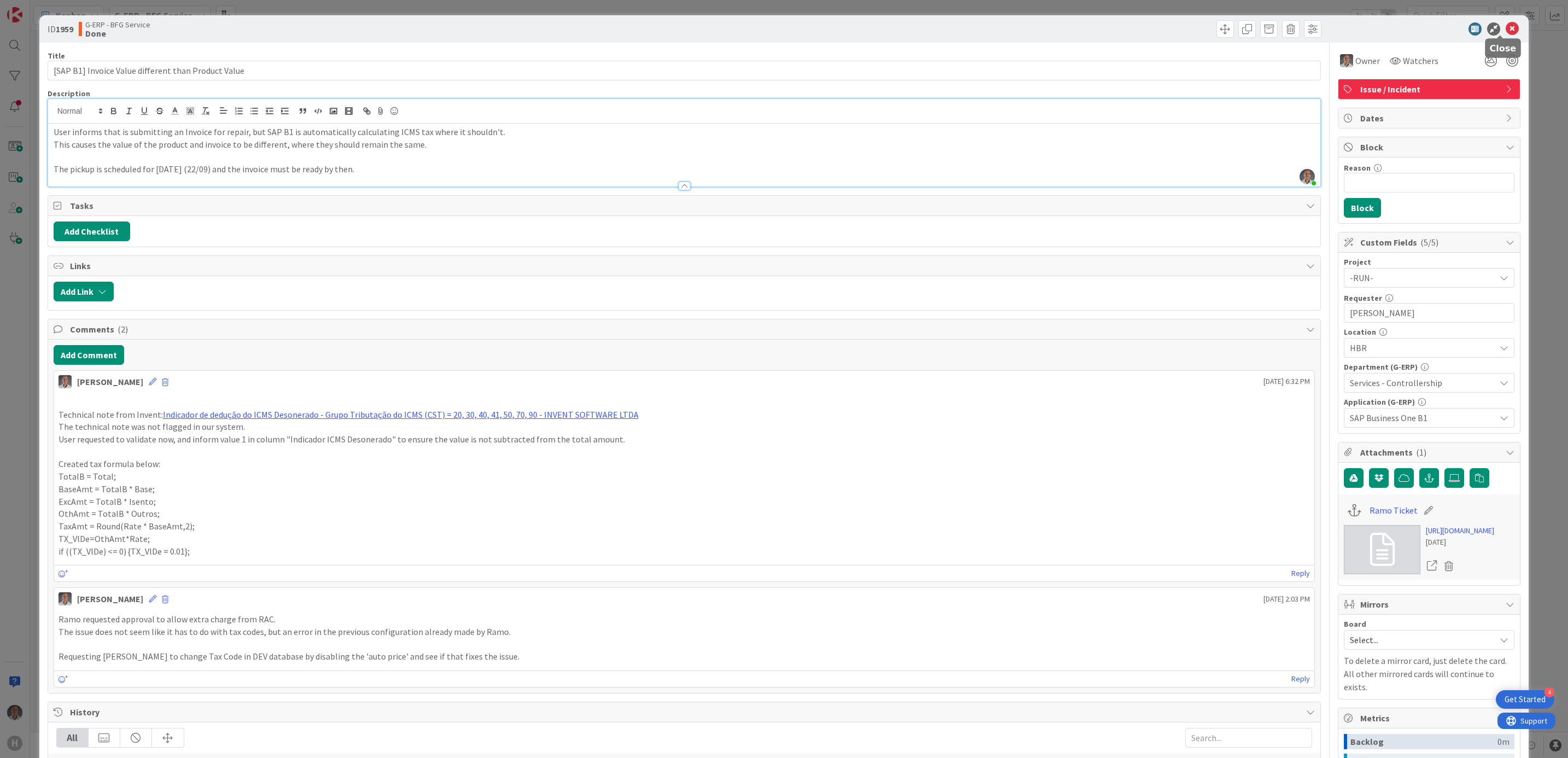
click at [1506, 33] on icon at bounding box center [1512, 28] width 13 height 13
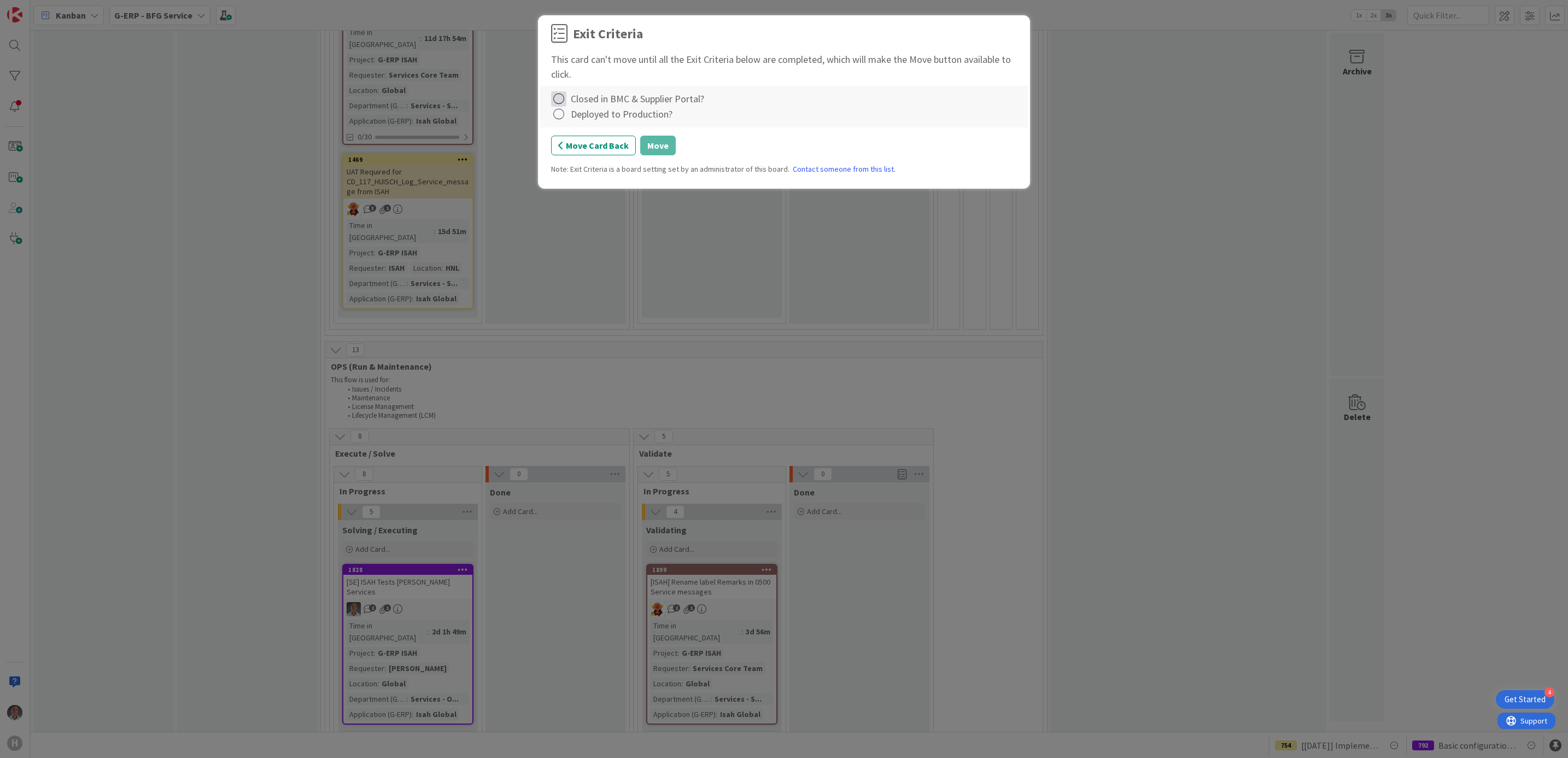
click at [563, 100] on icon at bounding box center [559, 98] width 15 height 15
click at [568, 119] on link "Complete" at bounding box center [620, 121] width 137 height 16
click at [559, 115] on icon at bounding box center [559, 114] width 15 height 15
click at [566, 130] on link "Complete" at bounding box center [620, 136] width 137 height 16
click at [660, 150] on button "Move" at bounding box center [658, 145] width 35 height 20
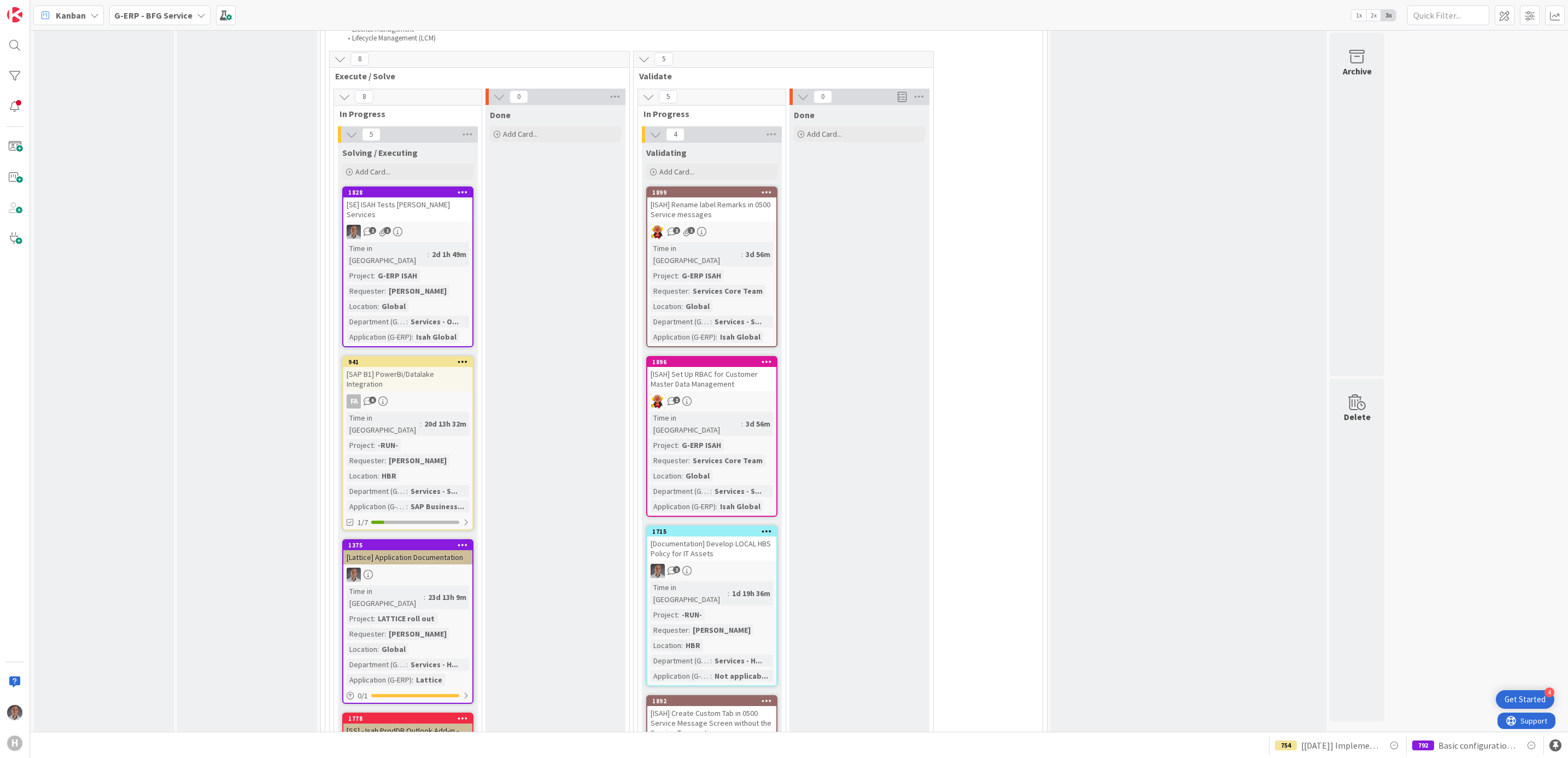
scroll to position [1888, 0]
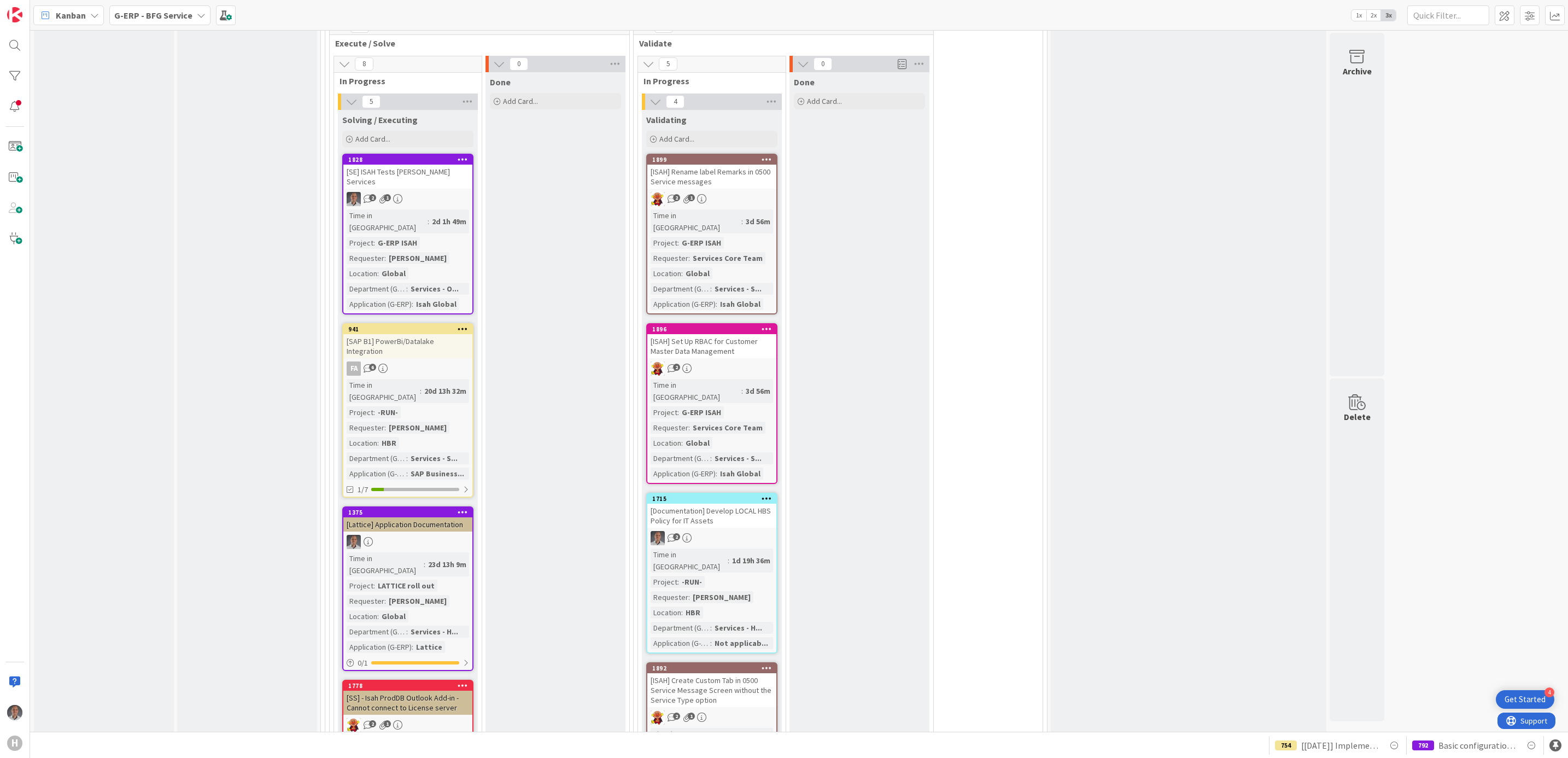
click at [721, 674] on div "[ISAH] Create Custom Tab in 0500 Service Message Screen without the Service Typ…" at bounding box center [712, 690] width 129 height 34
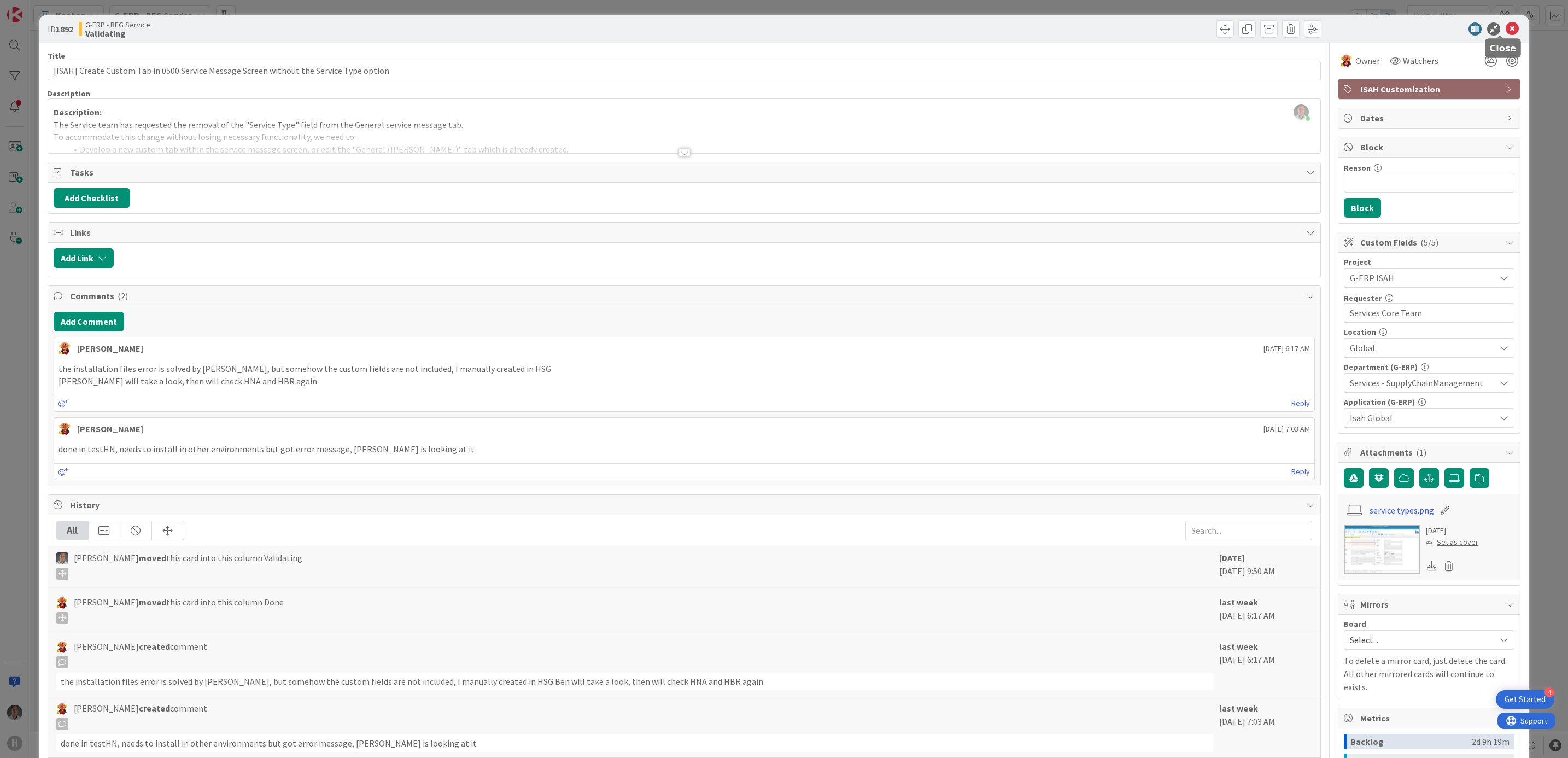
click at [1506, 28] on icon at bounding box center [1512, 28] width 13 height 13
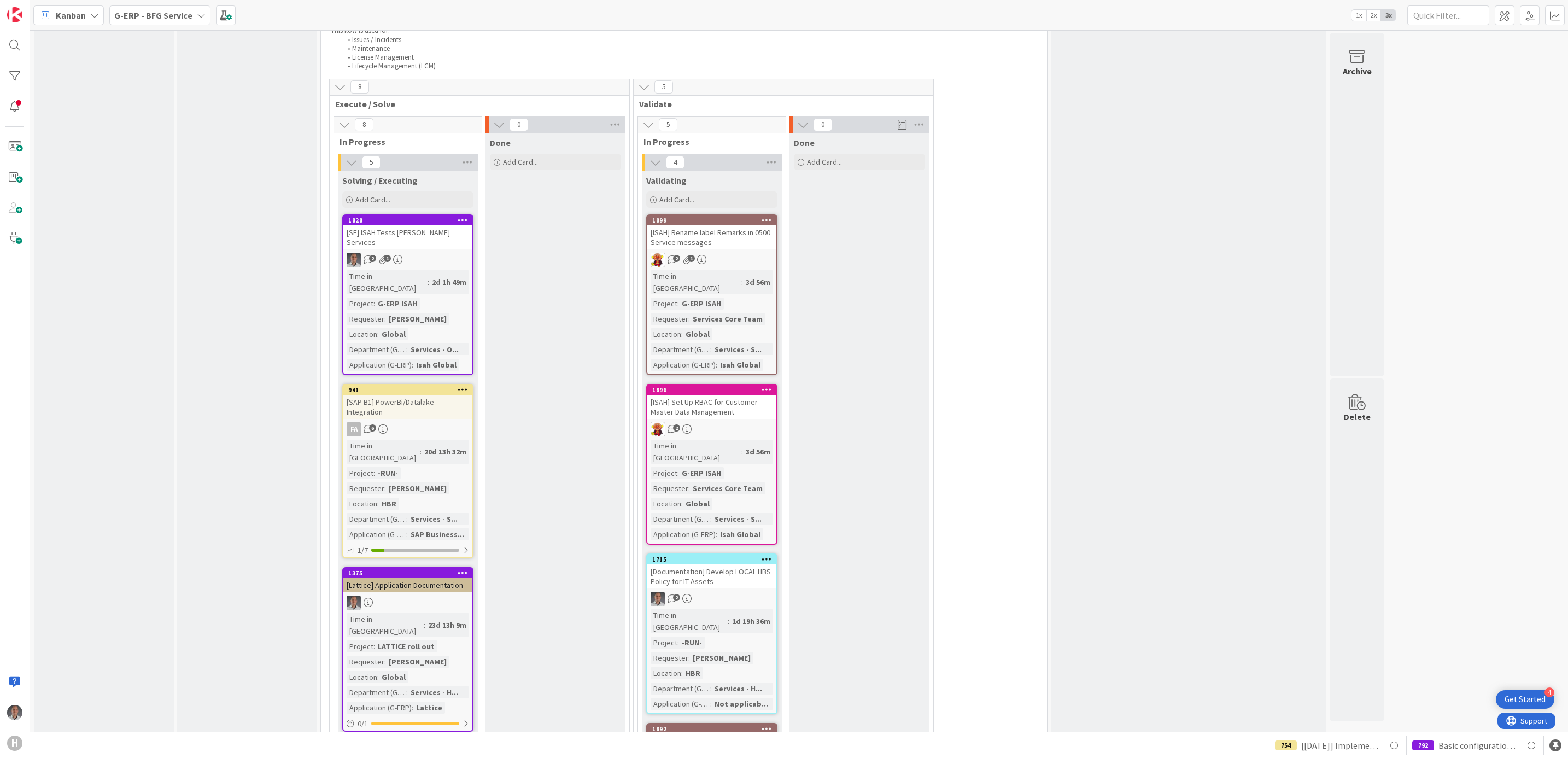
scroll to position [1805, 0]
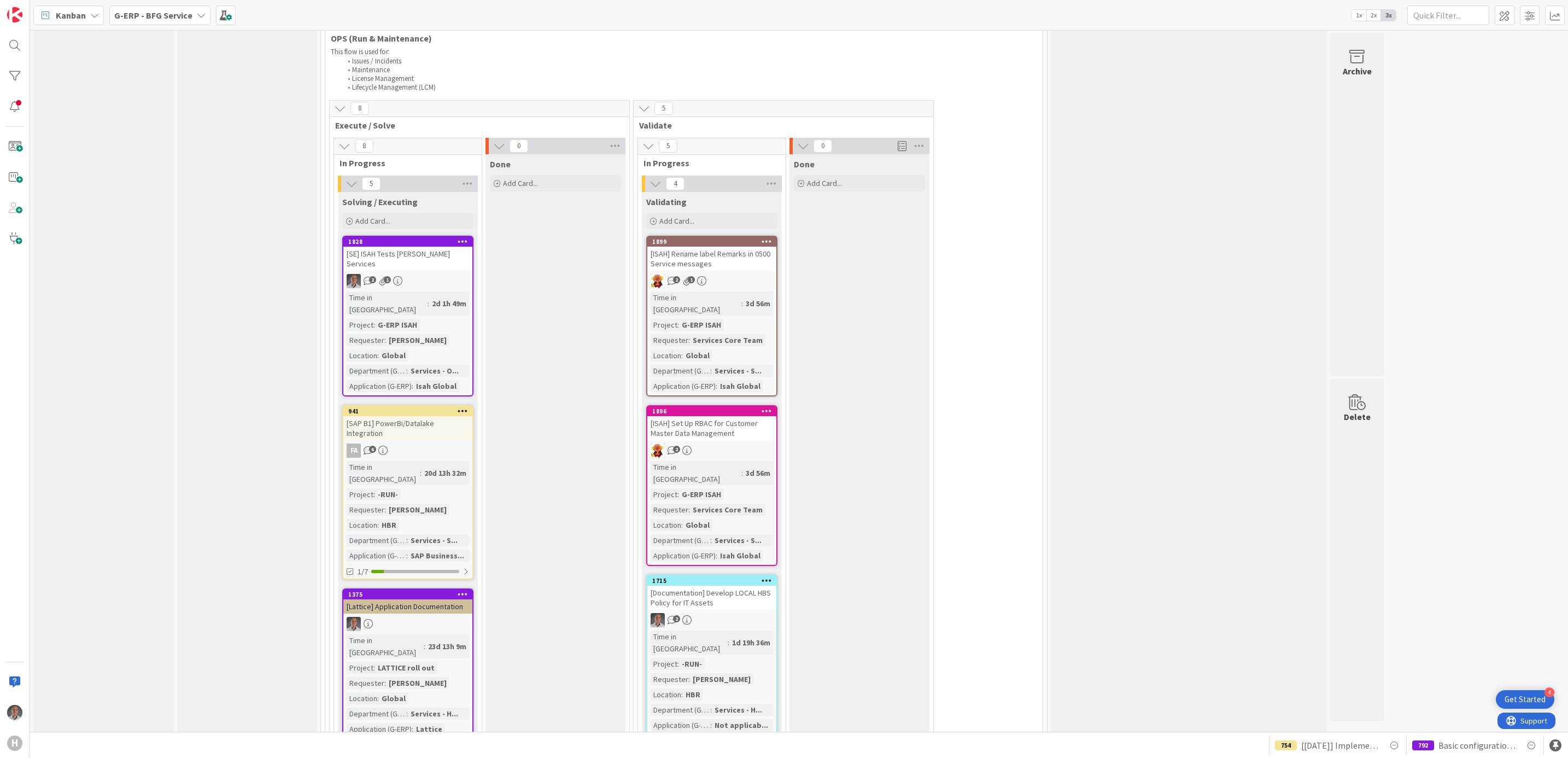
click at [748, 246] on div "[ISAH] Rename label Remarks in 0500 Service messages" at bounding box center [712, 258] width 129 height 24
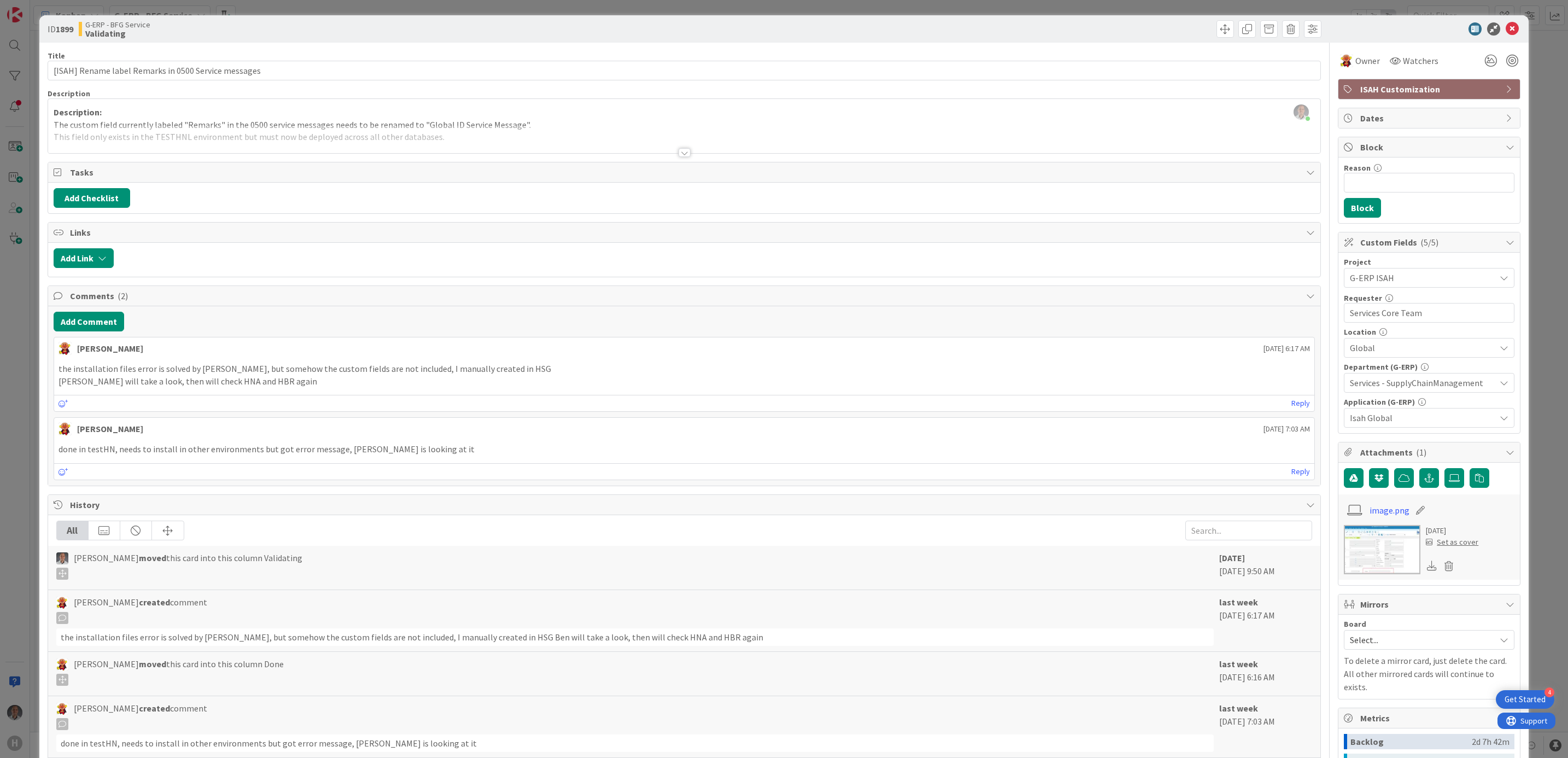
click at [678, 157] on div at bounding box center [684, 152] width 12 height 9
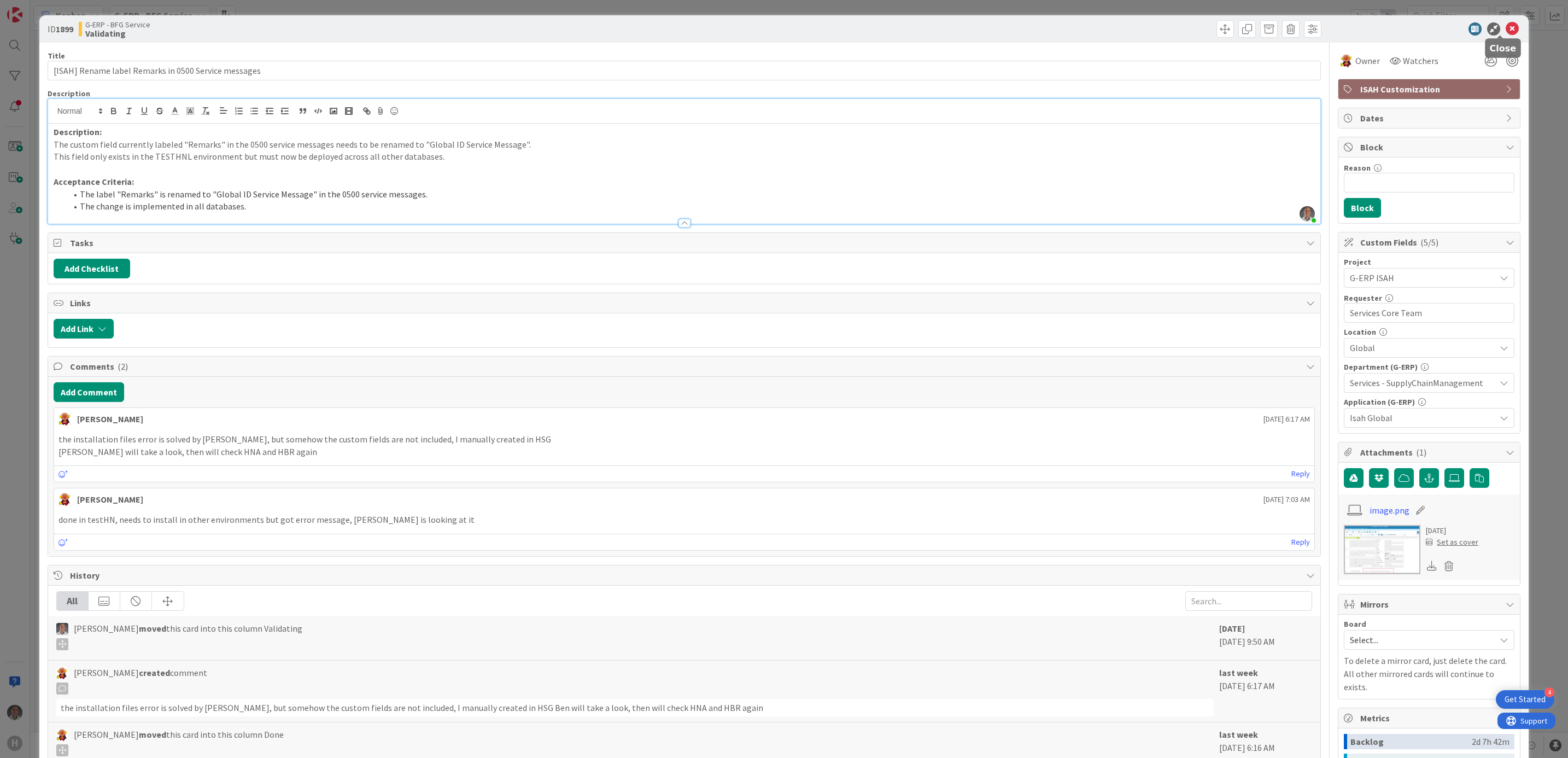
click at [1506, 24] on icon at bounding box center [1512, 28] width 13 height 13
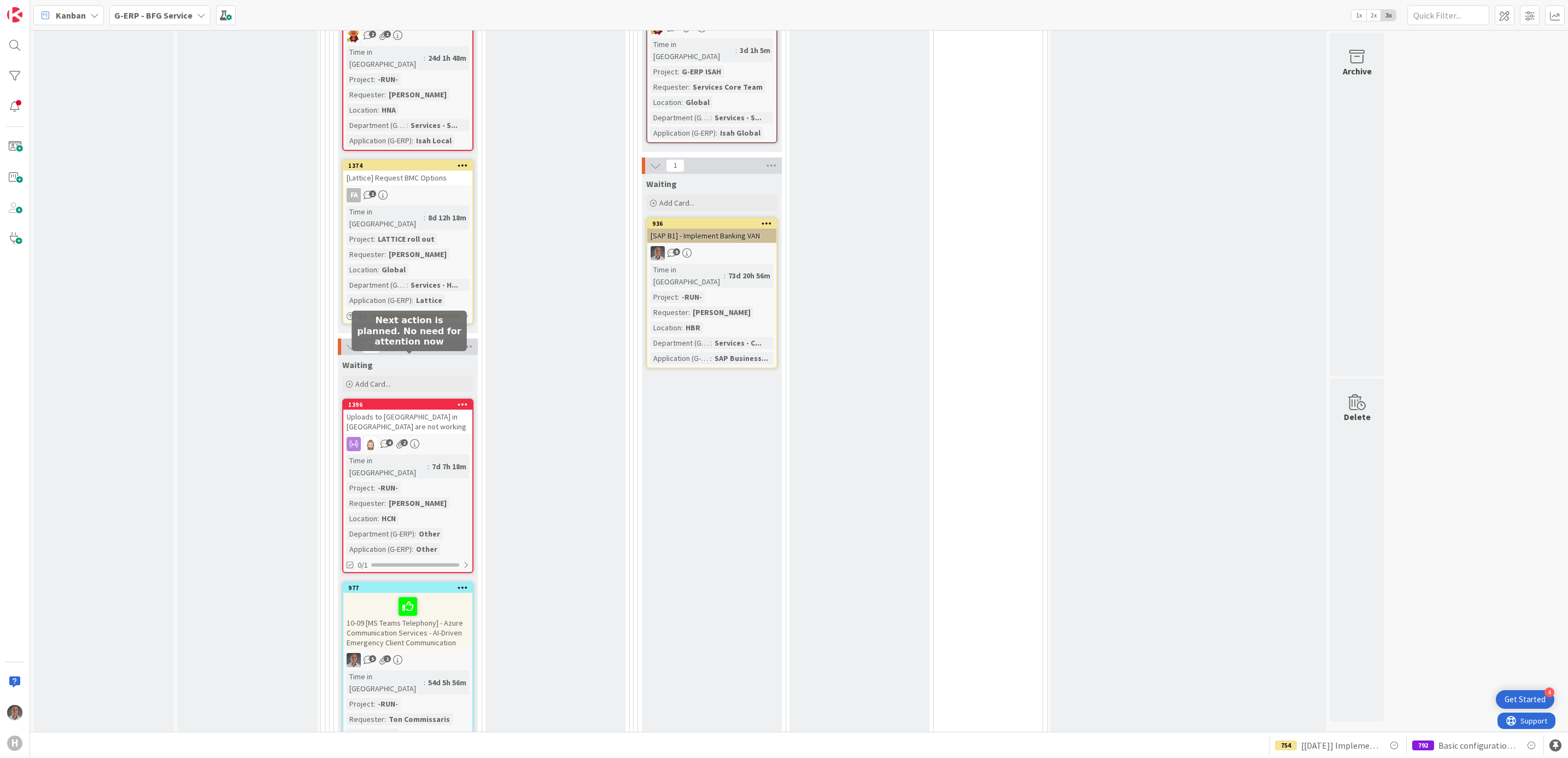
scroll to position [2626, 0]
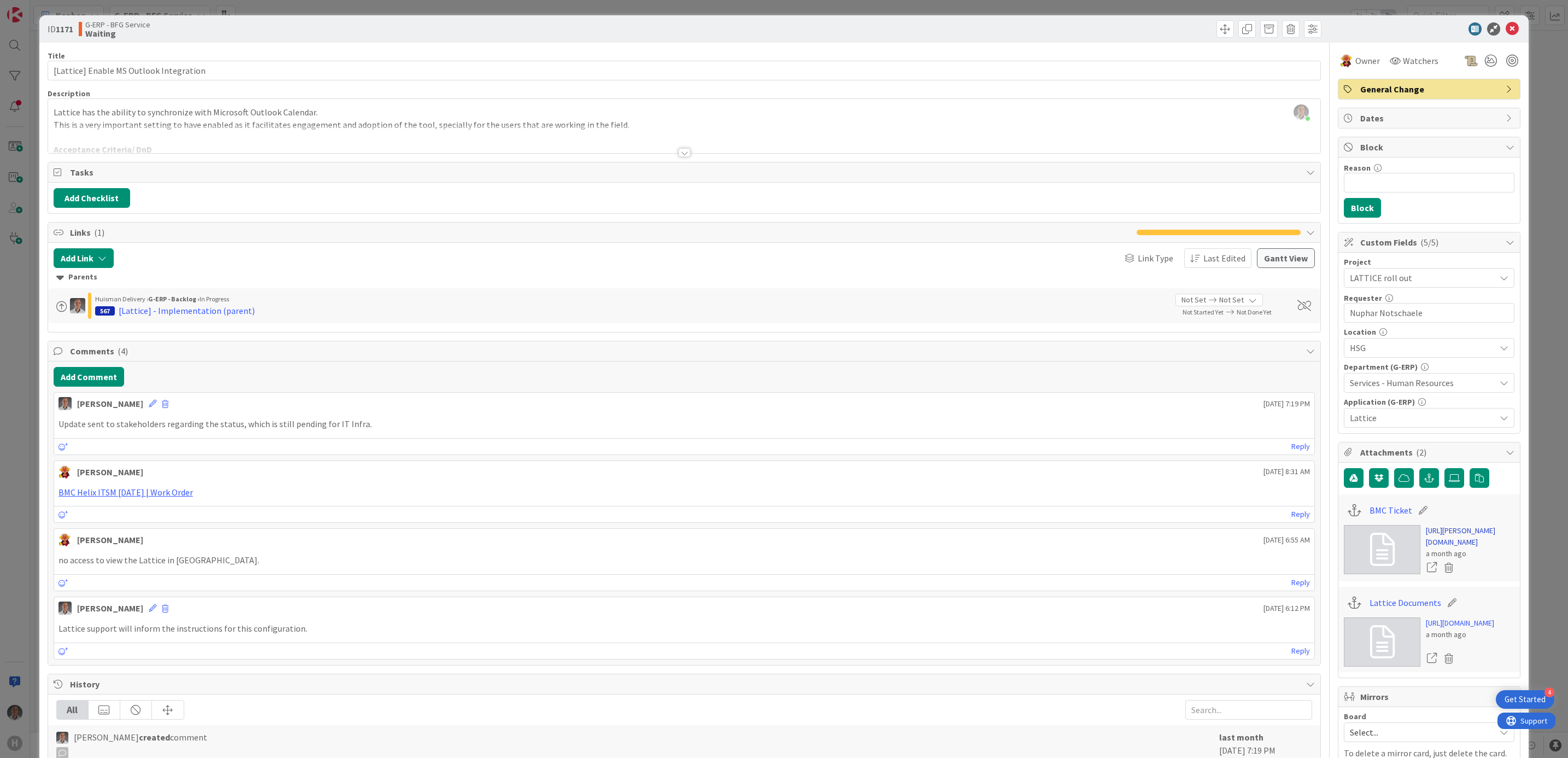
click at [1432, 548] on link "[URL][PERSON_NAME][DOMAIN_NAME]" at bounding box center [1470, 536] width 89 height 23
click at [1506, 22] on icon at bounding box center [1512, 28] width 13 height 13
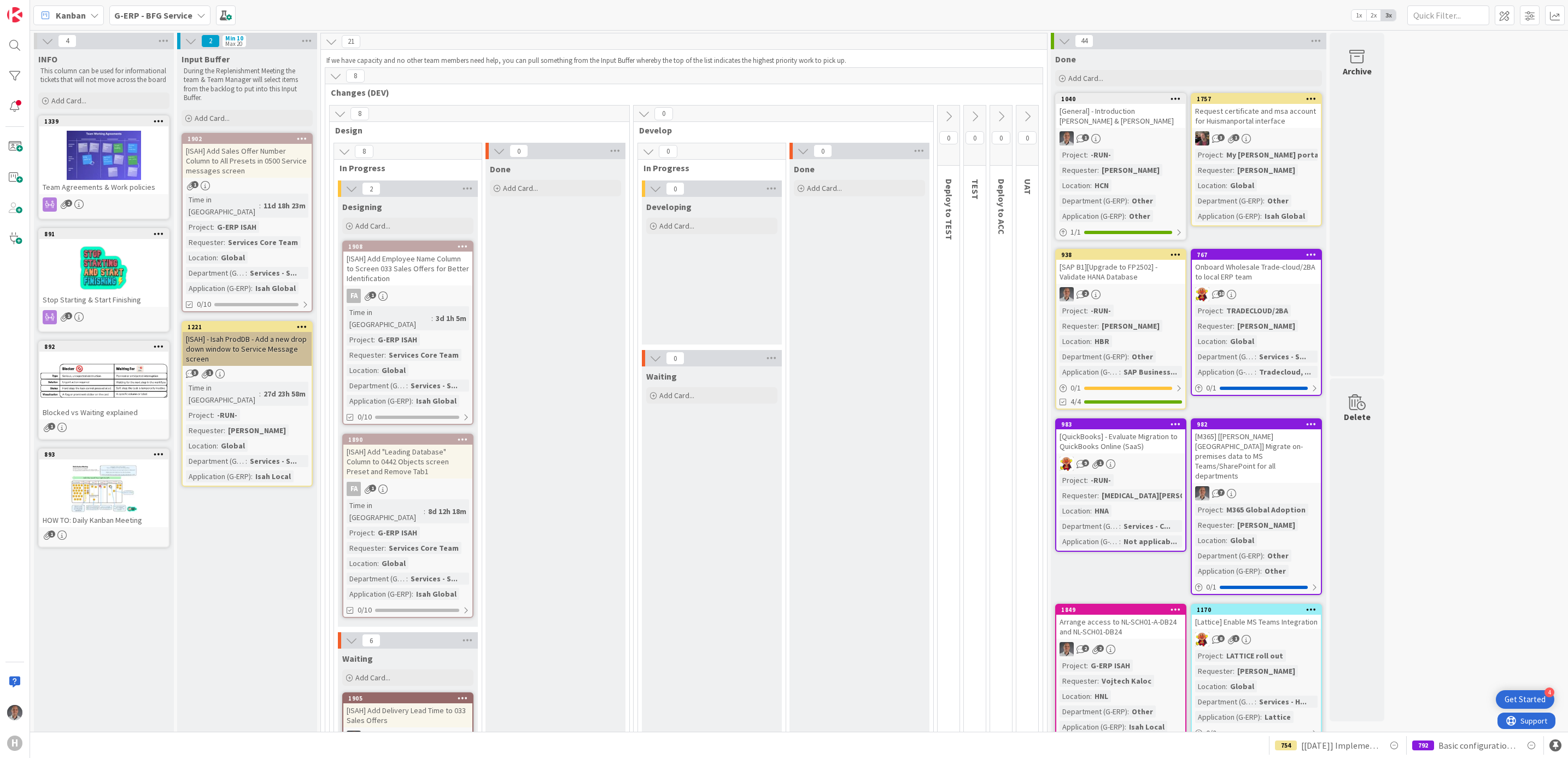
click at [189, 17] on b "G-ERP - BFG Service" at bounding box center [153, 16] width 78 height 11
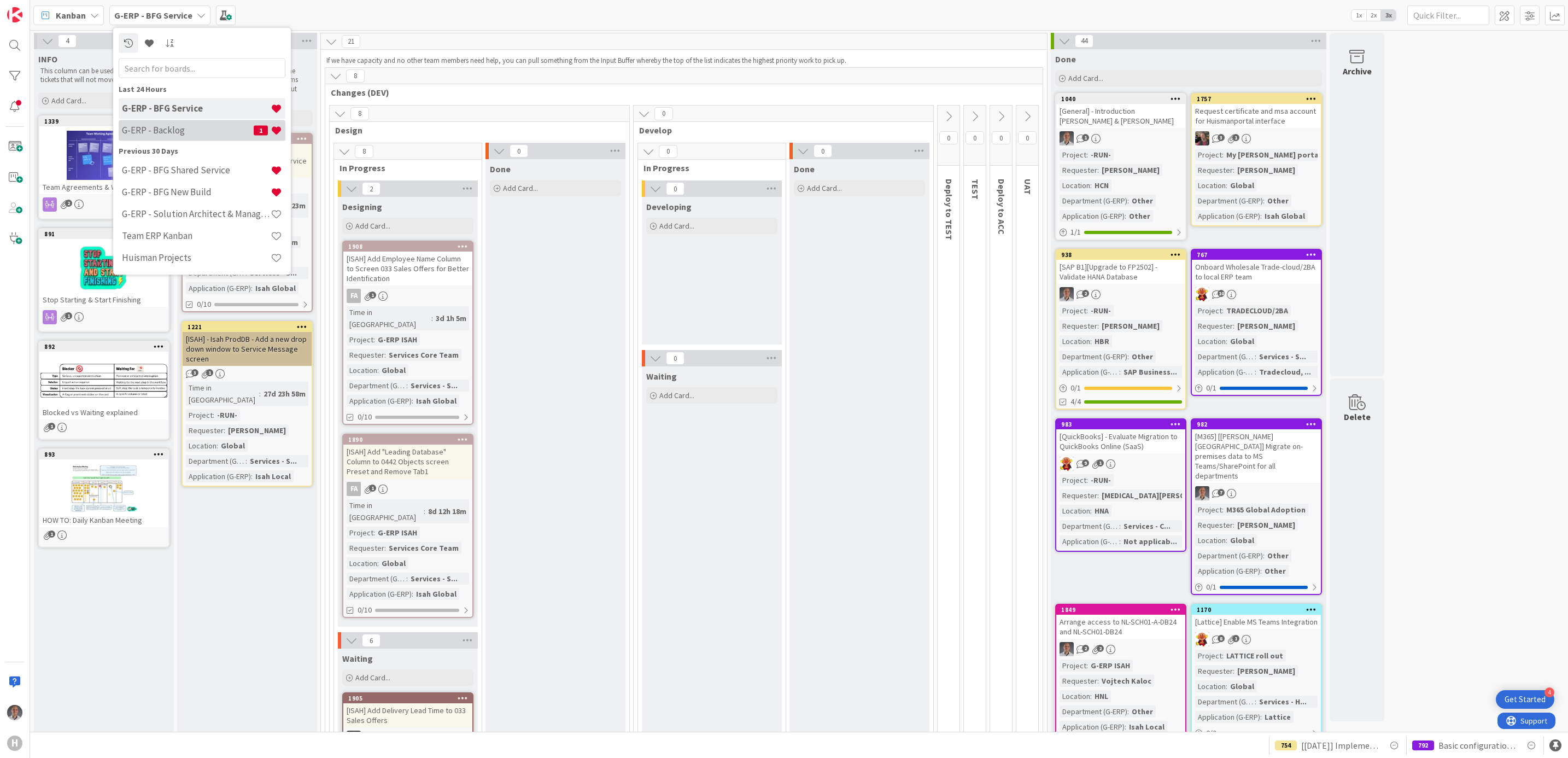
click at [184, 131] on h4 "G-ERP - Backlog" at bounding box center [187, 130] width 131 height 11
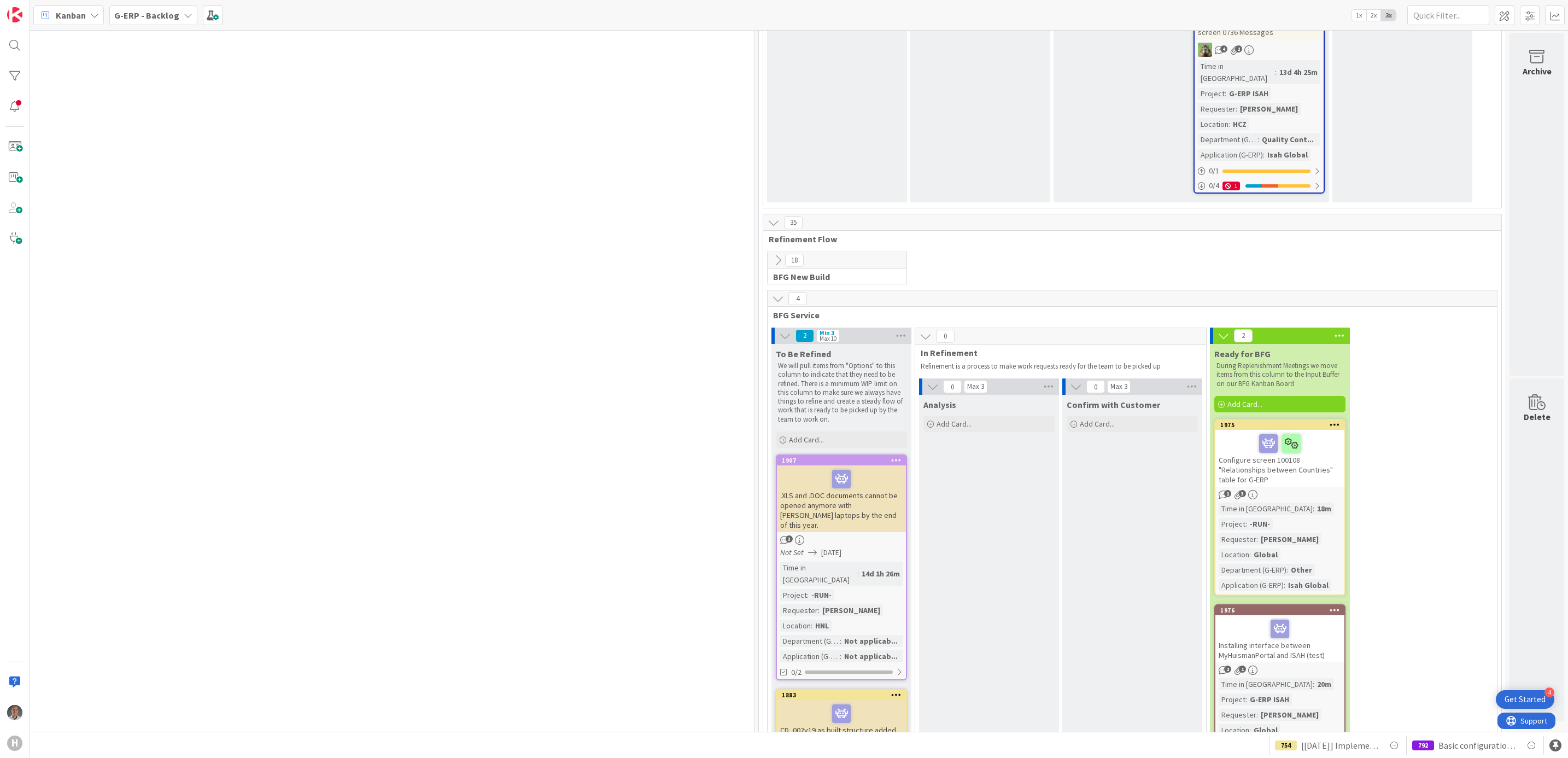
scroll to position [2493, 751]
